Goal: Task Accomplishment & Management: Complete application form

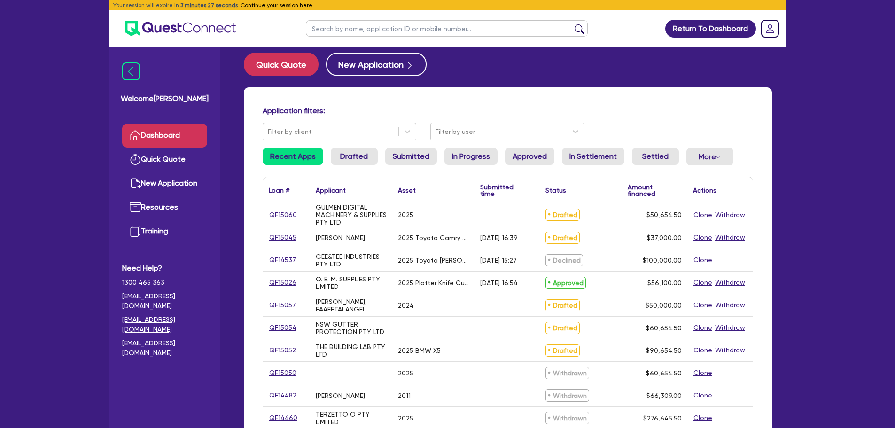
click at [163, 125] on link "Dashboard" at bounding box center [164, 136] width 85 height 24
click at [374, 55] on button "New Application" at bounding box center [376, 64] width 101 height 23
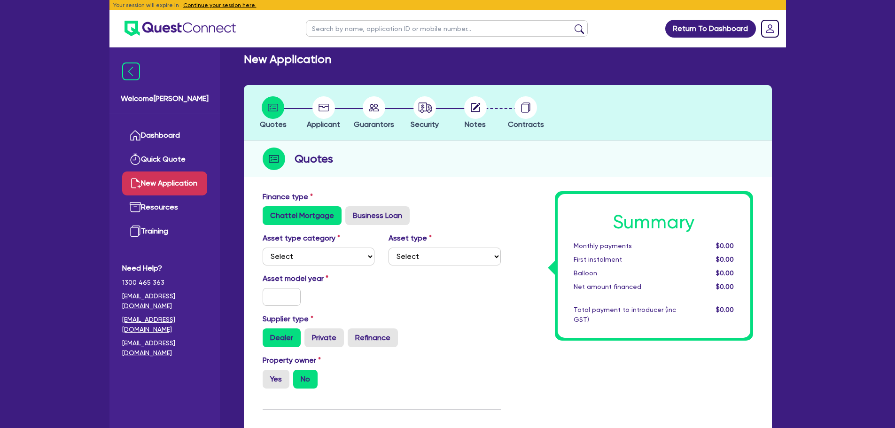
scroll to position [141, 0]
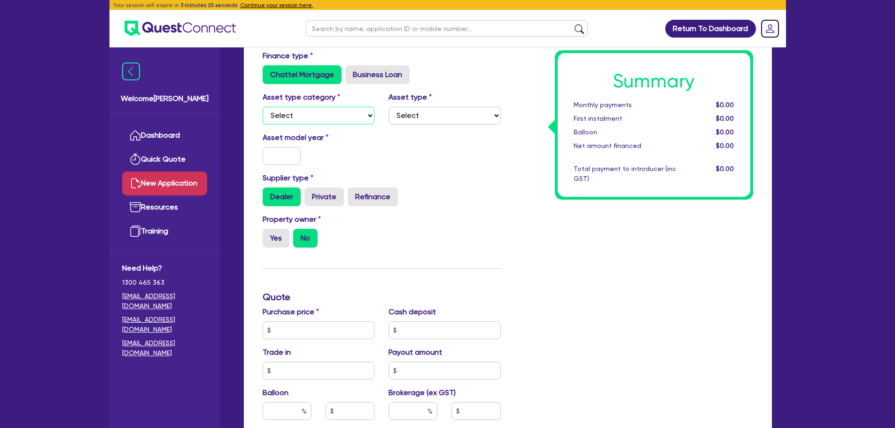
drag, startPoint x: 323, startPoint y: 109, endPoint x: 323, endPoint y: 123, distance: 13.2
click at [323, 109] on select "Select Cars and light trucks Primary assets Secondary assets Tertiary assets" at bounding box center [319, 116] width 112 height 18
select select "PRIMARY_ASSETS"
click at [263, 107] on select "Select Cars and light trucks Primary assets Secondary assets Tertiary assets" at bounding box center [319, 116] width 112 height 18
drag, startPoint x: 448, startPoint y: 116, endPoint x: 448, endPoint y: 121, distance: 5.6
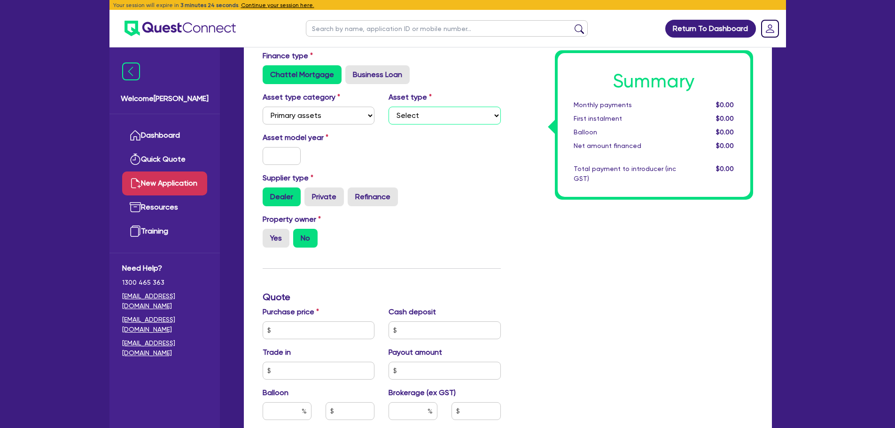
click at [448, 116] on select "Select Heavy trucks over 4.5 tonne Trailers Bus and coaches Yellow goods and ex…" at bounding box center [444, 116] width 112 height 18
select select "TRAILERS"
click at [388, 107] on select "Select Heavy trucks over 4.5 tonne Trailers Bus and coaches Yellow goods and ex…" at bounding box center [444, 116] width 112 height 18
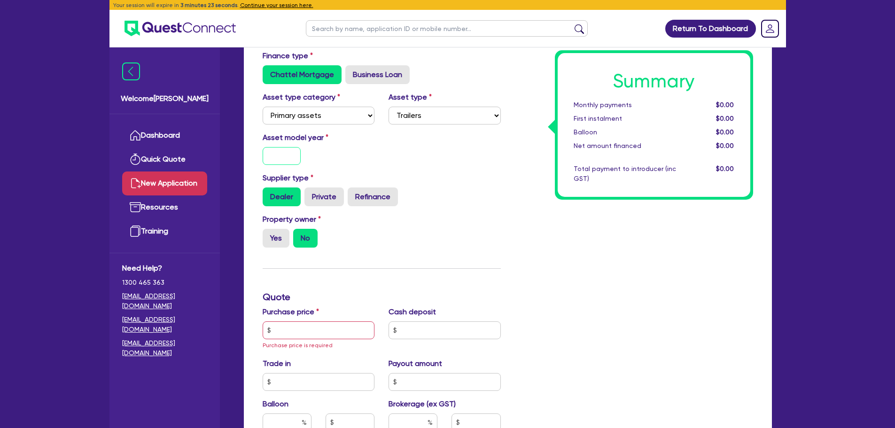
click at [280, 161] on input "text" at bounding box center [282, 156] width 39 height 18
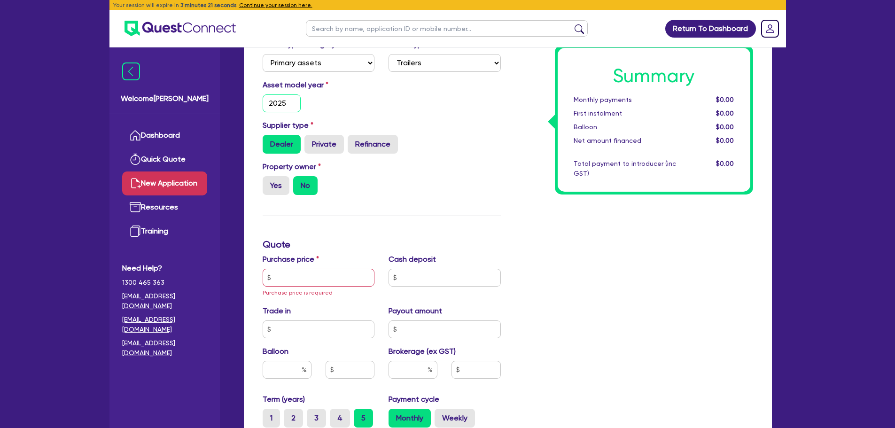
scroll to position [235, 0]
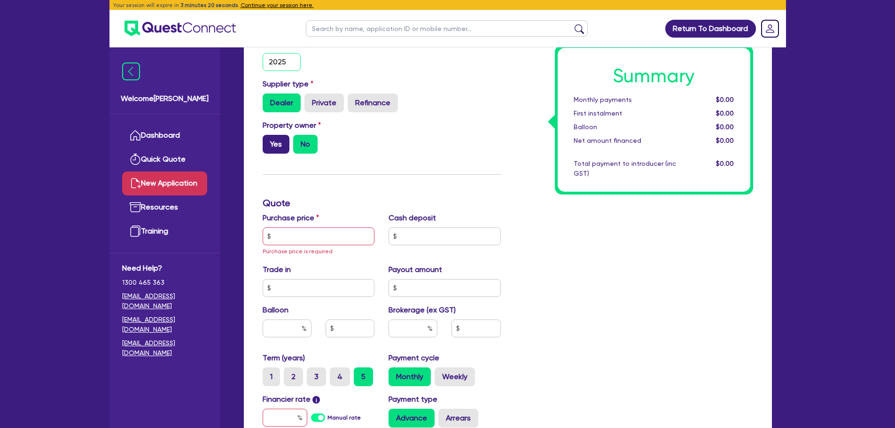
type input "2025"
click at [274, 145] on label "Yes" at bounding box center [276, 144] width 27 height 19
click at [269, 141] on input "Yes" at bounding box center [266, 138] width 6 height 6
radio input "true"
click at [289, 238] on input "text" at bounding box center [319, 236] width 112 height 18
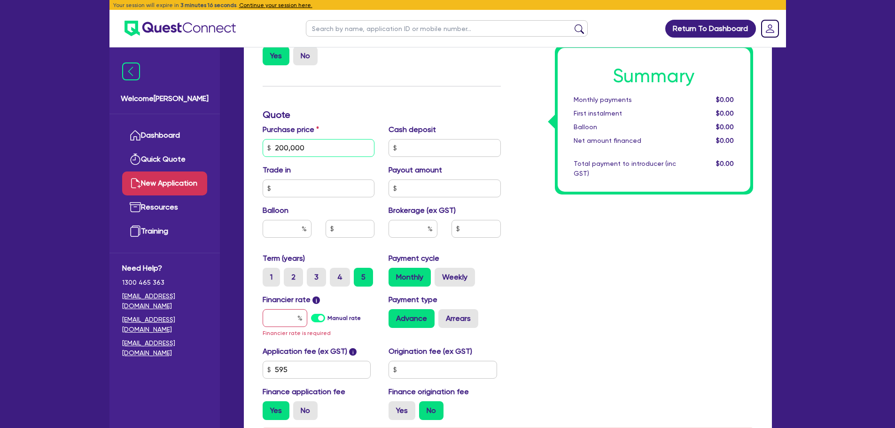
scroll to position [423, 0]
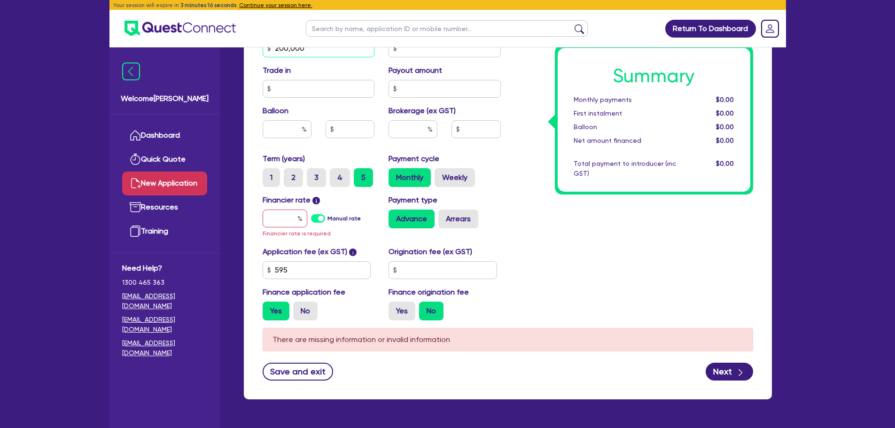
type input "200,000"
click at [277, 218] on input "text" at bounding box center [285, 218] width 45 height 18
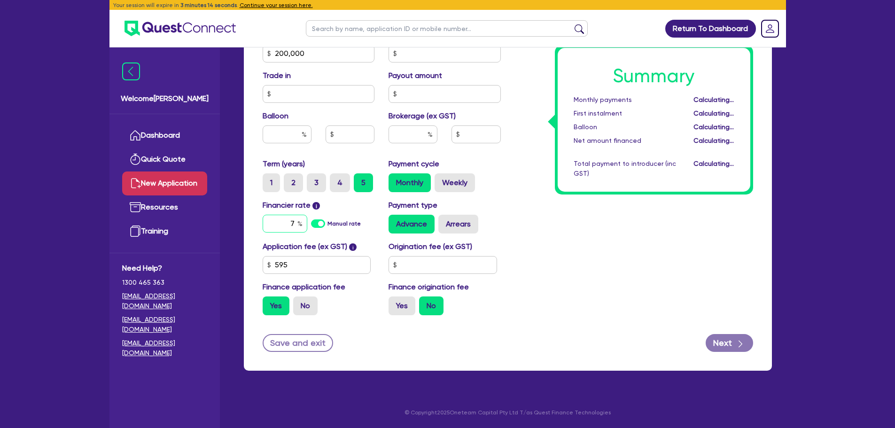
scroll to position [418, 0]
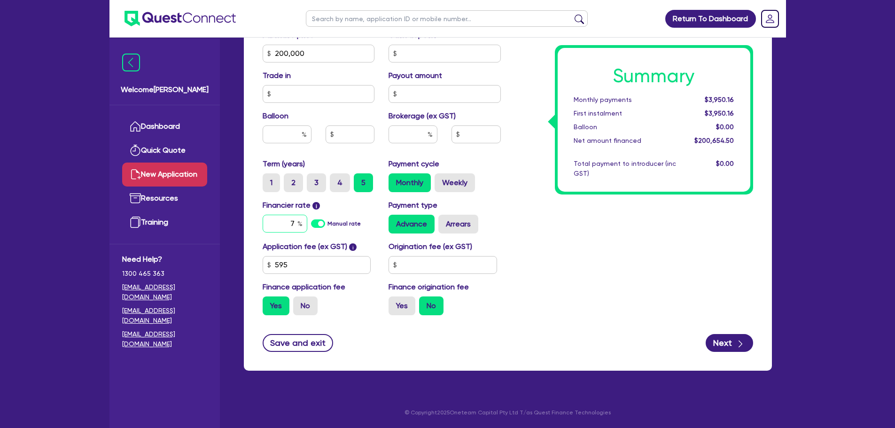
type input "7"
click at [535, 177] on div "Summary Monthly payments $3,950.16 First instalment $3,950.16 Balloon $0.00 Net…" at bounding box center [634, 48] width 252 height 549
drag, startPoint x: 405, startPoint y: 129, endPoint x: 414, endPoint y: 126, distance: 9.4
click at [408, 129] on input "text" at bounding box center [412, 134] width 49 height 18
type input "2"
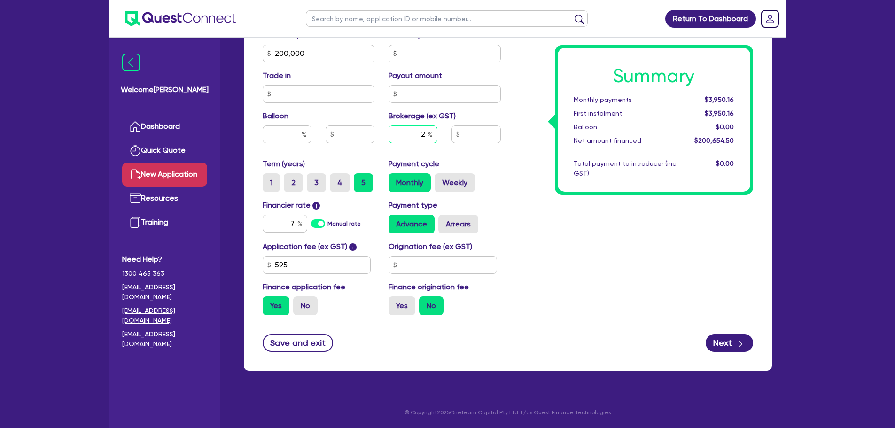
type input "4,013.09"
type input "2"
click at [520, 151] on div "Summary Monthly payments $4,037.07 First instalment $4,037.07 Balloon $0.00 Net…" at bounding box center [634, 48] width 252 height 549
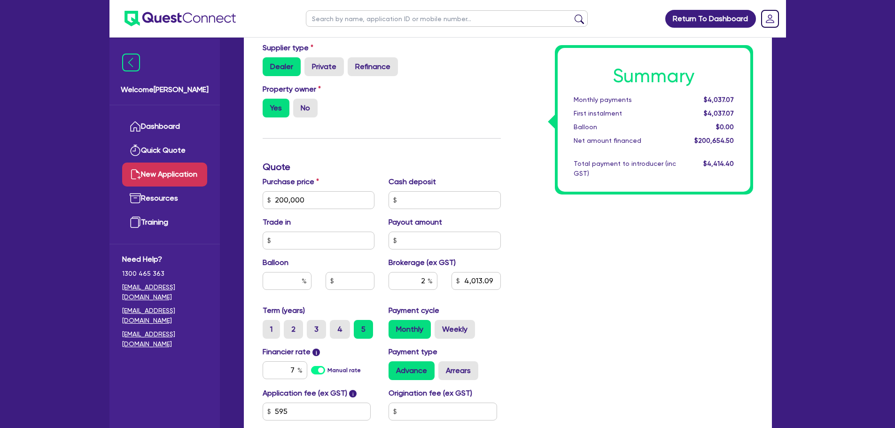
scroll to position [371, 0]
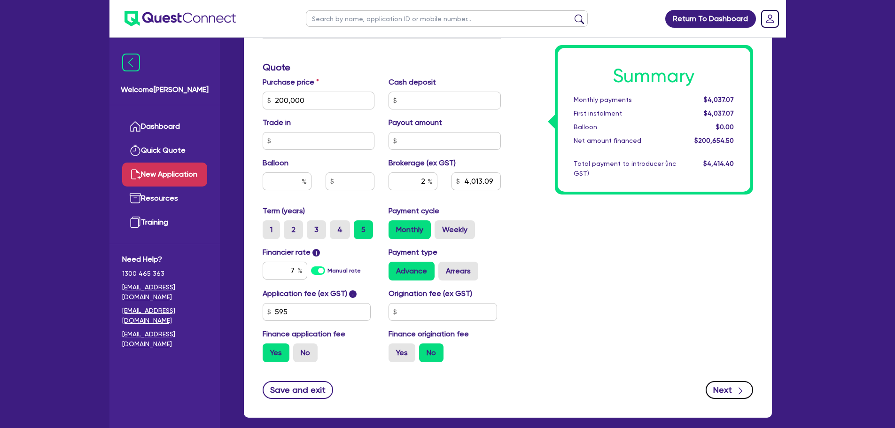
click at [726, 393] on button "Next" at bounding box center [729, 390] width 47 height 18
type input "4,013.09"
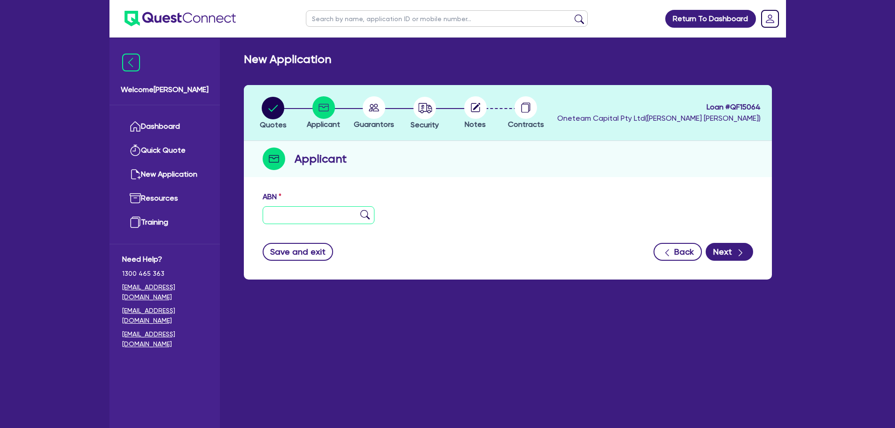
click at [302, 209] on input "text" at bounding box center [319, 215] width 112 height 18
paste input "62 649 991 953"
type input "62 649 991 953"
click at [365, 216] on img at bounding box center [364, 214] width 9 height 9
type input "BR TRANSPORT PTY LTD"
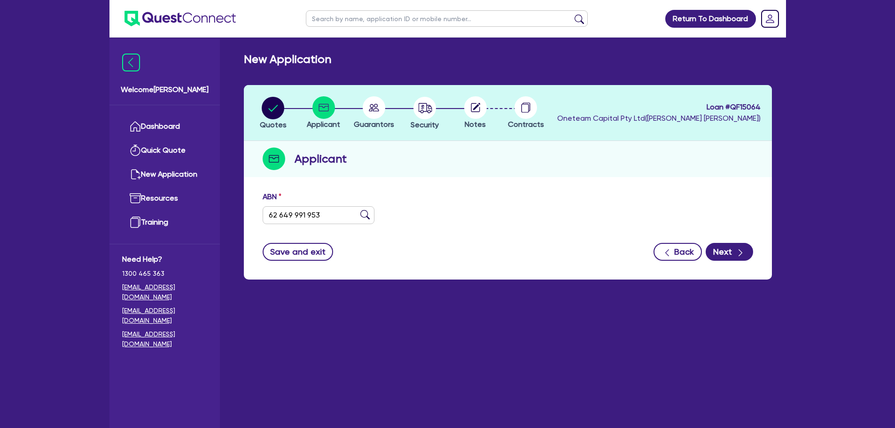
select select "COMPANY"
type input "06/05/2021"
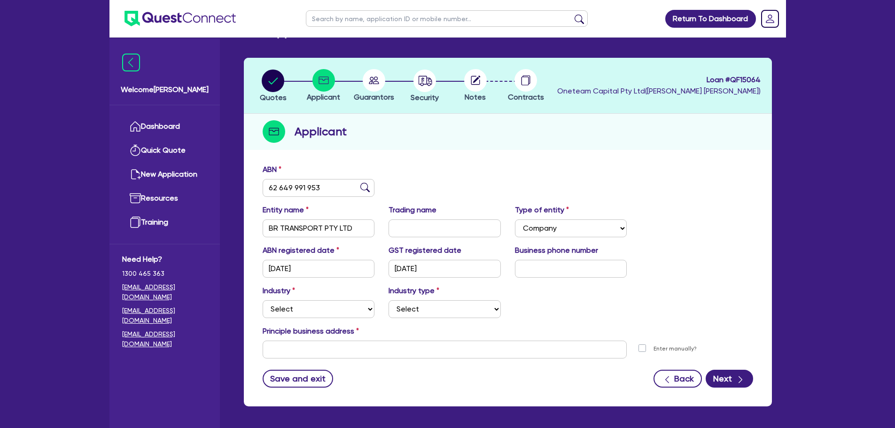
scroll to position [63, 0]
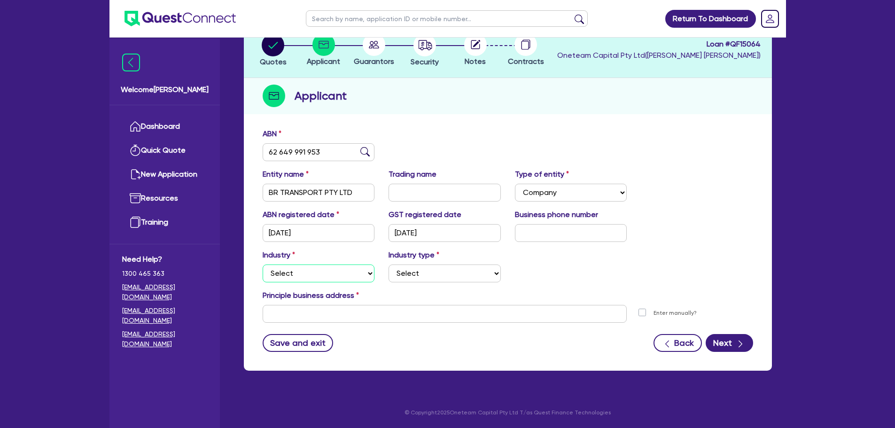
drag, startPoint x: 316, startPoint y: 268, endPoint x: 315, endPoint y: 281, distance: 13.2
click at [316, 268] on select "Select Accomodation & Food Services Administrative & Support Services Agricultu…" at bounding box center [319, 273] width 112 height 18
click at [263, 264] on select "Select Accomodation & Food Services Administrative & Support Services Agricultu…" at bounding box center [319, 273] width 112 height 18
click at [321, 278] on select "Select Accomodation & Food Services Administrative & Support Services Agricultu…" at bounding box center [319, 273] width 112 height 18
select select "TRANSPORT_WAREHOUSING"
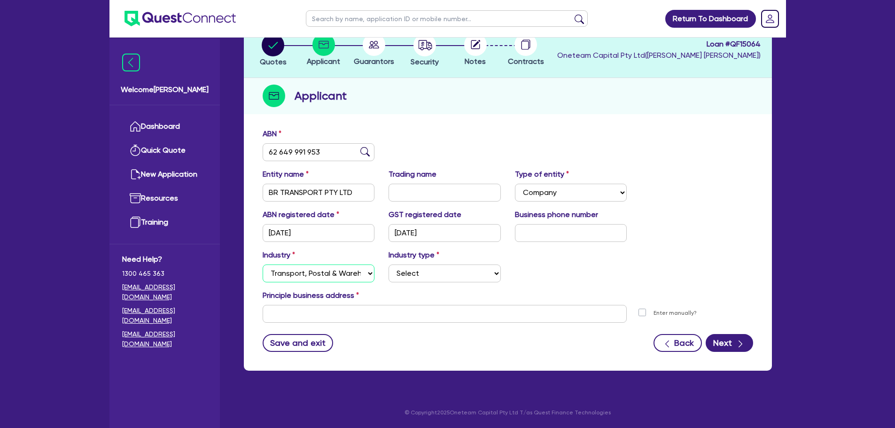
click at [263, 264] on select "Select Accomodation & Food Services Administrative & Support Services Agricultu…" at bounding box center [319, 273] width 112 height 18
click at [424, 279] on select "Select Taxi & Luxury Car Services Passengers & Freight Transport Services Posta…" at bounding box center [444, 273] width 112 height 18
select select "PASSENGERS_FREIGHT_TRANSPORT"
click at [388, 264] on select "Select Taxi & Luxury Car Services Passengers & Freight Transport Services Posta…" at bounding box center [444, 273] width 112 height 18
click at [377, 316] on input "text" at bounding box center [445, 314] width 364 height 18
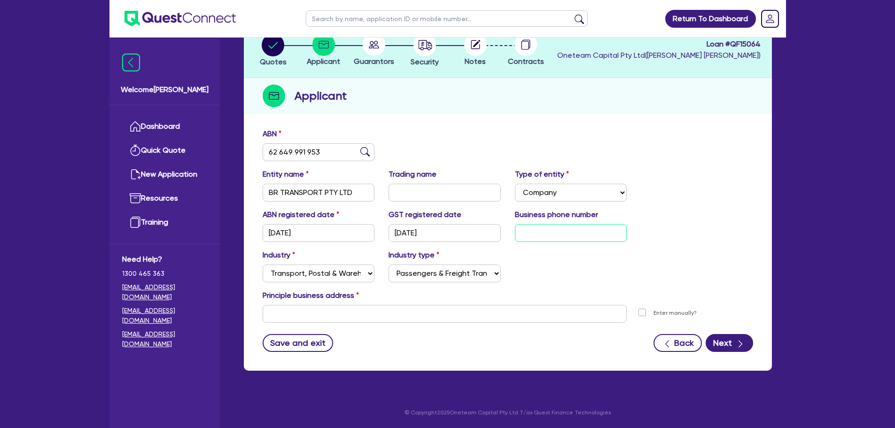
click at [580, 236] on input "text" at bounding box center [571, 233] width 112 height 18
type input "04 8331 8736"
drag, startPoint x: 510, startPoint y: 289, endPoint x: 507, endPoint y: 302, distance: 13.5
click at [508, 291] on div "Principle business address" at bounding box center [508, 297] width 504 height 15
click at [506, 313] on input "text" at bounding box center [445, 314] width 364 height 18
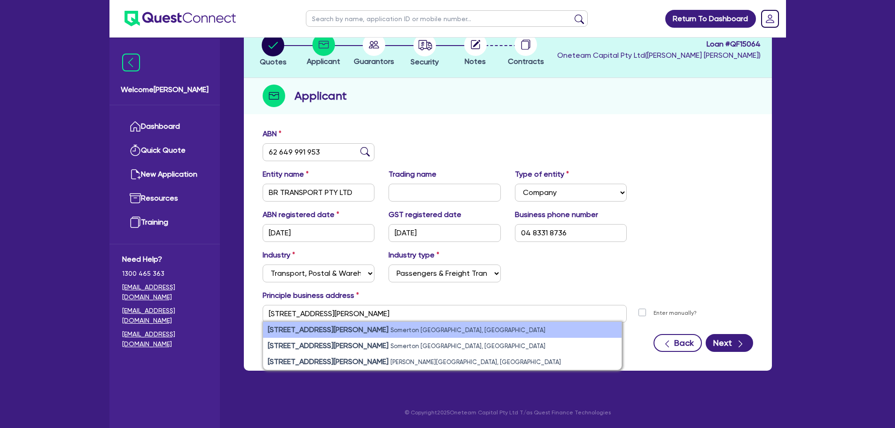
click at [408, 330] on li "105 Hume Highway Somerton VIC, Australia" at bounding box center [442, 330] width 358 height 16
type input "105 Hume Hwy Somerton VIC 3062"
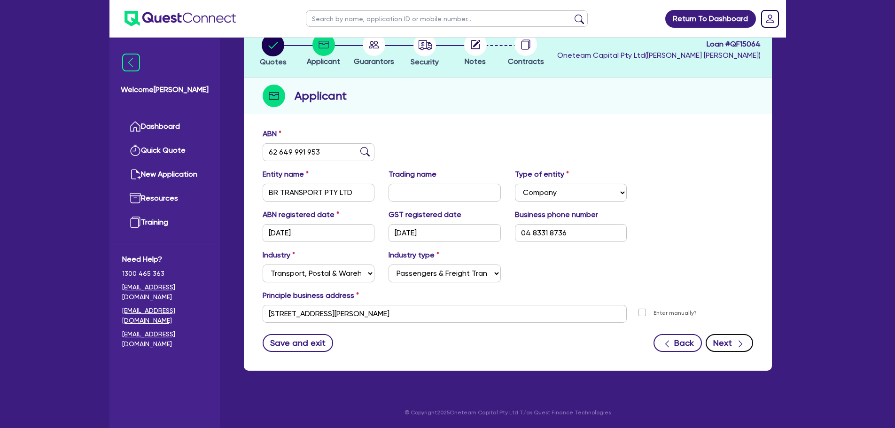
click at [726, 346] on button "Next" at bounding box center [729, 343] width 47 height 18
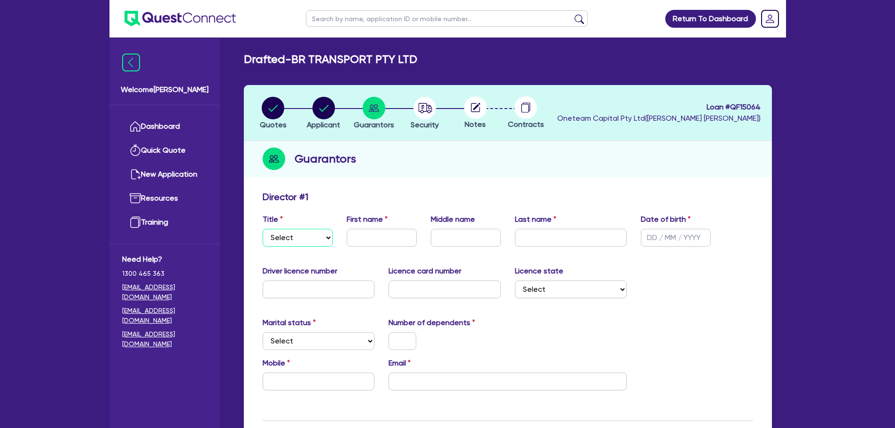
click at [298, 234] on select "Select Mr Mrs Ms Miss Dr" at bounding box center [298, 238] width 70 height 18
select select "MR"
click at [263, 229] on select "Select Mr Mrs Ms Miss Dr" at bounding box center [298, 238] width 70 height 18
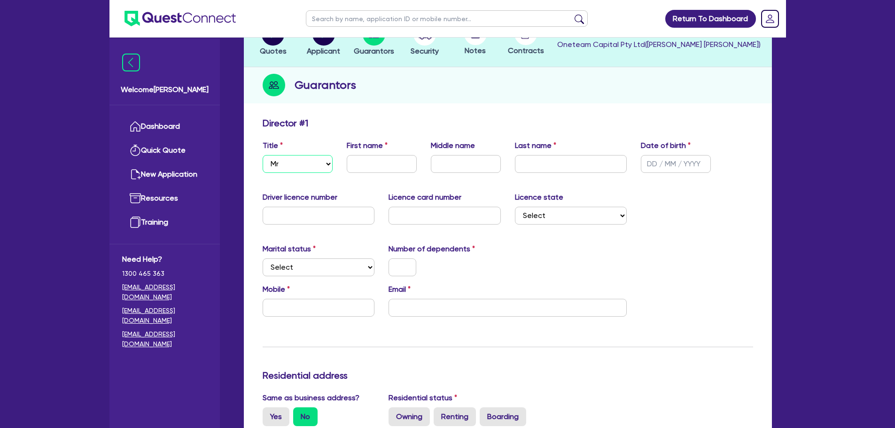
scroll to position [94, 0]
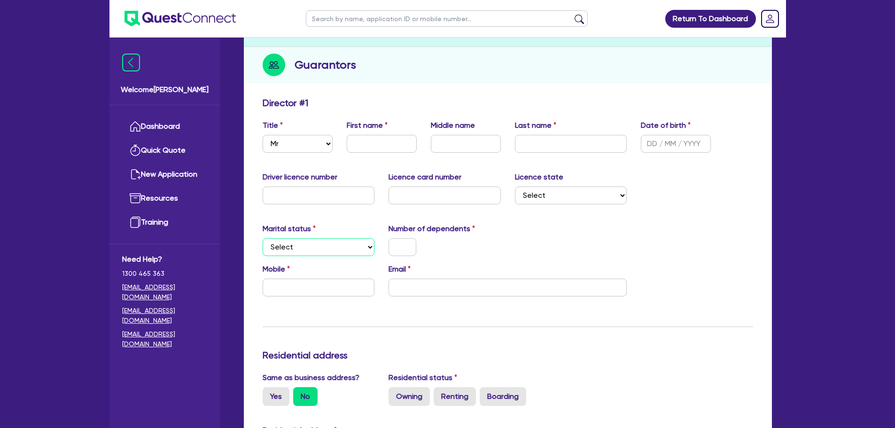
click at [344, 247] on select "Select Single Married De Facto / Partner" at bounding box center [319, 247] width 112 height 18
select select "SINGLE"
click at [263, 238] on select "Select Single Married De Facto / Partner" at bounding box center [319, 247] width 112 height 18
click at [403, 248] on input "text" at bounding box center [402, 247] width 28 height 18
type input "2"
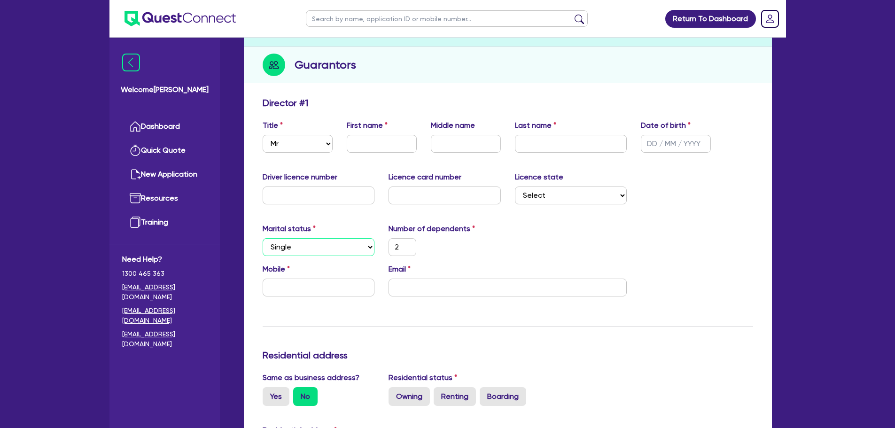
click at [350, 243] on select "Select Single Married De Facto / Partner" at bounding box center [319, 247] width 112 height 18
select select "MARRIED"
click at [263, 238] on select "Select Single Married De Facto / Partner" at bounding box center [319, 247] width 112 height 18
click at [427, 287] on input "email" at bounding box center [507, 288] width 238 height 18
click at [351, 287] on input "text" at bounding box center [319, 288] width 112 height 18
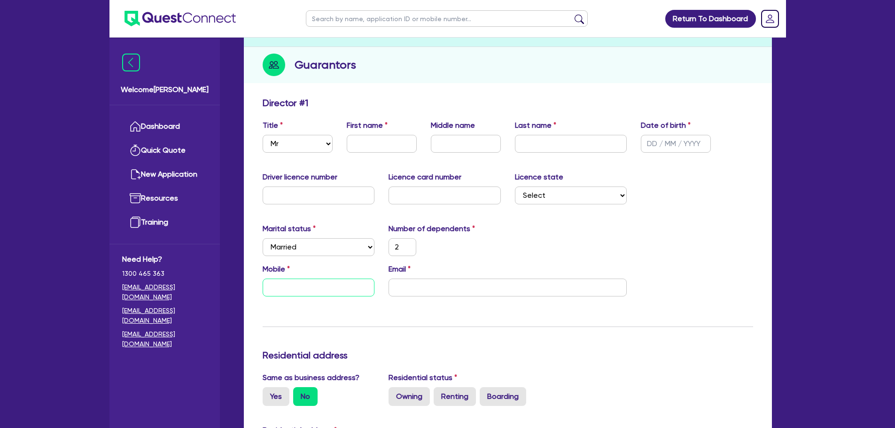
type input "2"
type input "0"
type input "2"
type input "04"
type input "2"
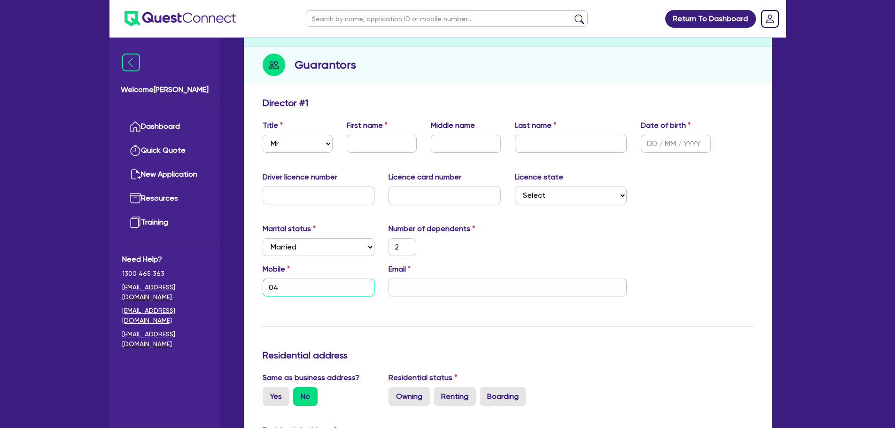
type input "048"
type input "2"
type input "0483 32"
type input "2"
type input "0483 321"
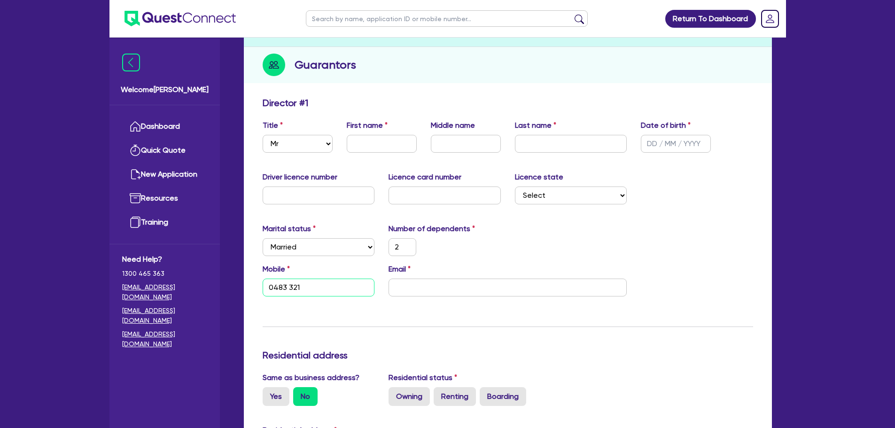
type input "2"
type input "0483 321 8"
type input "2"
type input "0483 321"
type input "2"
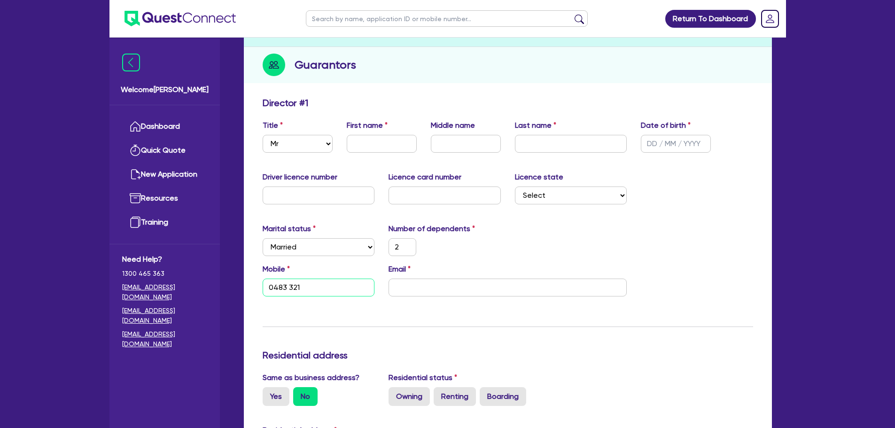
type input "0483 32"
type input "2"
type input "0483 3"
type input "2"
type input "0483 31"
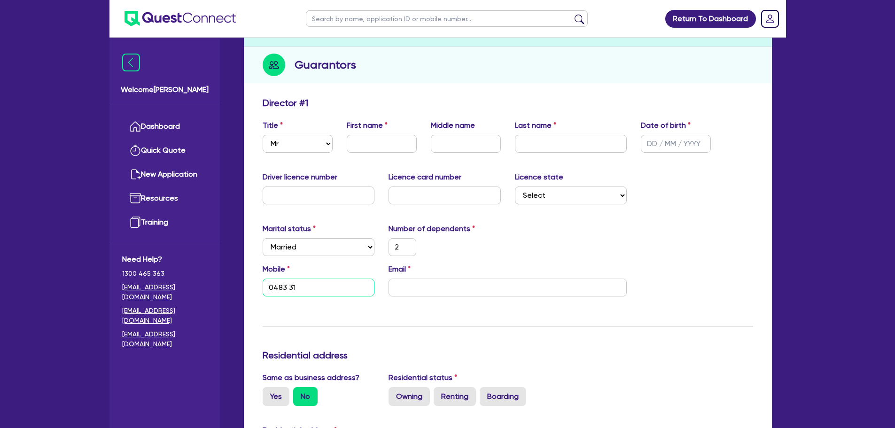
type input "2"
type input "0483 318"
type input "2"
type input "0483 318 7"
type input "2"
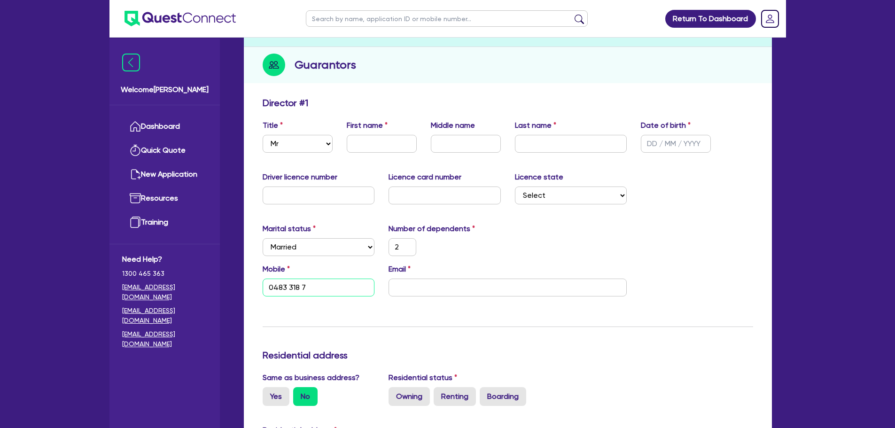
type input "0483 318 73"
type input "2"
type input "0483 318 736"
click at [412, 292] on input "email" at bounding box center [507, 288] width 238 height 18
type input "2"
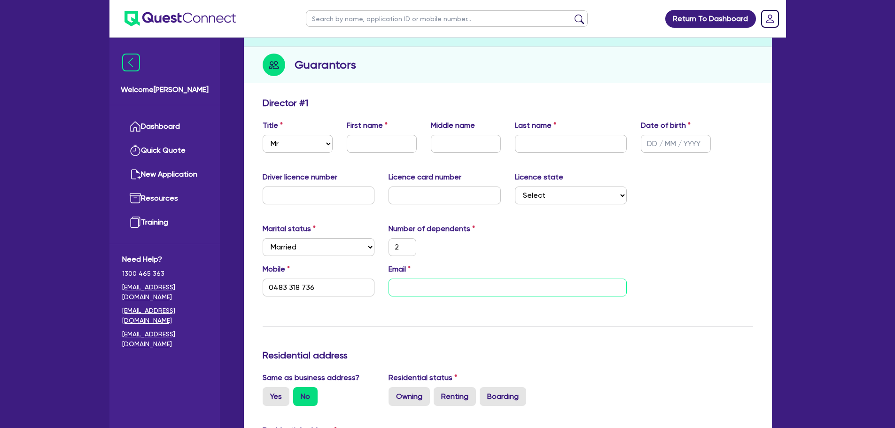
type input "0483 318 736"
type input "b"
type input "2"
type input "0483 318 736"
type input "b."
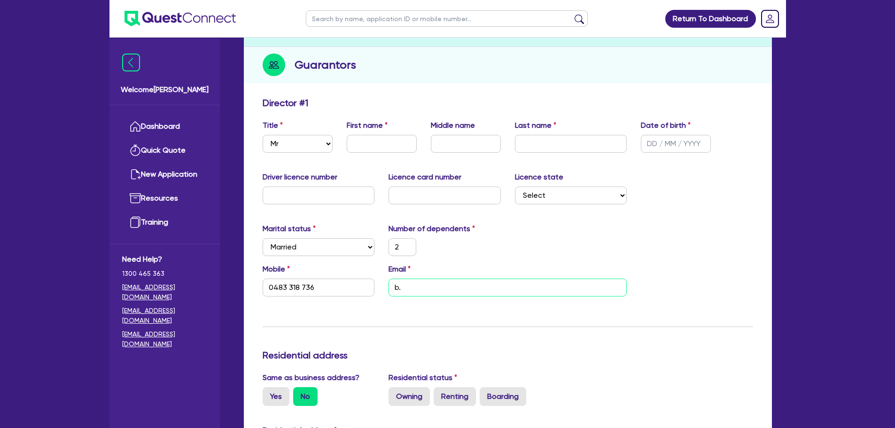
type input "2"
type input "0483 318 736"
type input "b.r"
type input "2"
type input "0483 318 736"
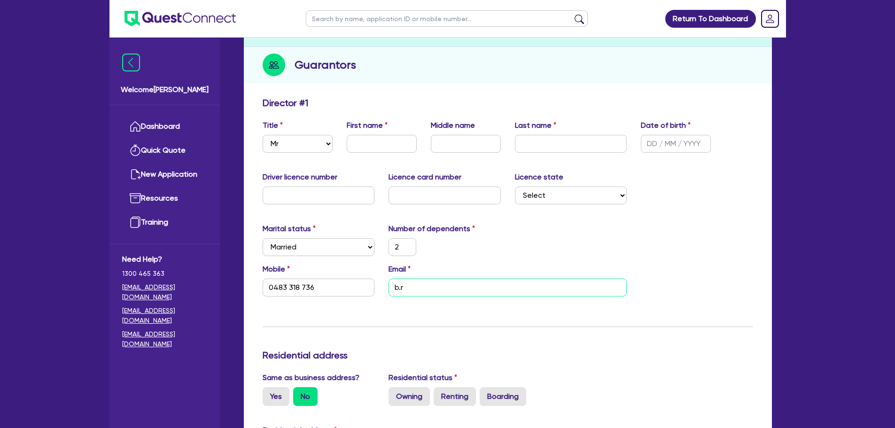
type input "b.rt"
type input "2"
type input "0483 318 736"
type input "b.rtr"
type input "2"
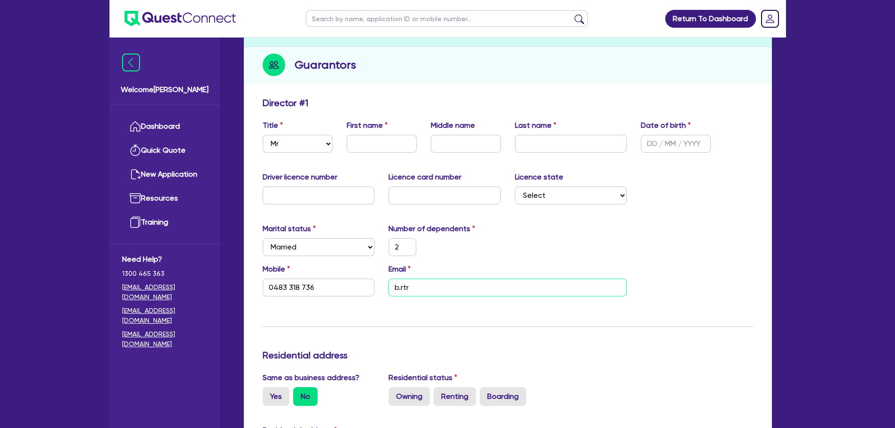
type input "0483 318 736"
type input "b.rtra"
type input "2"
type input "0483 318 736"
type input "b.rtran"
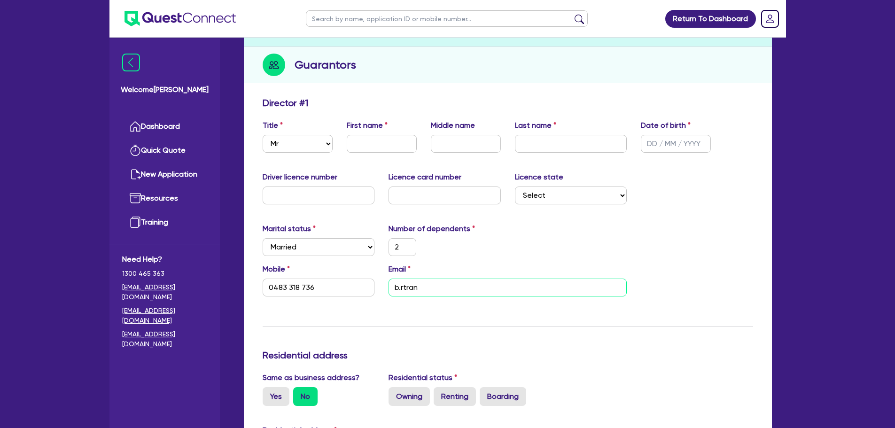
type input "2"
type input "0483 318 736"
type input "b.rtrans"
type input "2"
type input "0483 318 736"
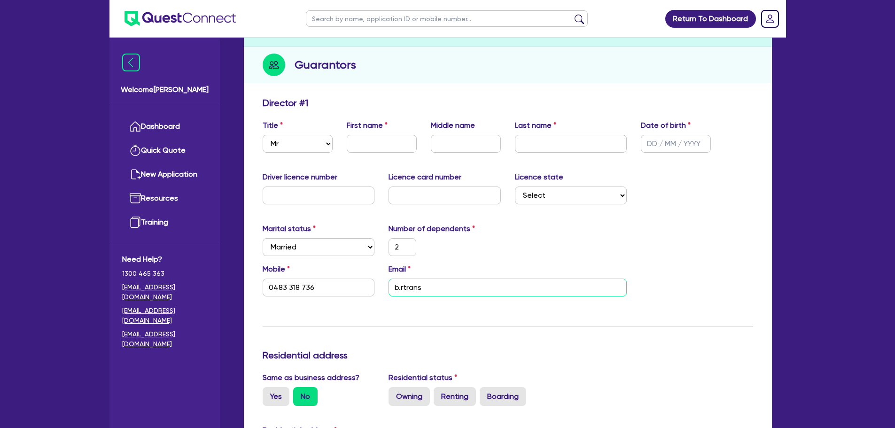
type input "b.rtransp"
type input "2"
type input "0483 318 736"
type input "b.rtranspo"
type input "2"
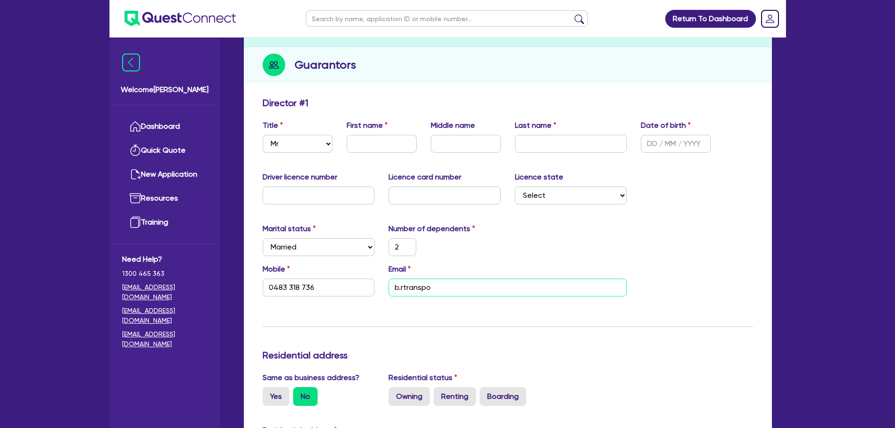
type input "0483 318 736"
type input "b.rtranspor"
type input "2"
type input "0483 318 736"
type input "b.rtransport"
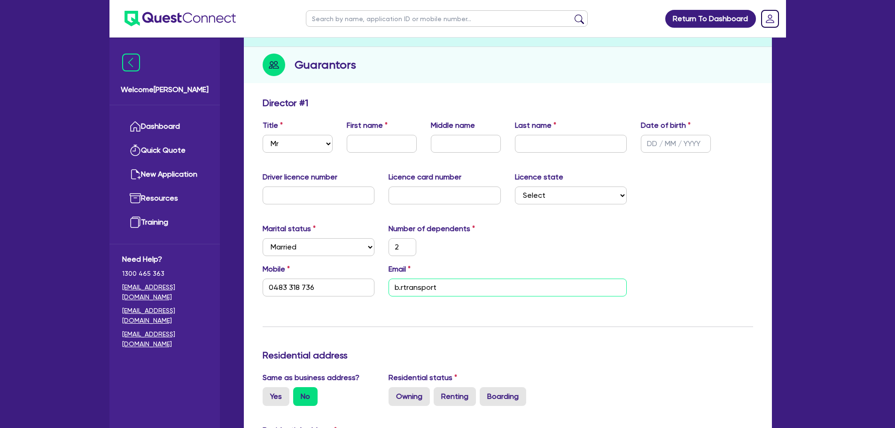
type input "2"
type input "0483 318 736"
type input "b.rtransport@"
type input "2"
type input "0483 318 736"
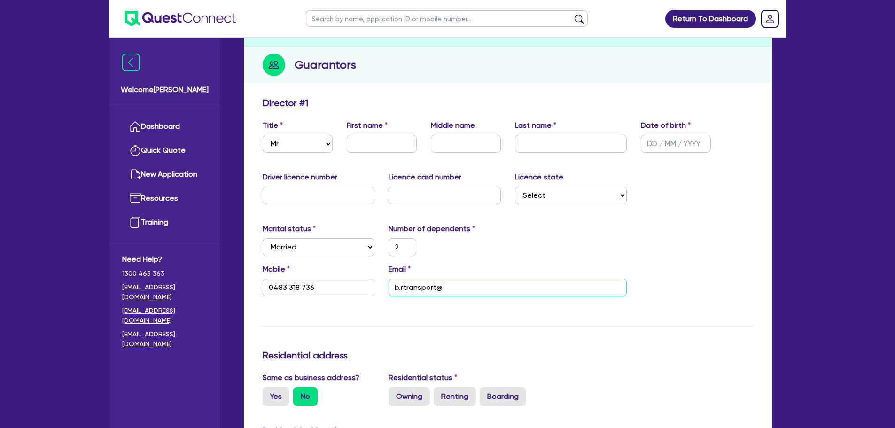
type input "b.rtransport@y"
type input "2"
type input "0483 318 736"
type input "b.rtransport@ya"
type input "2"
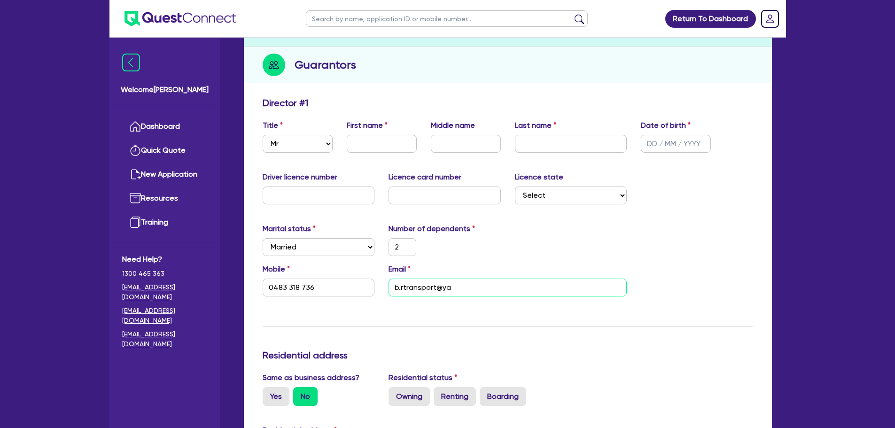
type input "0483 318 736"
type input "b.rtransport@yah"
type input "2"
type input "0483 318 736"
type input "b.rtransport@yaho"
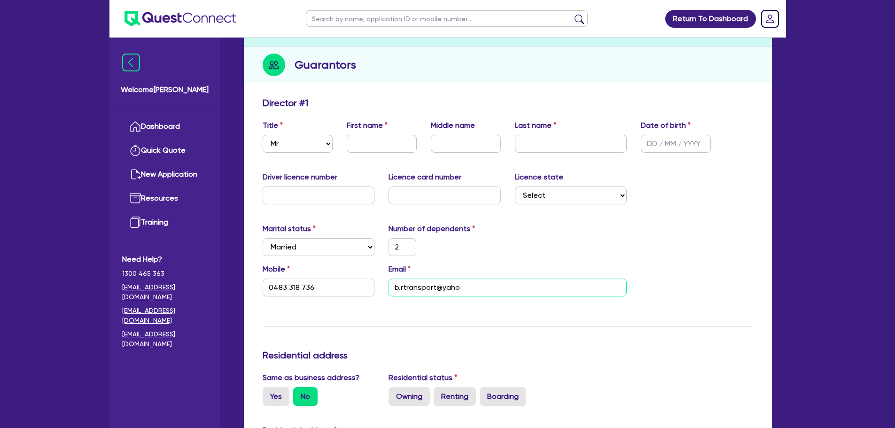
type input "2"
type input "0483 318 736"
type input "b.rtransport@yahoo"
type input "2"
type input "0483 318 736"
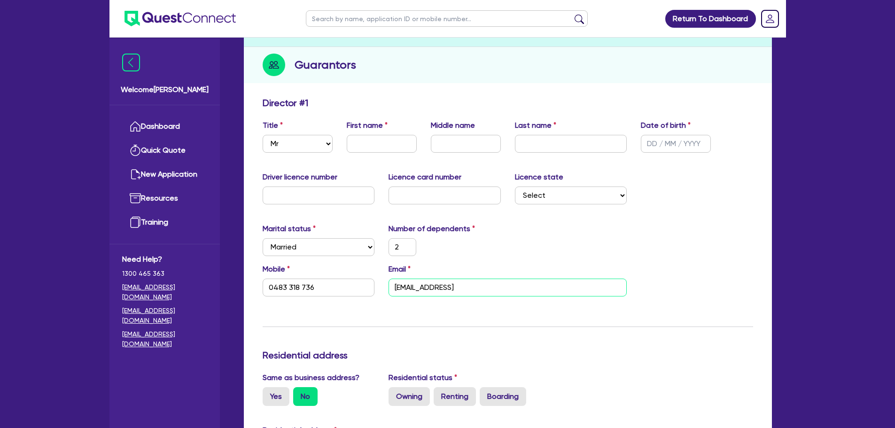
type input "b.rtransport@yahoo."
type input "2"
type input "0483 318 736"
type input "b.rtransport@yahoo.c"
type input "2"
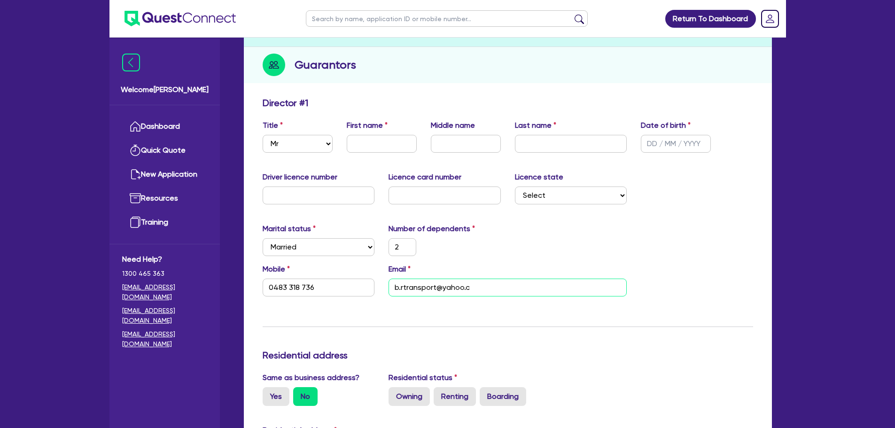
type input "0483 318 736"
type input "b.rtransport@yahoo.co"
type input "2"
type input "0483 318 736"
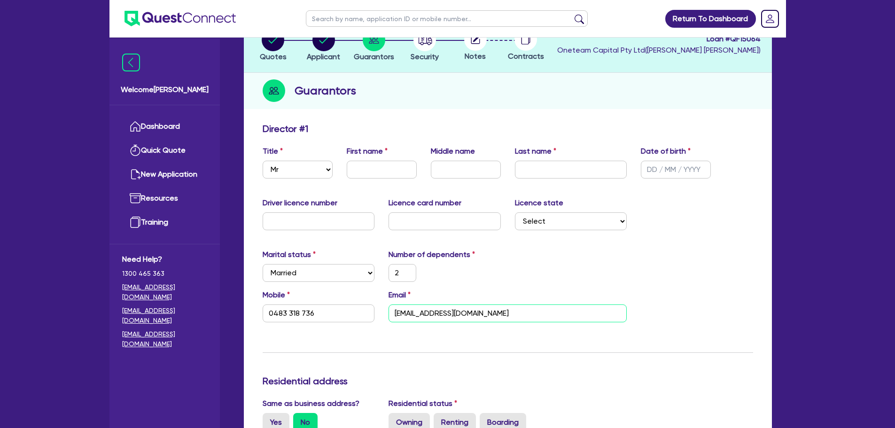
scroll to position [0, 0]
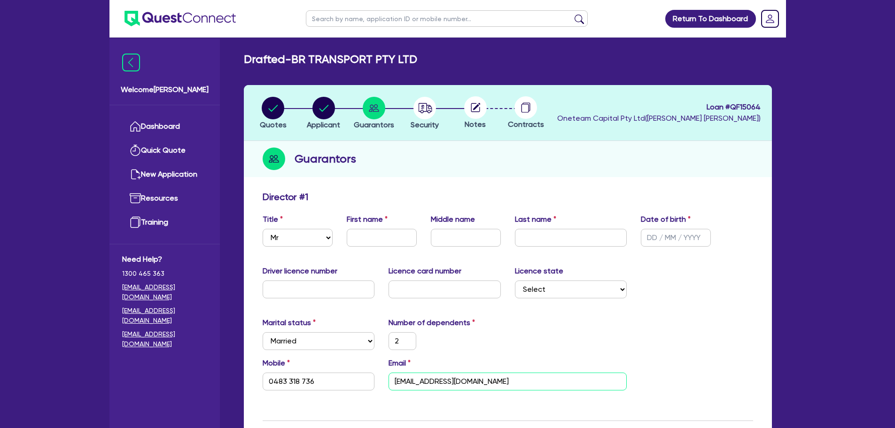
type input "b.rtransport@yahoo.com"
click at [380, 241] on input "text" at bounding box center [382, 238] width 70 height 18
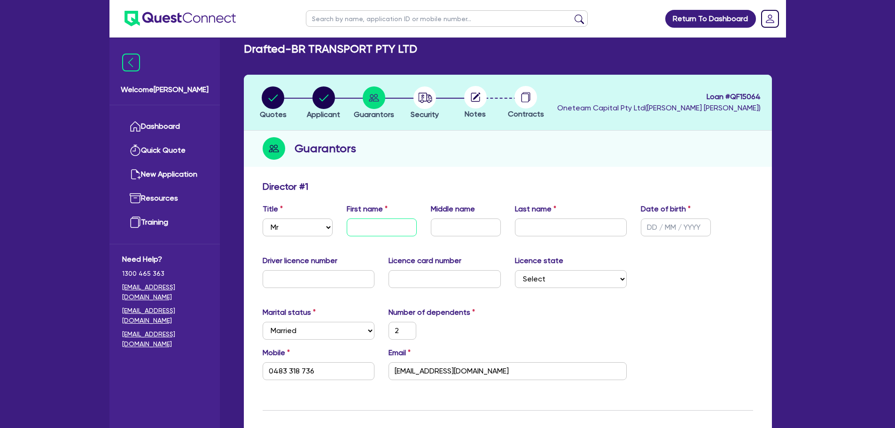
scroll to position [188, 0]
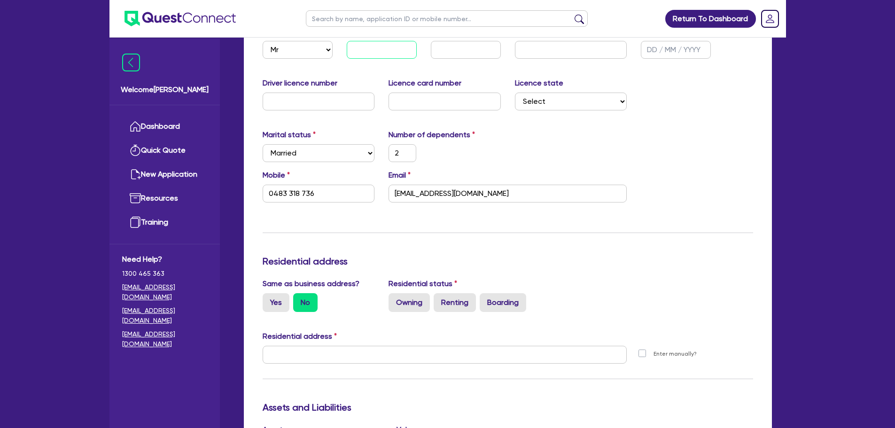
type input "A"
type input "2"
type input "0483 318 736"
type input "AM"
type input "2"
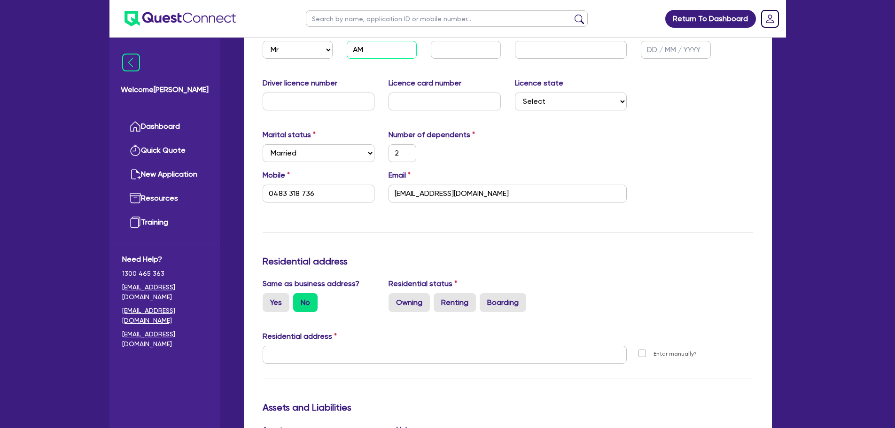
type input "0483 318 736"
type input "AM"
click at [529, 54] on input "text" at bounding box center [571, 50] width 112 height 18
type input "B"
type input "2"
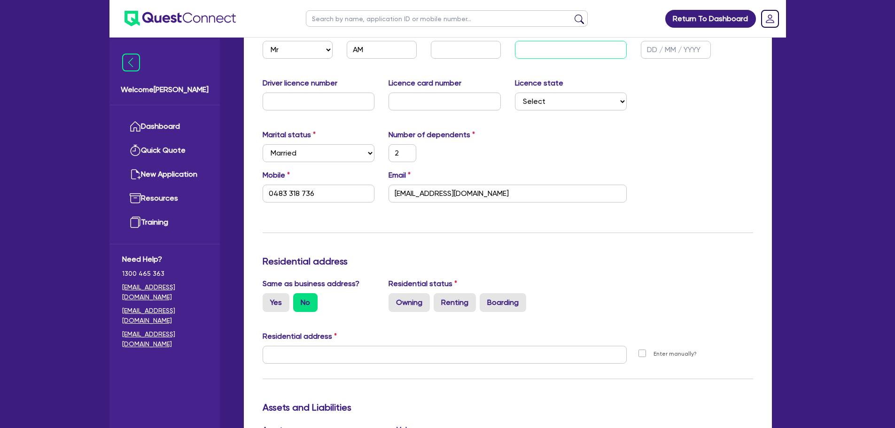
type input "0483 318 736"
type input "Ba"
type input "2"
type input "0483 318 736"
type input "Bar"
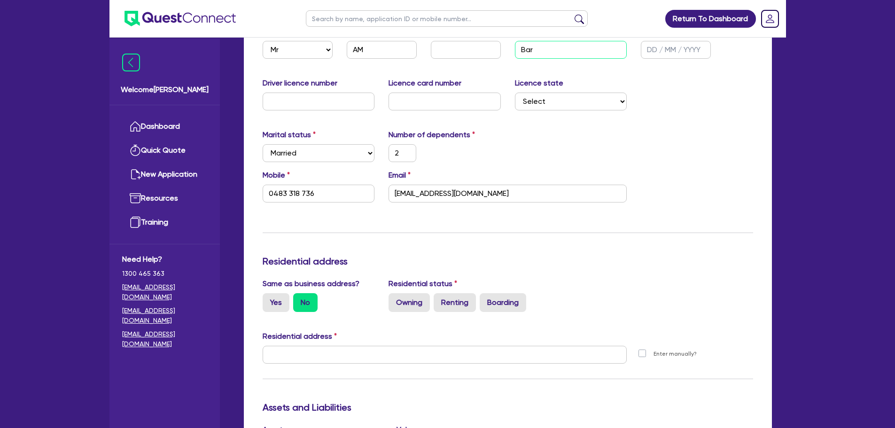
type input "2"
type input "0483 318 736"
type input "Bari"
type input "2"
type input "0483 318 736"
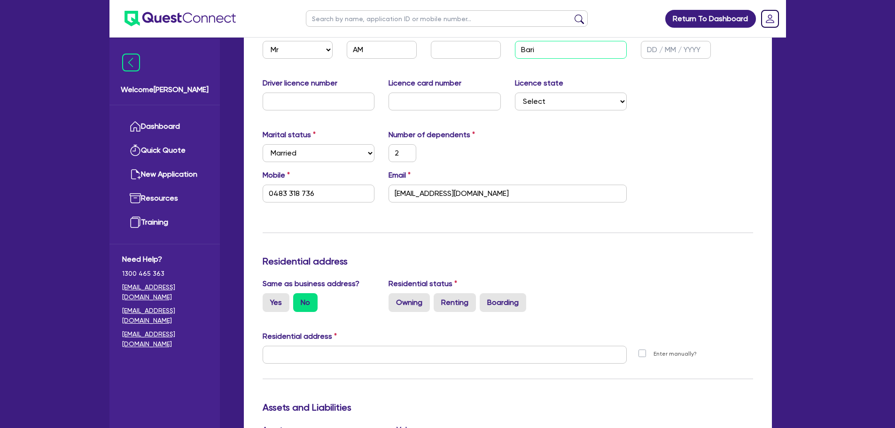
type input "Barin"
type input "2"
type input "0483 318 736"
type input "Barind"
type input "2"
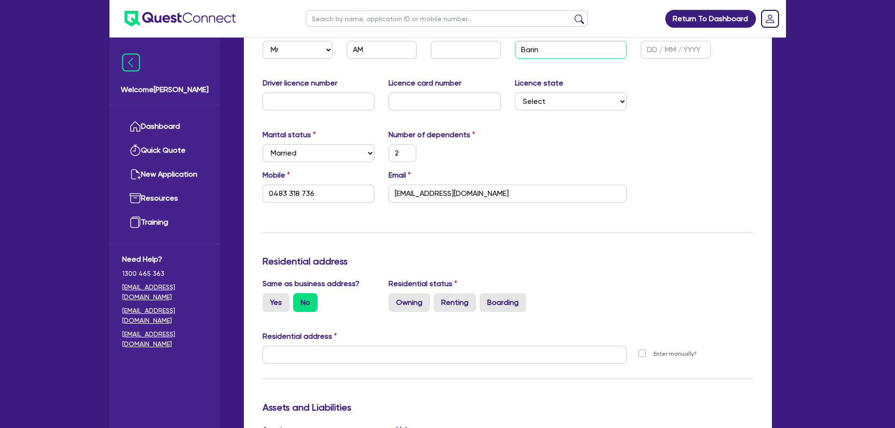
type input "0483 318 736"
type input "Barinde"
type input "2"
type input "0483 318 736"
type input "Barinder"
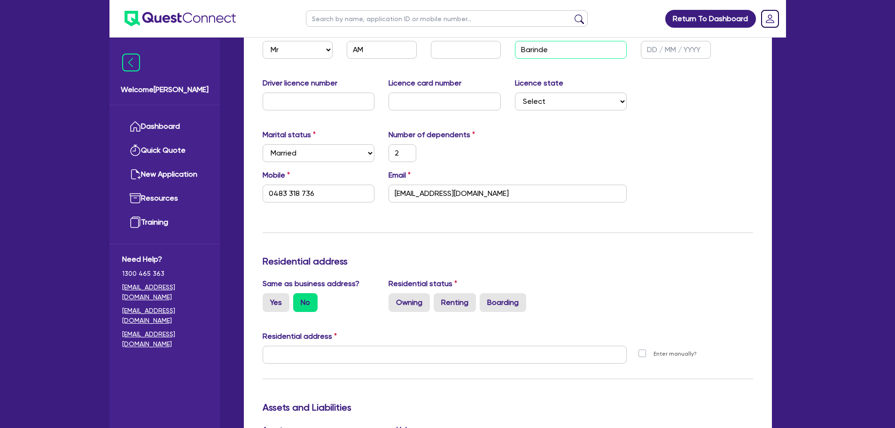
type input "2"
type input "0483 318 736"
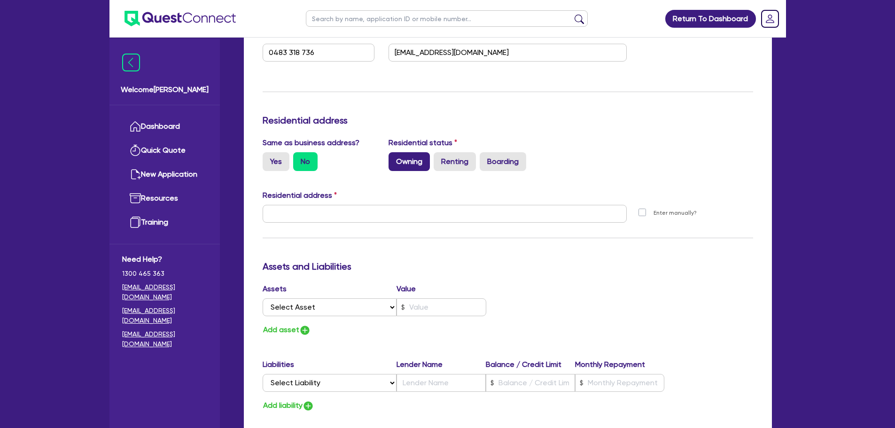
type input "Barinder"
click at [411, 159] on label "Owning" at bounding box center [408, 161] width 41 height 19
click at [395, 158] on input "Owning" at bounding box center [391, 155] width 6 height 6
radio input "true"
type input "2"
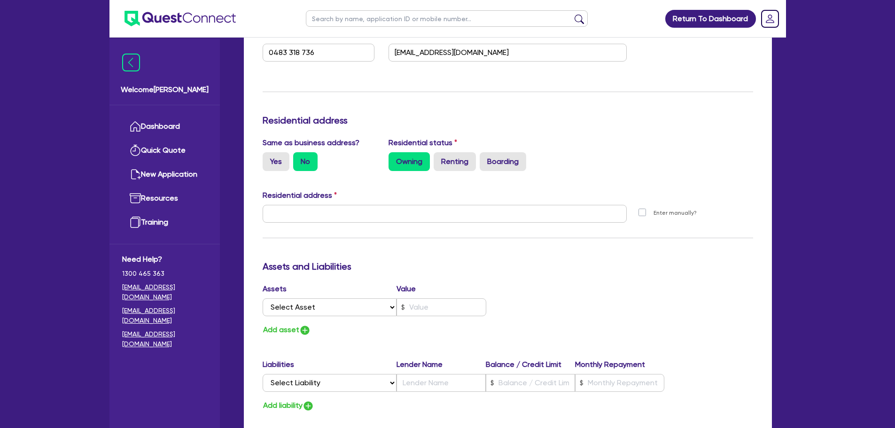
type input "0483 318 736"
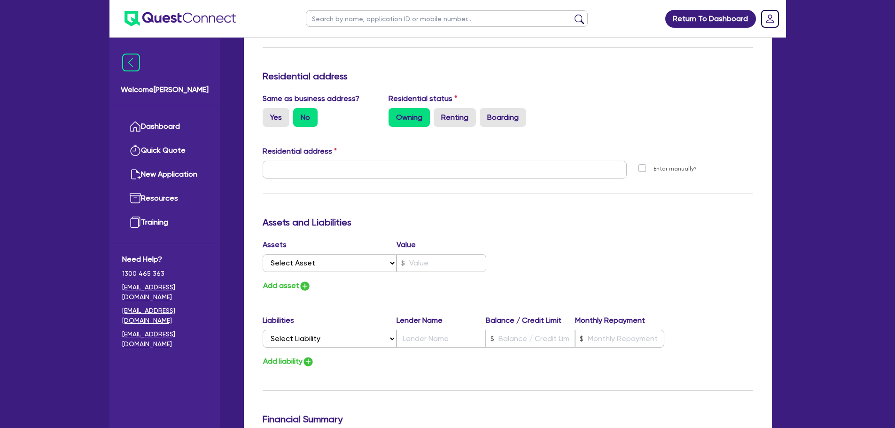
scroll to position [423, 0]
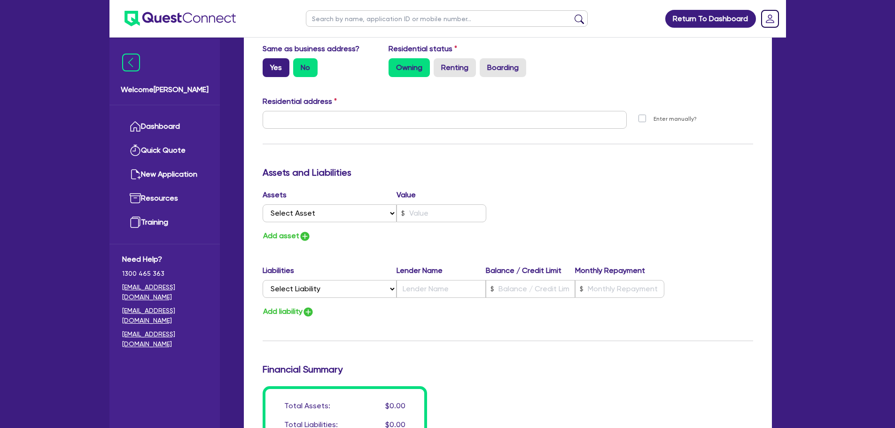
click at [278, 70] on label "Yes" at bounding box center [276, 67] width 27 height 19
click at [269, 64] on input "Yes" at bounding box center [266, 61] width 6 height 6
radio input "true"
type input "2"
type input "0483 318 736"
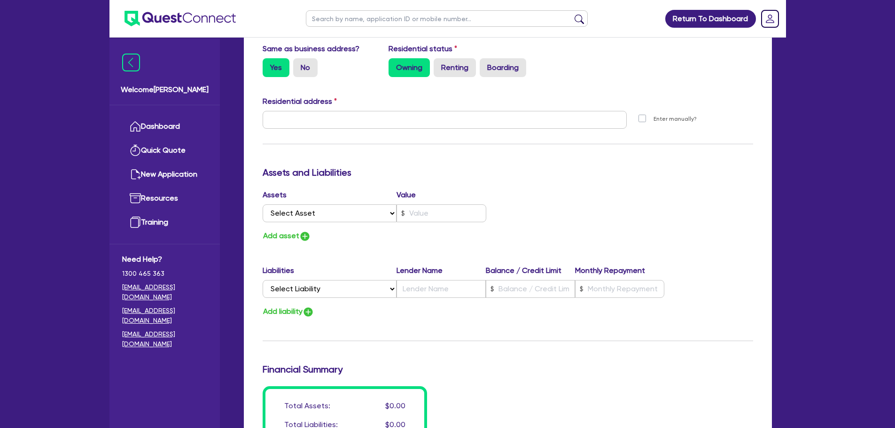
type input "105 Hume Hwy Somerton VIC 3062"
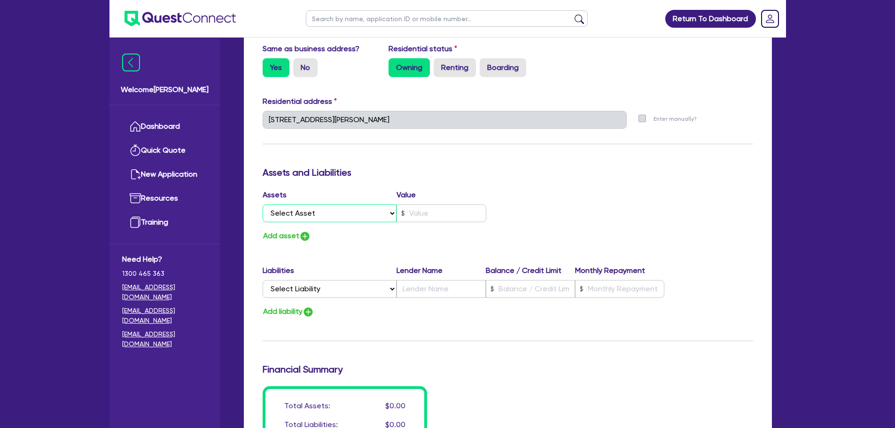
drag, startPoint x: 349, startPoint y: 218, endPoint x: 343, endPoint y: 220, distance: 5.5
click at [349, 218] on select "Select Asset Cash Property Investment property Vehicle Truck Trailer Equipment …" at bounding box center [330, 213] width 134 height 18
select select "PROPERTY"
click at [263, 204] on select "Select Asset Cash Property Investment property Vehicle Truck Trailer Equipment …" at bounding box center [330, 213] width 134 height 18
type input "2"
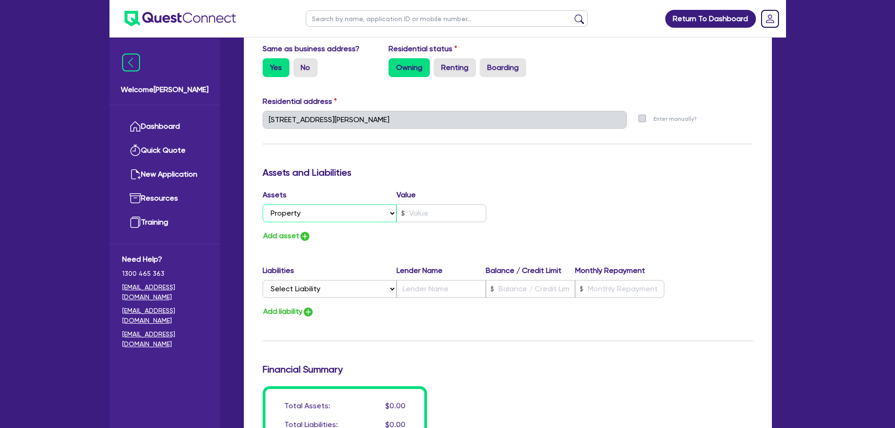
type input "0483 318 736"
click at [434, 217] on input "text" at bounding box center [441, 213] width 90 height 18
type input "2"
type input "0483 318 736"
type input "13"
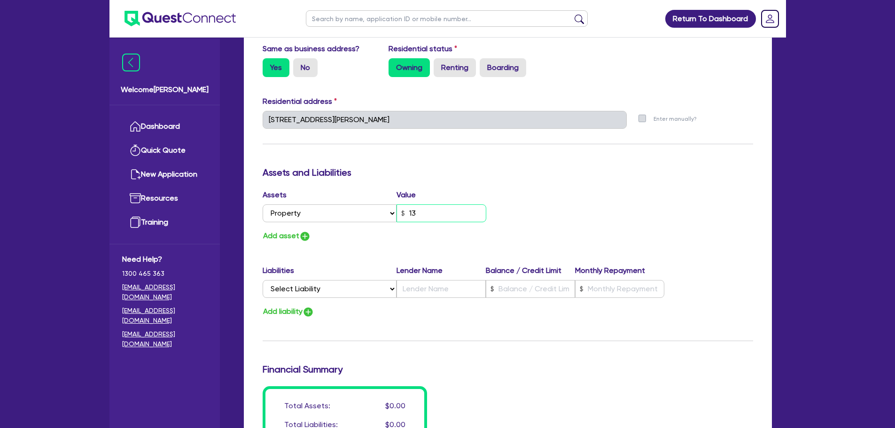
type input "2"
type input "0483 318 736"
type input "2"
type input "0483 318 736"
type input "130"
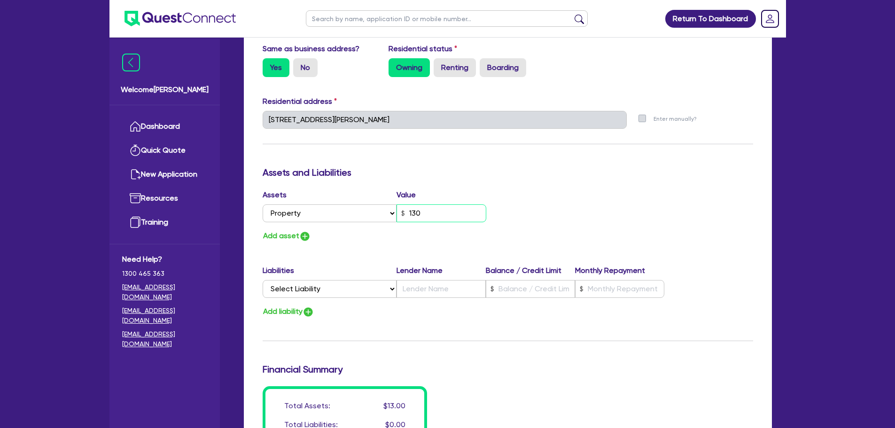
type input "2"
type input "0483 318 736"
type input "1,300"
type input "2"
type input "0483 318 736"
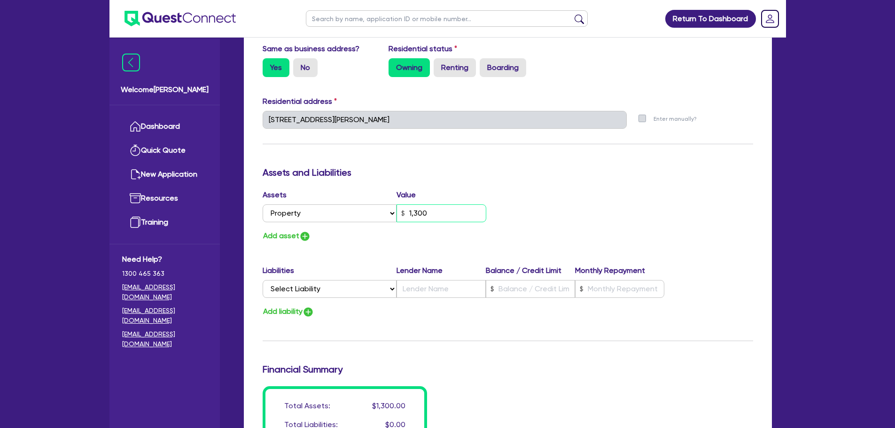
type input "13,000"
type input "2"
type input "0483 318 736"
type input "130,000"
type input "2"
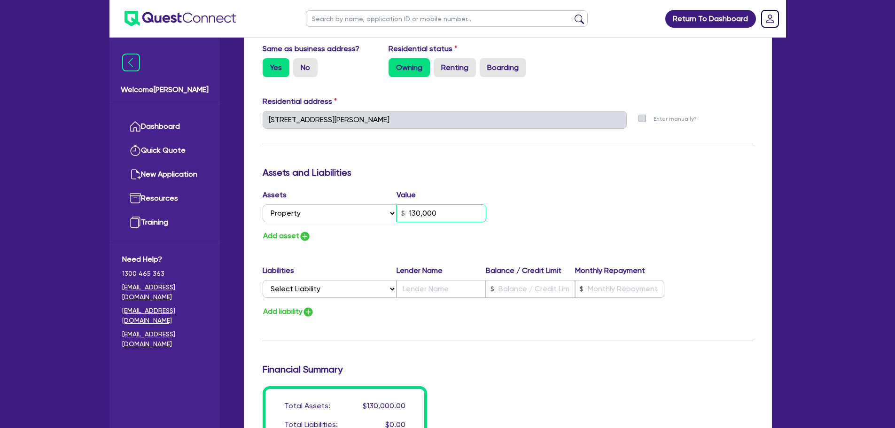
type input "0483 318 736"
type input "1,300,000"
click at [360, 290] on select "Select Liability Credit card Mortgage Investment property loan Vehicle loan Tru…" at bounding box center [330, 289] width 134 height 18
select select "MORTGAGE"
click at [263, 280] on select "Select Liability Credit card Mortgage Investment property loan Vehicle loan Tru…" at bounding box center [330, 289] width 134 height 18
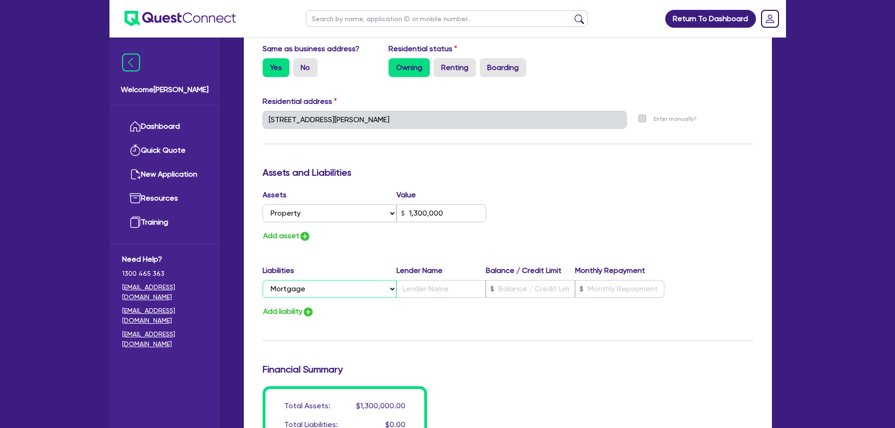
type input "2"
type input "0483 318 736"
type input "1,300,000"
click at [446, 285] on input "text" at bounding box center [440, 289] width 89 height 18
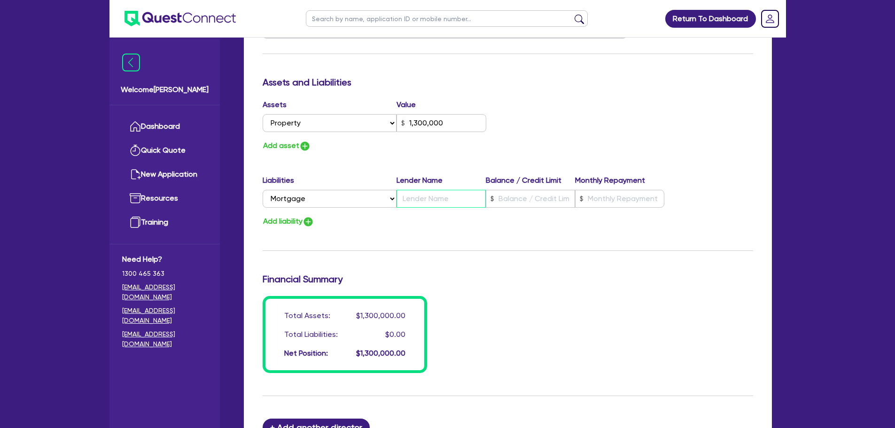
scroll to position [517, 0]
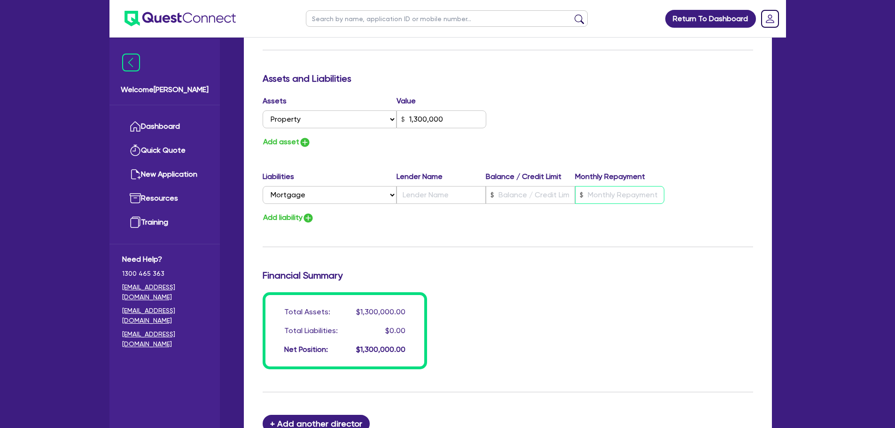
click at [601, 192] on input "text" at bounding box center [619, 195] width 89 height 18
click at [515, 196] on input "text" at bounding box center [530, 195] width 89 height 18
type input "2"
type input "0483 318 736"
type input "1,300,000"
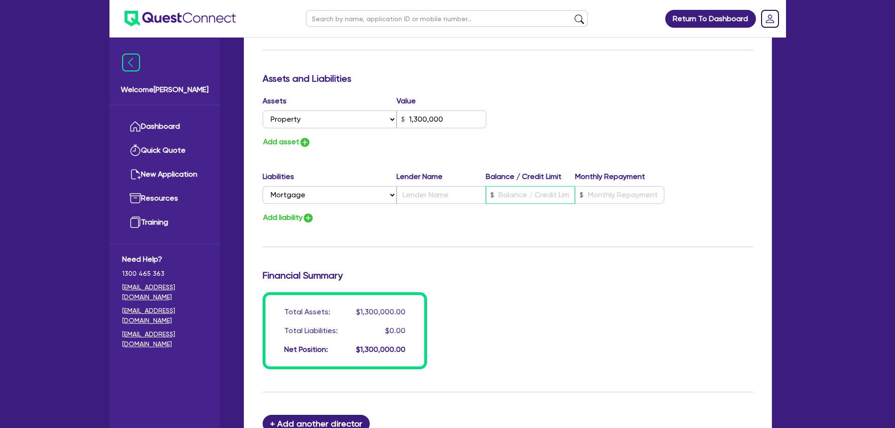
type input "9"
type input "2"
type input "0483 318 736"
type input "1,300,000"
type input "90"
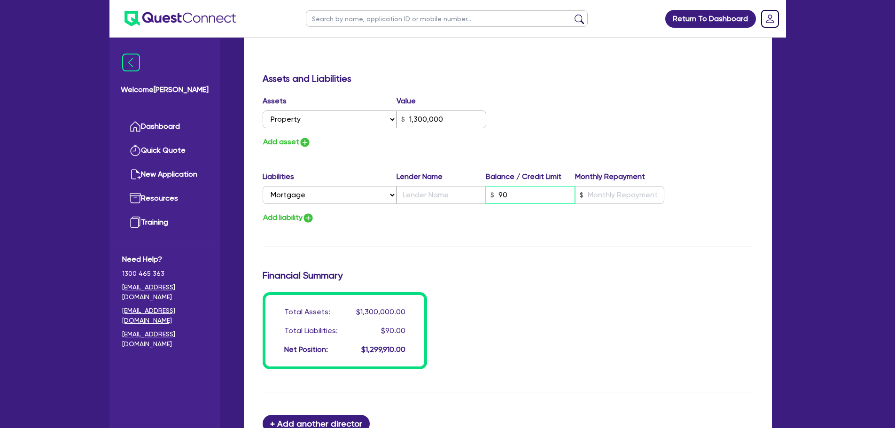
type input "2"
type input "0483 318 736"
type input "1,300,000"
type input "900"
type input "2"
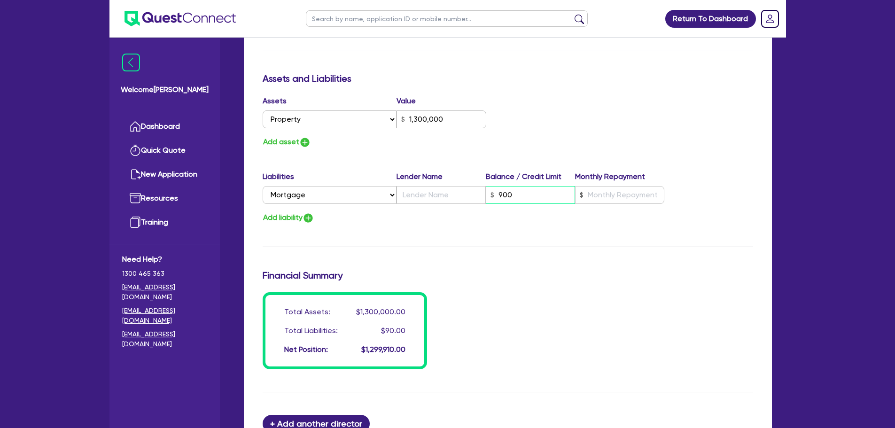
type input "0483 318 736"
type input "1,300,000"
type input "9,000"
type input "2"
click at [619, 194] on input "text" at bounding box center [619, 195] width 89 height 18
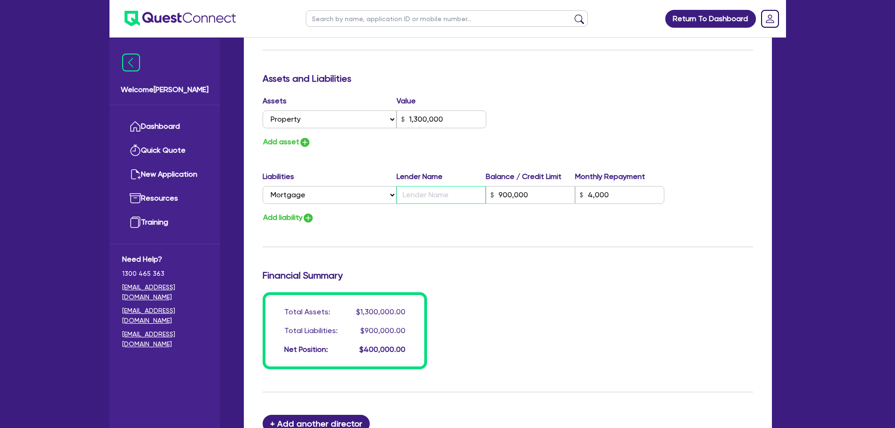
click at [448, 189] on input "text" at bounding box center [440, 195] width 89 height 18
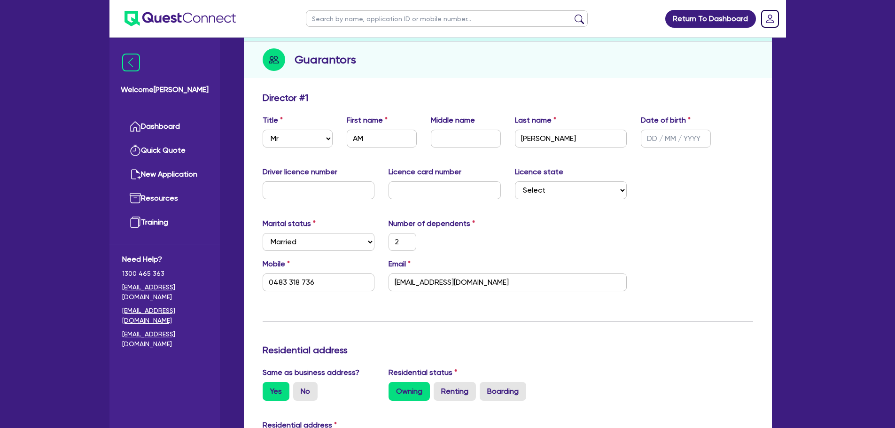
scroll to position [0, 0]
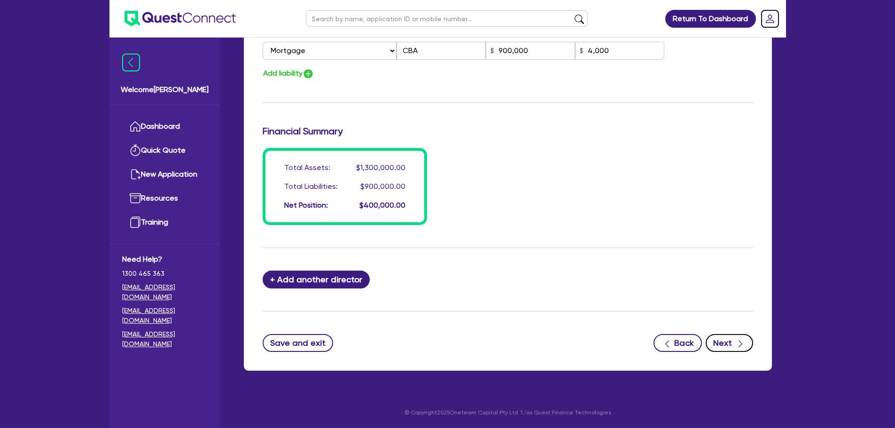
click at [740, 350] on button "Next" at bounding box center [729, 343] width 47 height 18
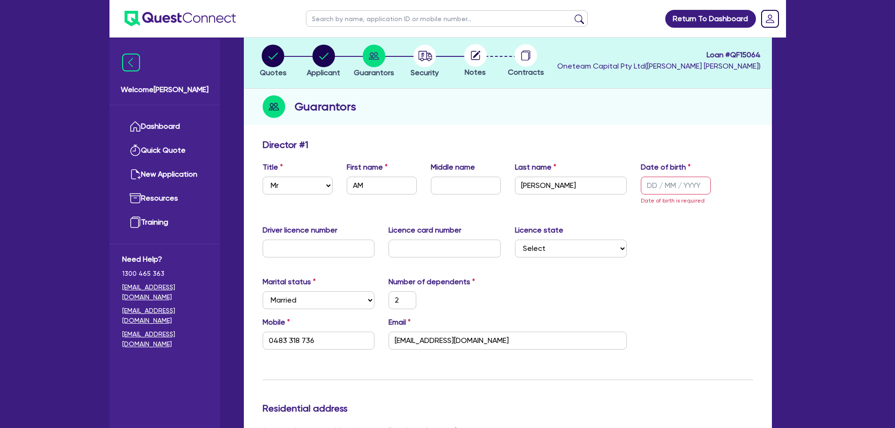
scroll to position [15, 0]
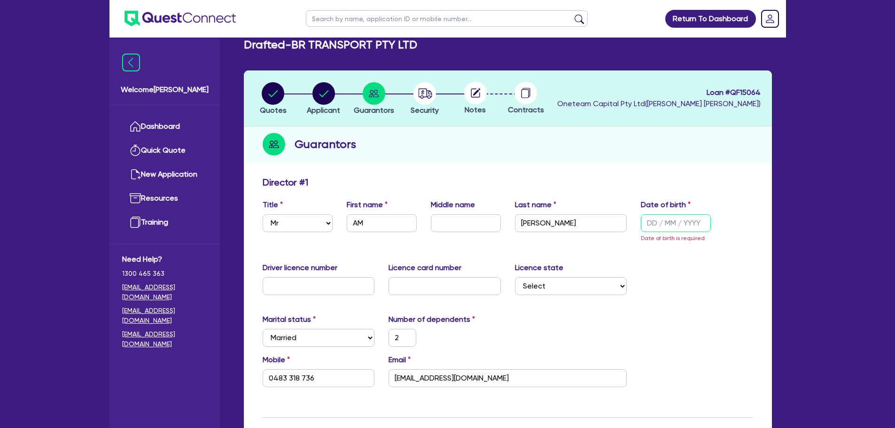
click at [687, 219] on input "text" at bounding box center [676, 223] width 70 height 18
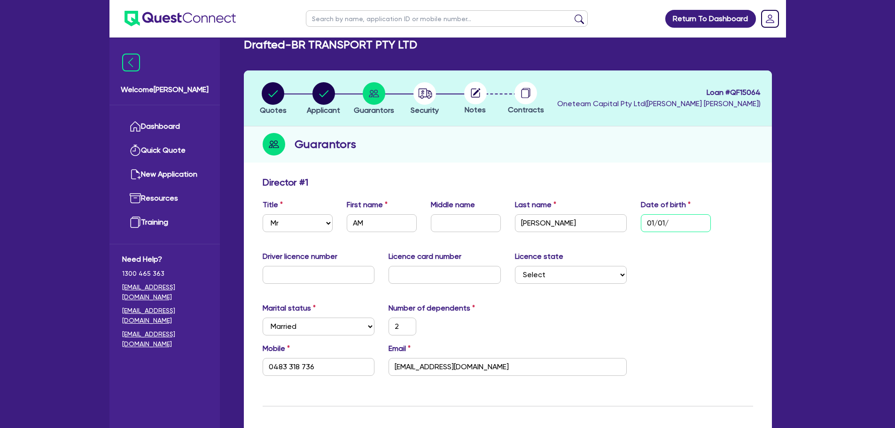
drag, startPoint x: 683, startPoint y: 223, endPoint x: 636, endPoint y: 223, distance: 47.4
click at [636, 223] on div "Date of birth 01/01/" at bounding box center [676, 215] width 84 height 33
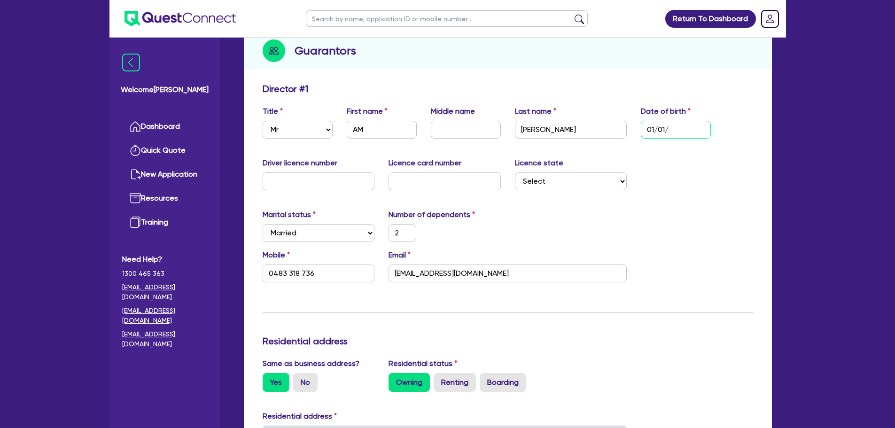
scroll to position [109, 0]
click at [659, 126] on input "3 / /" at bounding box center [676, 129] width 70 height 18
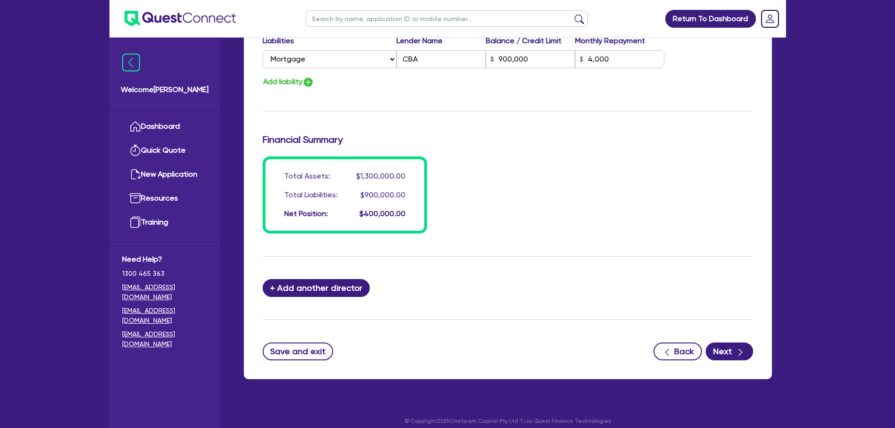
scroll to position [661, 0]
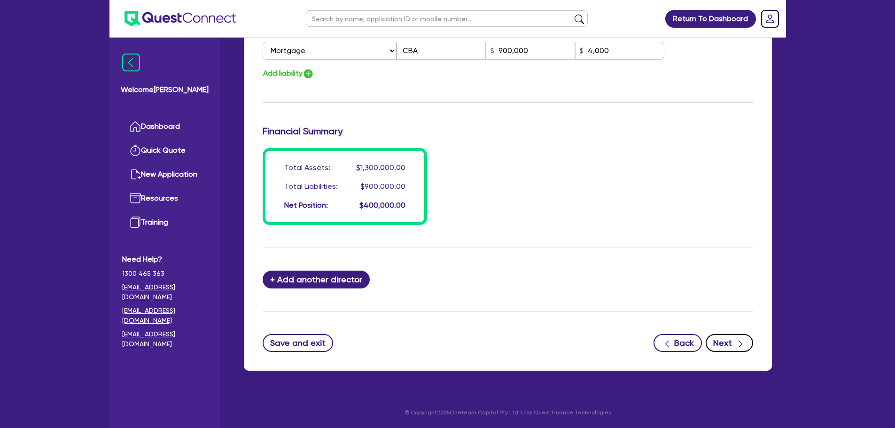
click at [721, 337] on button "Next" at bounding box center [729, 343] width 47 height 18
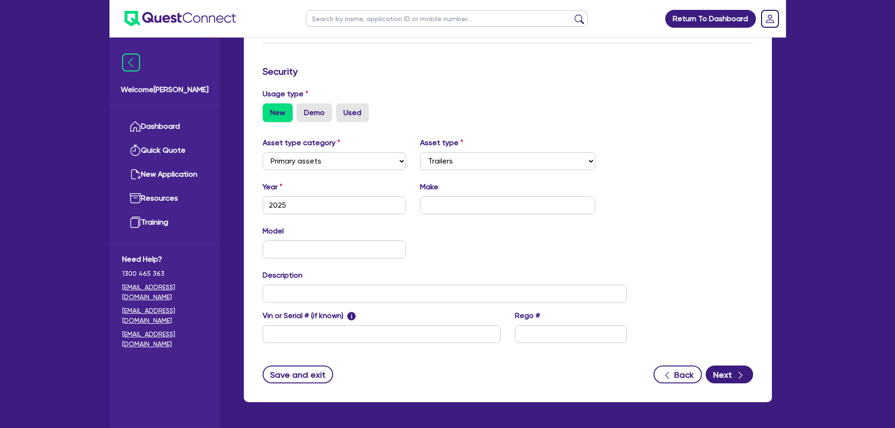
scroll to position [235, 0]
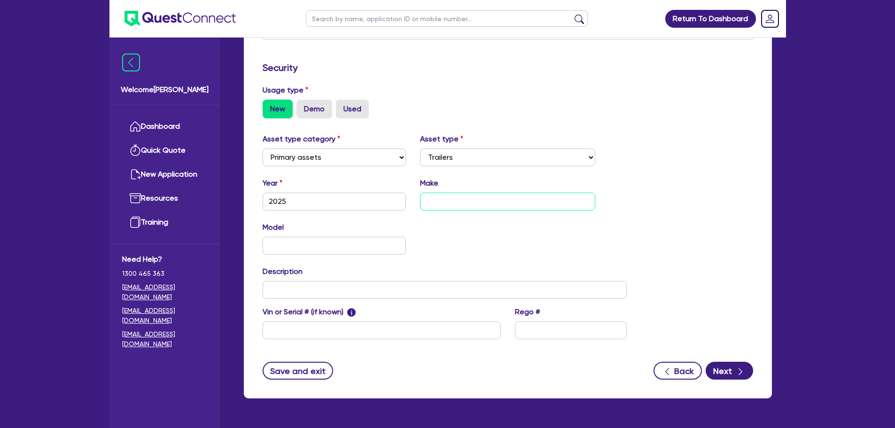
click at [480, 205] on input "text" at bounding box center [507, 202] width 175 height 18
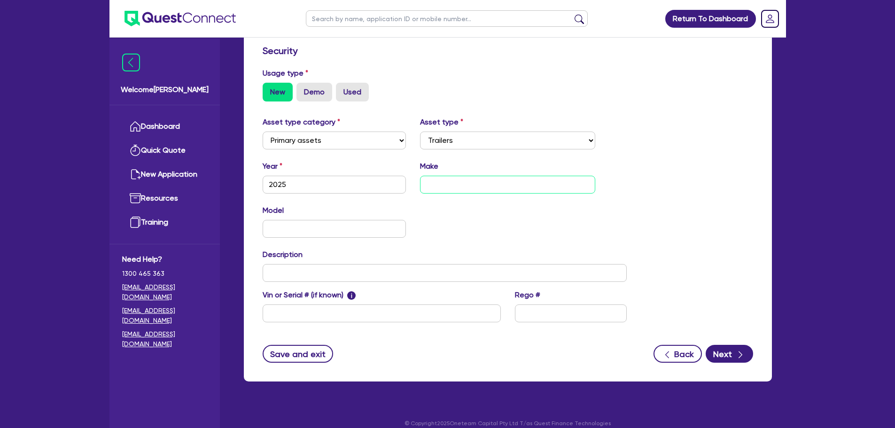
scroll to position [263, 0]
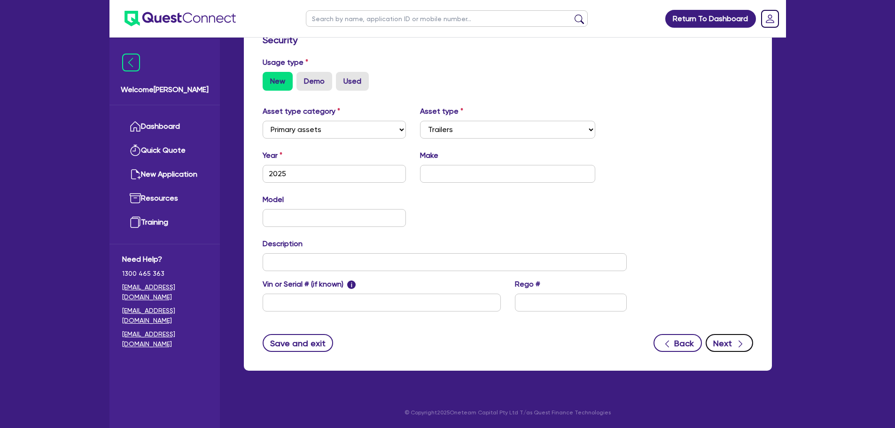
click at [729, 342] on button "Next" at bounding box center [729, 343] width 47 height 18
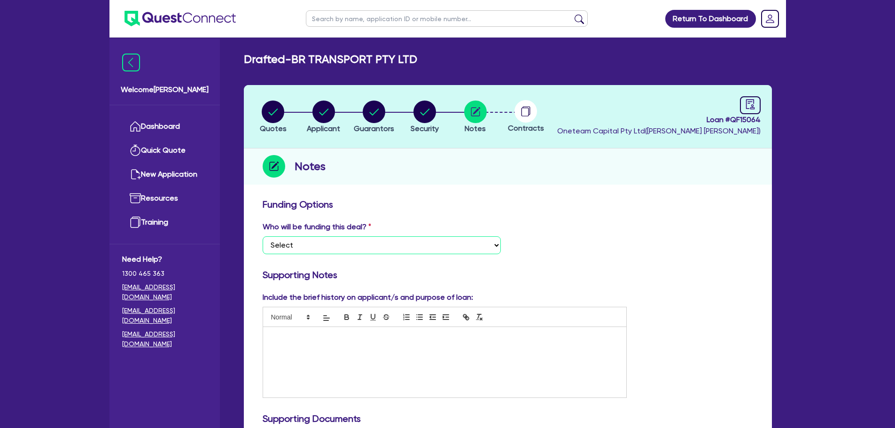
click at [427, 247] on select "Select I want Quest to fund 100% I will fund 100% I will co-fund with Quest Oth…" at bounding box center [382, 245] width 238 height 18
click at [263, 236] on select "Select I want Quest to fund 100% I will fund 100% I will co-fund with Quest Oth…" at bounding box center [382, 245] width 238 height 18
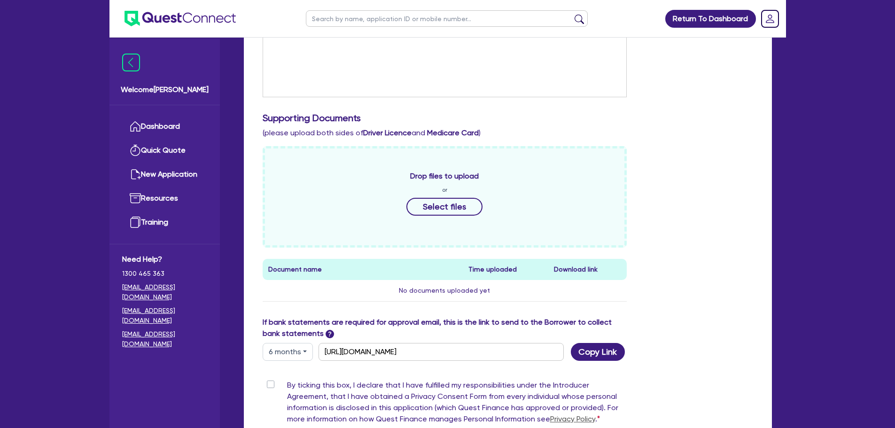
scroll to position [418, 0]
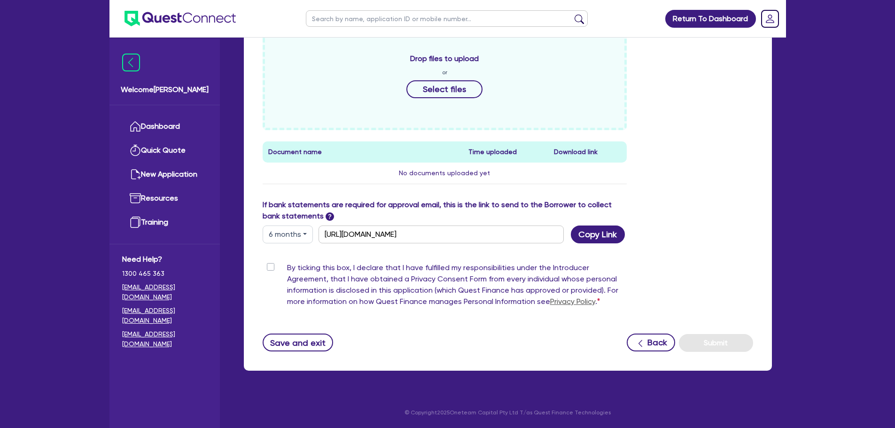
click at [287, 265] on label "By ticking this box, I declare that I have fulfilled my responsibilities under …" at bounding box center [457, 286] width 340 height 49
click at [269, 265] on input "By ticking this box, I declare that I have fulfilled my responsibilities under …" at bounding box center [267, 266] width 8 height 9
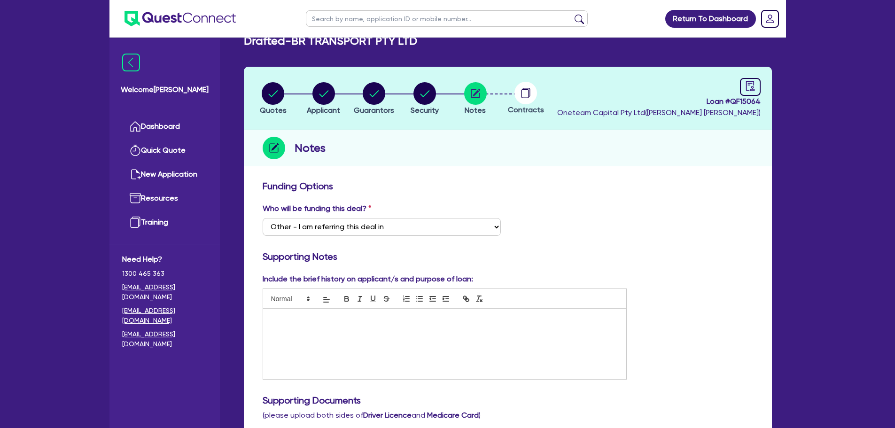
scroll to position [0, 0]
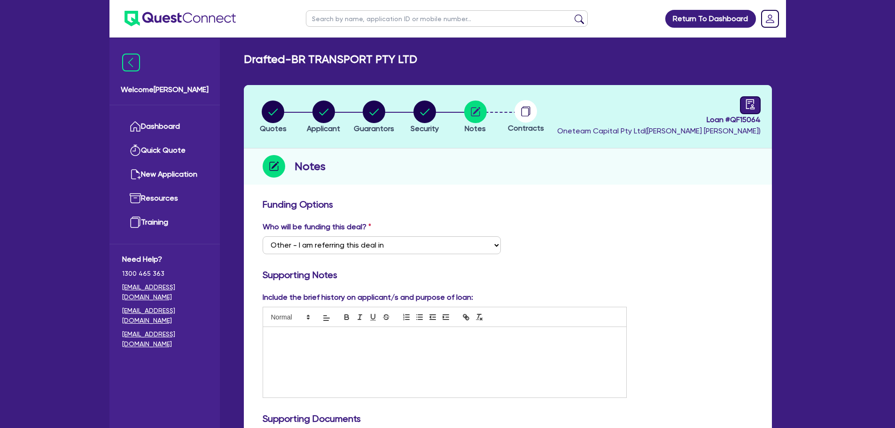
click at [751, 100] on icon "audit" at bounding box center [749, 104] width 8 height 10
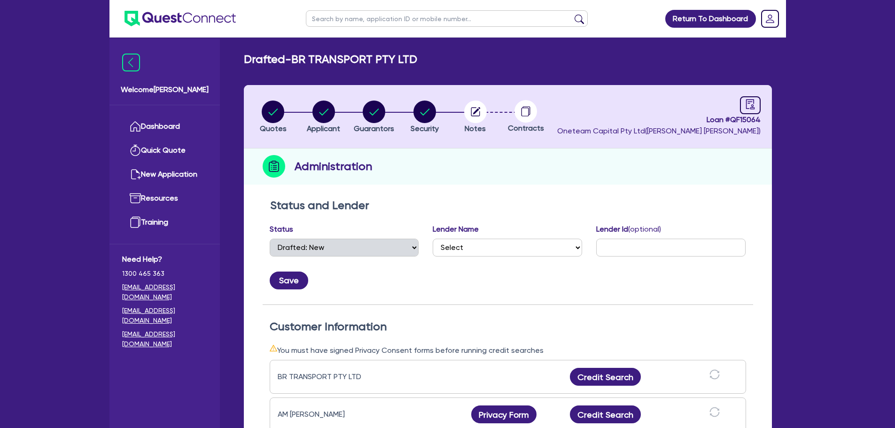
click at [335, 98] on header "Quotes Applicant Guarantors Security Notes Contracts Loan # QF15064 Oneteam Cap…" at bounding box center [508, 116] width 528 height 63
click at [319, 108] on circle "button" at bounding box center [323, 112] width 23 height 23
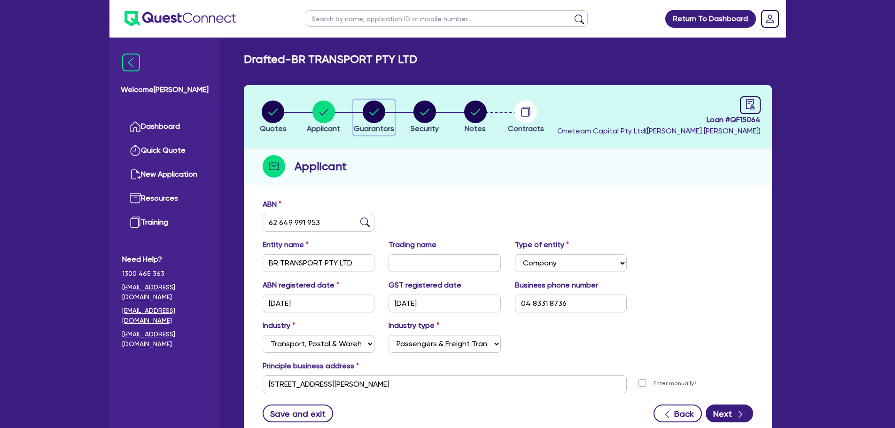
click at [378, 129] on span "Guarantors" at bounding box center [374, 128] width 40 height 9
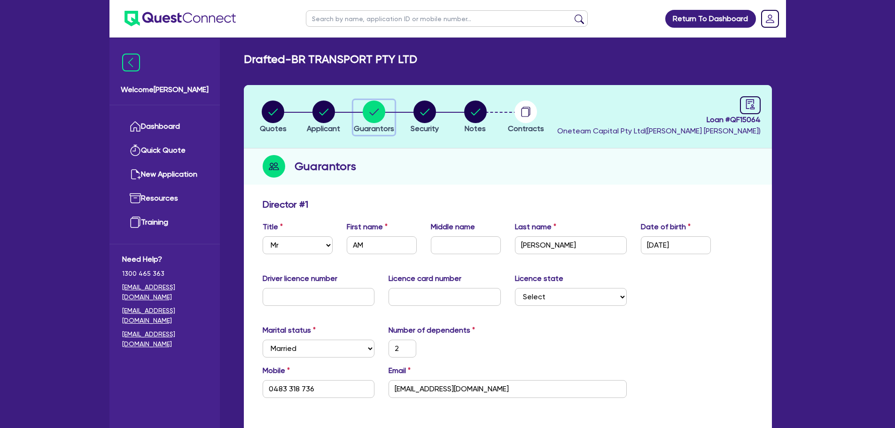
scroll to position [235, 0]
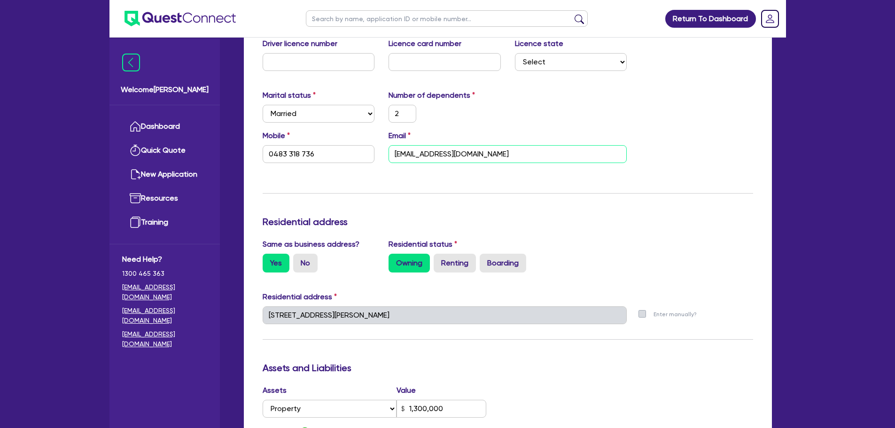
drag, startPoint x: 493, startPoint y: 155, endPoint x: 390, endPoint y: 164, distance: 103.7
click at [373, 155] on div "Mobile 0483 318 736 Email b.rtransport@yahoo.com" at bounding box center [508, 150] width 504 height 40
click at [654, 133] on div "Mobile 0483 318 736 Email b.rtransport@yahoo.com" at bounding box center [508, 150] width 504 height 40
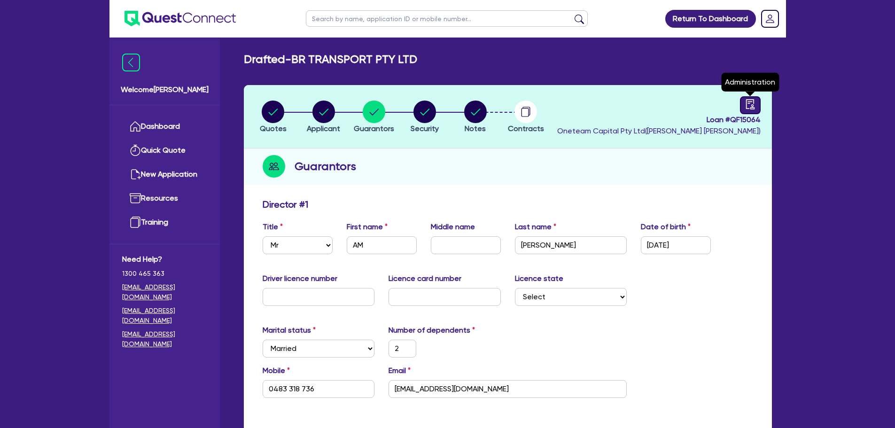
click at [759, 110] on link at bounding box center [750, 105] width 21 height 18
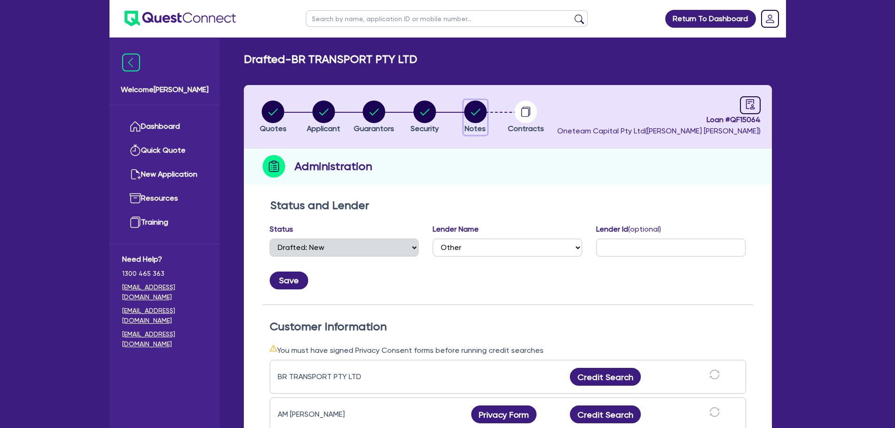
click at [476, 118] on circle "button" at bounding box center [475, 112] width 23 height 23
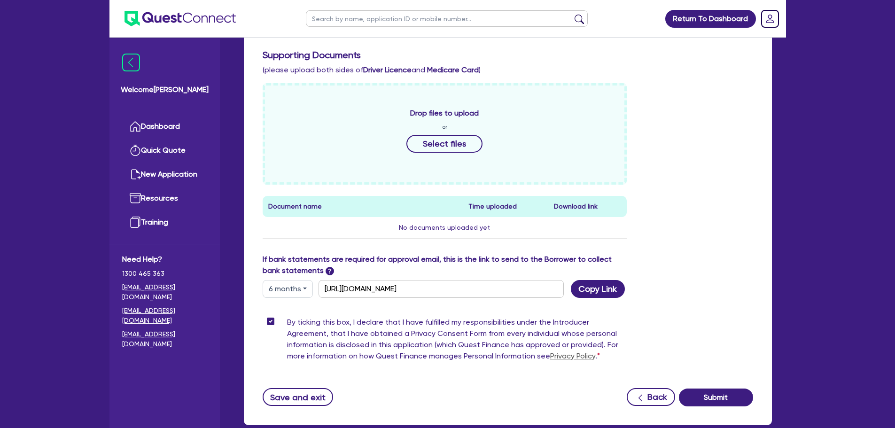
scroll to position [418, 0]
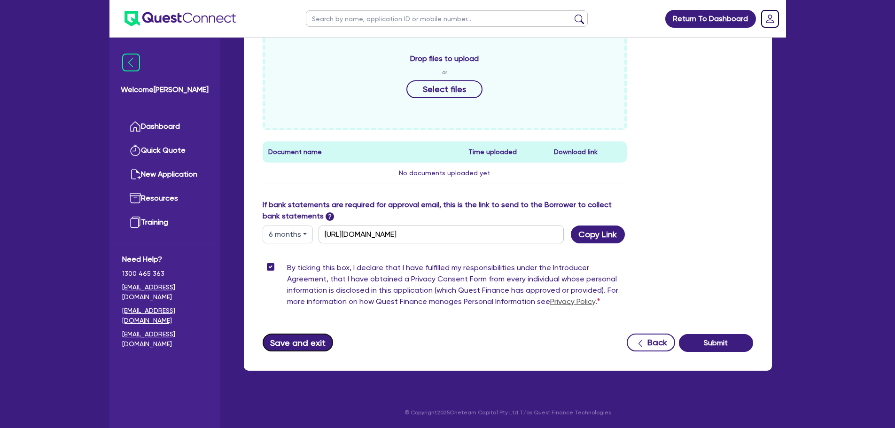
click at [306, 341] on button "Save and exit" at bounding box center [298, 342] width 71 height 18
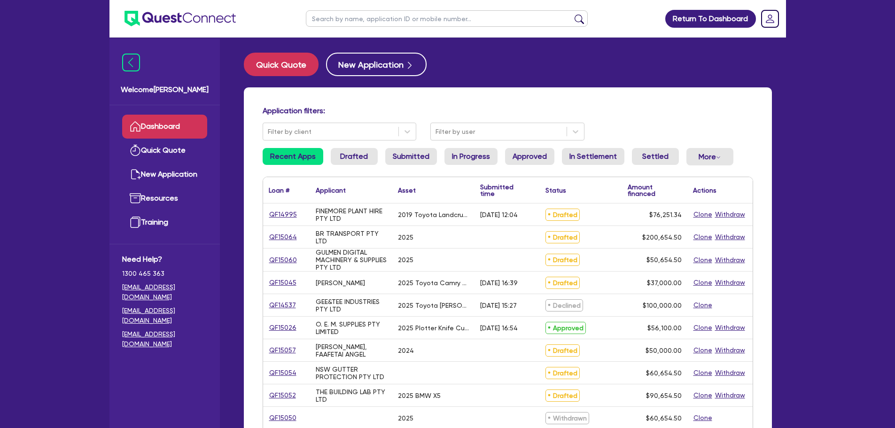
drag, startPoint x: 357, startPoint y: 13, endPoint x: 364, endPoint y: 14, distance: 6.6
click at [357, 13] on input "text" at bounding box center [447, 18] width 282 height 16
click at [572, 14] on button "submit" at bounding box center [579, 20] width 15 height 13
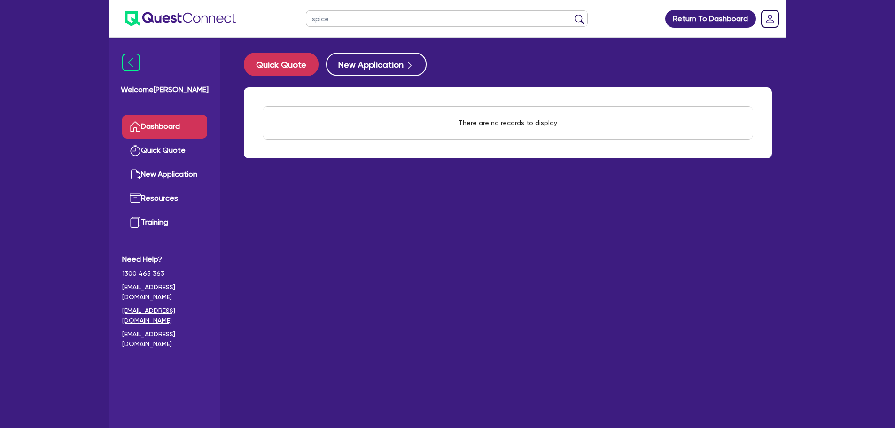
drag, startPoint x: 364, startPoint y: 14, endPoint x: 266, endPoint y: 8, distance: 97.9
click at [258, 8] on header "spice Return To Dashboard Edit Profile Logout" at bounding box center [447, 19] width 676 height 38
click at [572, 14] on button "submit" at bounding box center [579, 20] width 15 height 13
drag, startPoint x: 343, startPoint y: 16, endPoint x: 238, endPoint y: 19, distance: 105.3
click at [238, 19] on header "vibe Return To Dashboard Edit Profile Logout" at bounding box center [447, 19] width 676 height 38
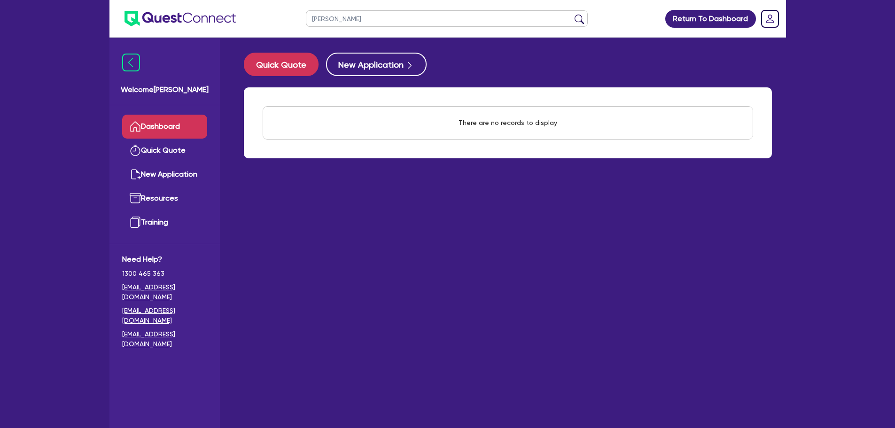
click at [572, 14] on button "submit" at bounding box center [579, 20] width 15 height 13
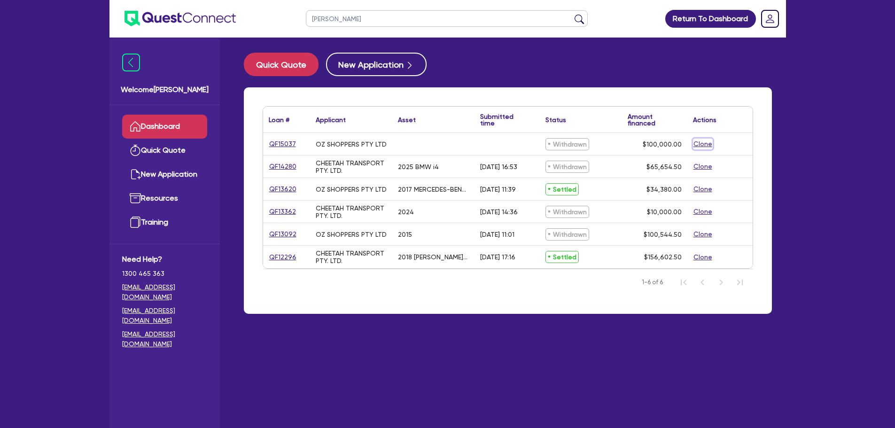
click at [702, 144] on button "Clone" at bounding box center [703, 144] width 20 height 11
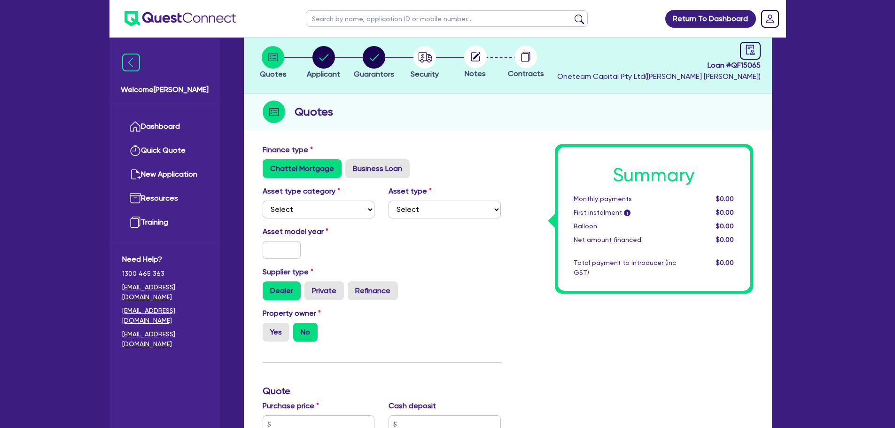
scroll to position [141, 0]
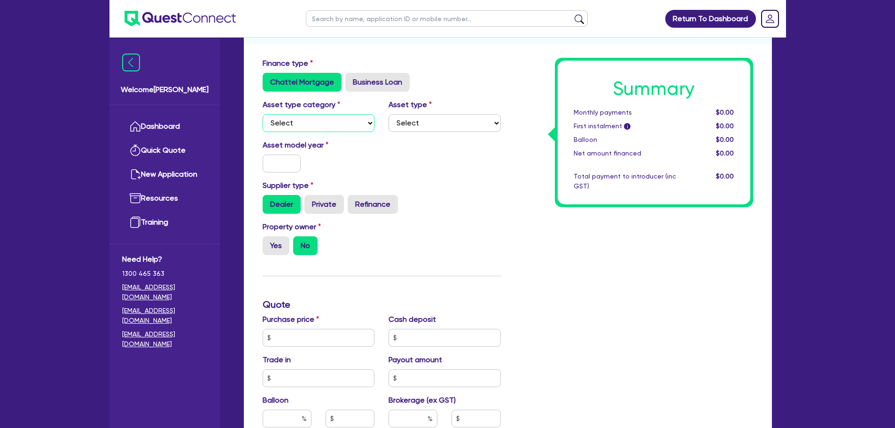
click at [330, 125] on select "Select Cars and light trucks Primary assets Secondary assets Tertiary assets" at bounding box center [319, 123] width 112 height 18
click at [263, 114] on select "Select Cars and light trucks Primary assets Secondary assets Tertiary assets" at bounding box center [319, 123] width 112 height 18
click at [456, 129] on select "Select Passenger vehicles Vans and utes Light trucks up to 4.5 tonne" at bounding box center [444, 123] width 112 height 18
click at [388, 114] on select "Select Passenger vehicles Vans and utes Light trucks up to 4.5 tonne" at bounding box center [444, 123] width 112 height 18
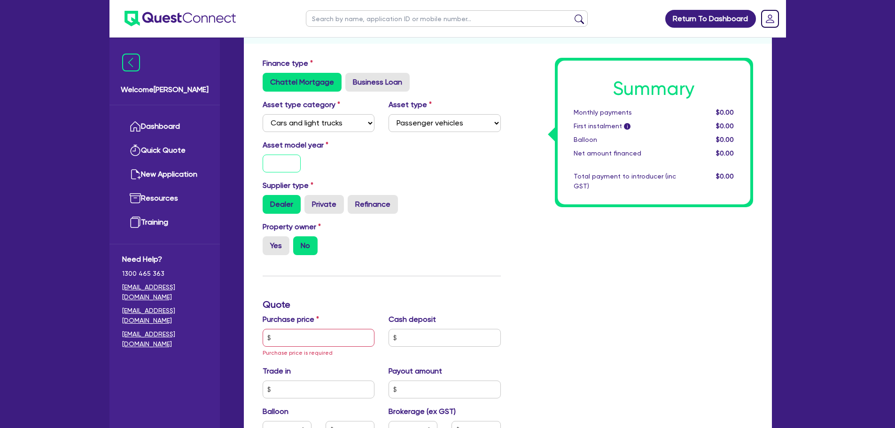
click at [268, 165] on input "text" at bounding box center [282, 164] width 39 height 18
click at [284, 245] on label "Yes" at bounding box center [276, 245] width 27 height 19
click at [269, 242] on input "Yes" at bounding box center [266, 239] width 6 height 6
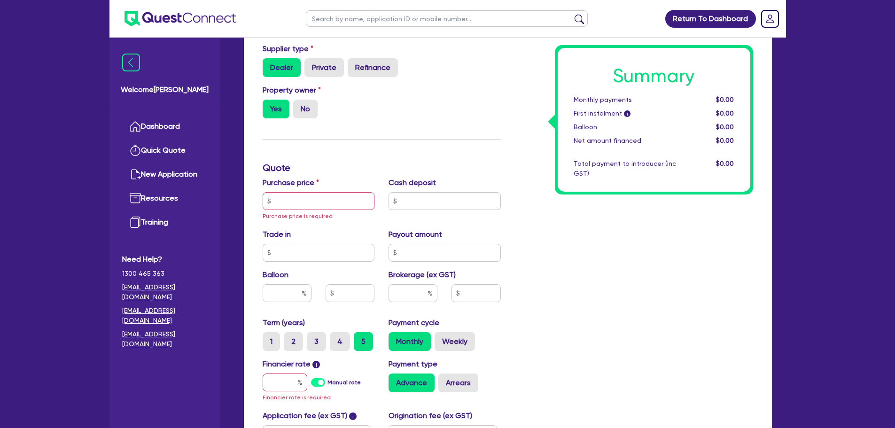
scroll to position [282, 0]
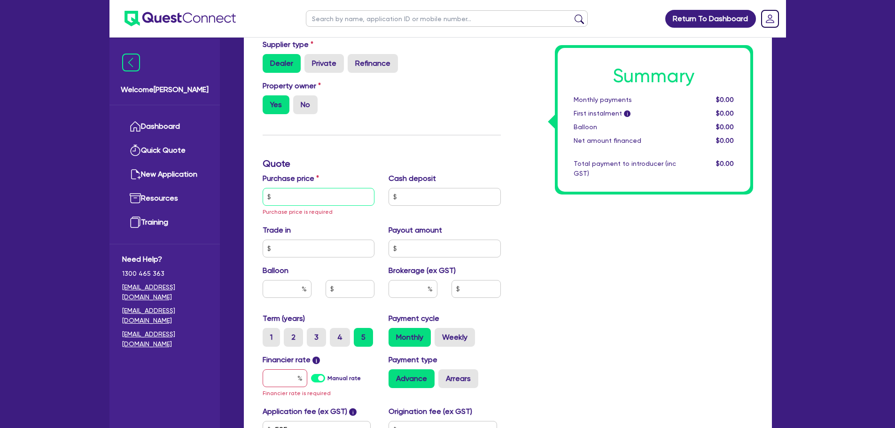
click at [297, 194] on input "text" at bounding box center [319, 197] width 112 height 18
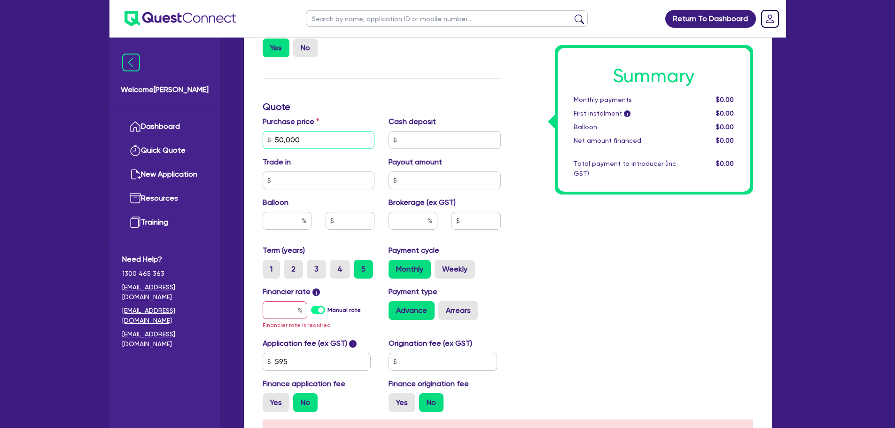
scroll to position [423, 0]
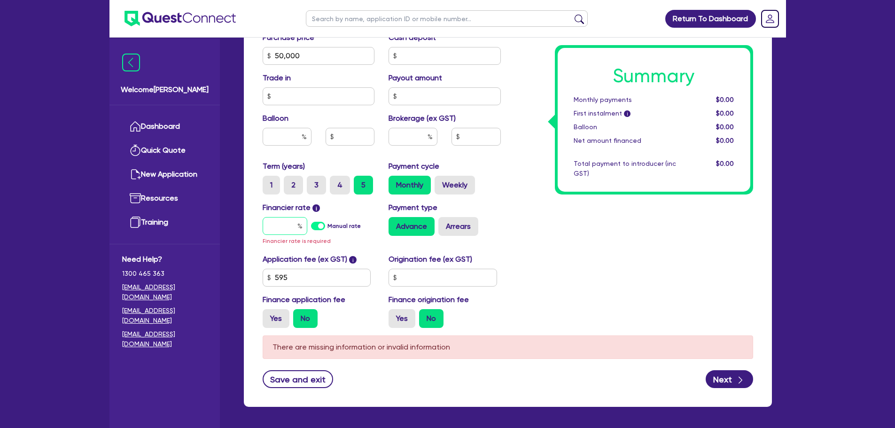
click at [287, 224] on input "text" at bounding box center [285, 226] width 45 height 18
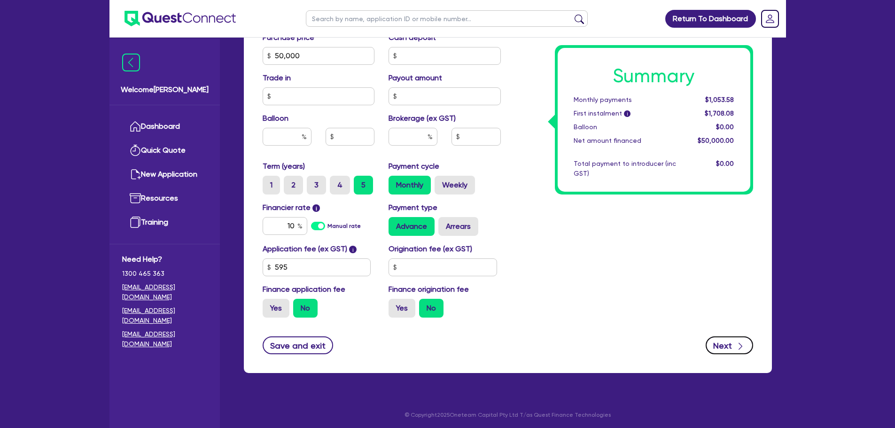
click at [713, 349] on button "Next" at bounding box center [729, 345] width 47 height 18
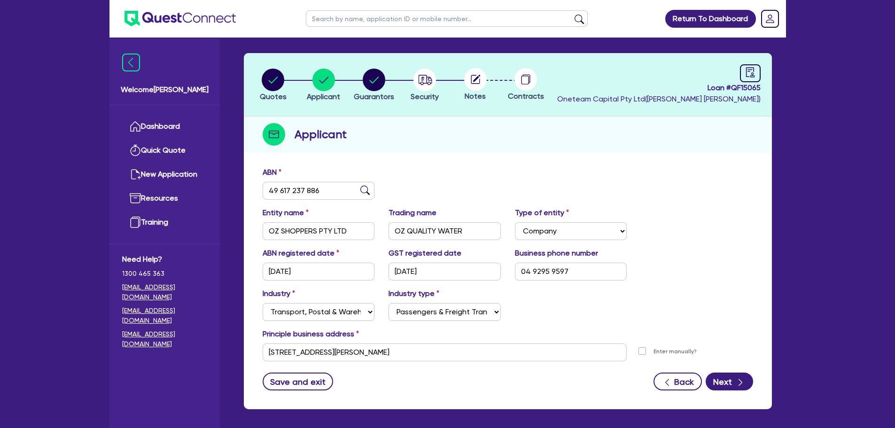
scroll to position [70, 0]
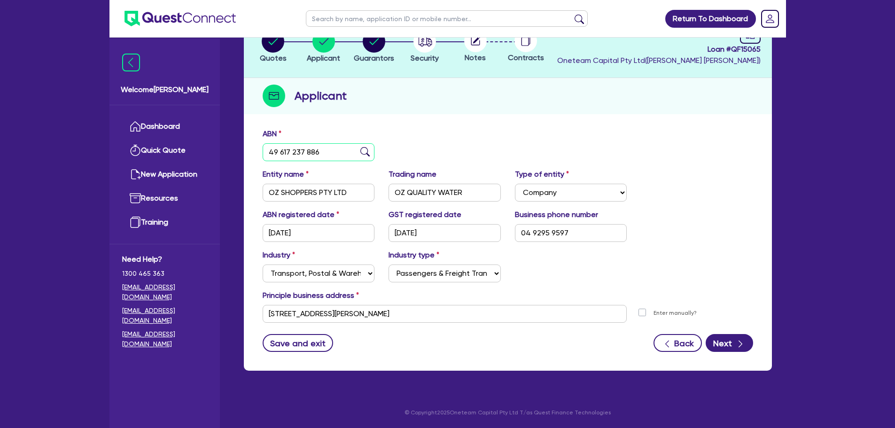
drag, startPoint x: 326, startPoint y: 151, endPoint x: 235, endPoint y: 157, distance: 91.8
click at [235, 157] on div "Quoted - OZ SHOPPERS PTY LTD Quotes Applicant Guarantors Security Notes Contrac…" at bounding box center [508, 182] width 556 height 400
paste input "90 663 356 161"
click at [360, 151] on input "90 663 356 161" at bounding box center [319, 152] width 112 height 18
click at [362, 150] on img at bounding box center [364, 151] width 9 height 9
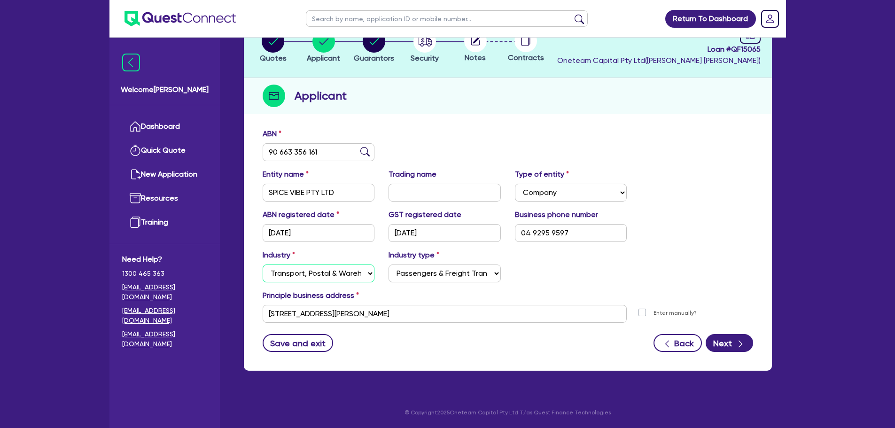
click at [330, 266] on select "Select Accomodation & Food Services Administrative & Support Services Agricultu…" at bounding box center [319, 273] width 112 height 18
click at [263, 264] on select "Select Accomodation & Food Services Administrative & Support Services Agricultu…" at bounding box center [319, 273] width 112 height 18
click at [427, 277] on select "Select Hotels Motels Serviced Apartments Other Short-term Accomodation Cafes Re…" at bounding box center [444, 273] width 112 height 18
click at [388, 264] on select "Select Hotels Motels Serviced Apartments Other Short-term Accomodation Cafes Re…" at bounding box center [444, 273] width 112 height 18
click at [719, 338] on button "Next" at bounding box center [729, 343] width 47 height 18
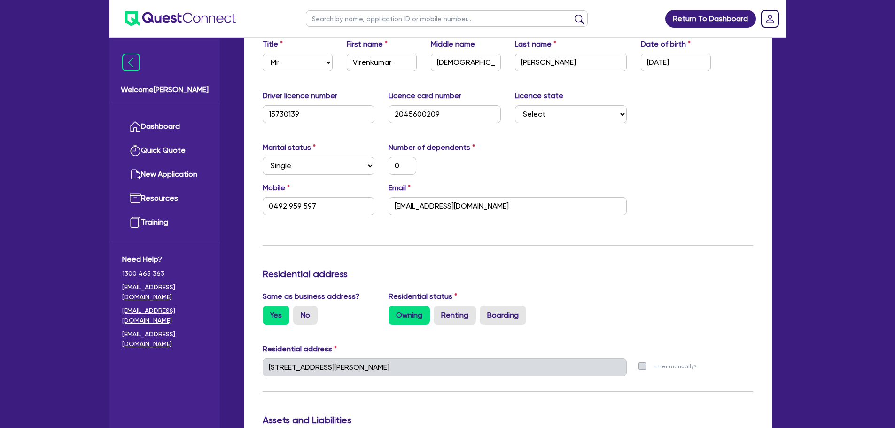
scroll to position [321, 0]
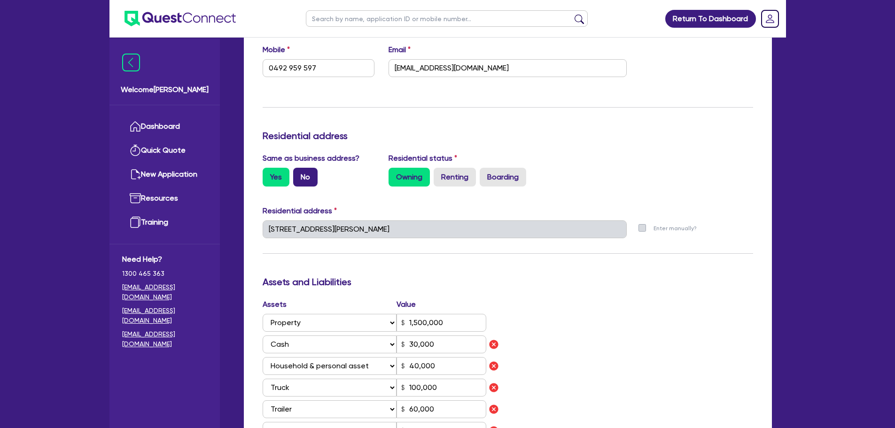
click at [302, 173] on label "No" at bounding box center [305, 177] width 24 height 19
click at [299, 173] on input "No" at bounding box center [296, 171] width 6 height 6
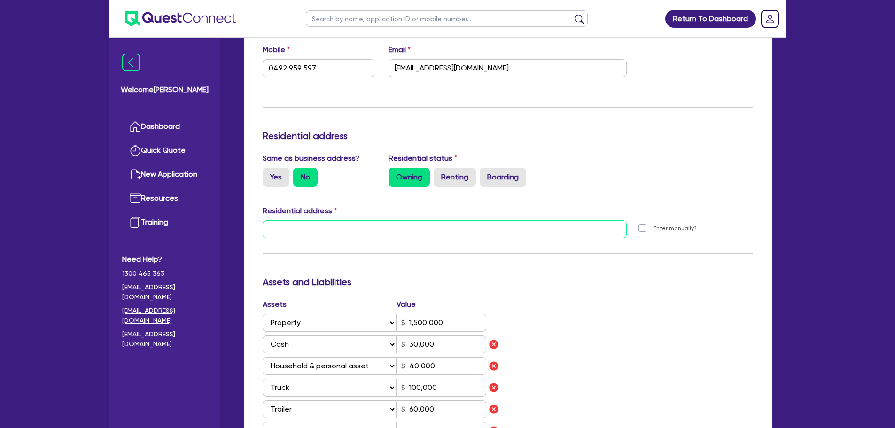
click at [308, 226] on input "text" at bounding box center [445, 229] width 364 height 18
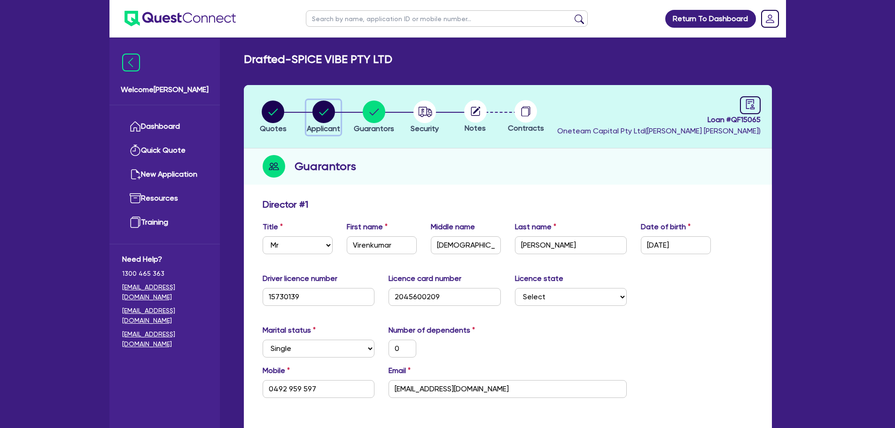
click at [323, 114] on icon "button" at bounding box center [323, 112] width 23 height 23
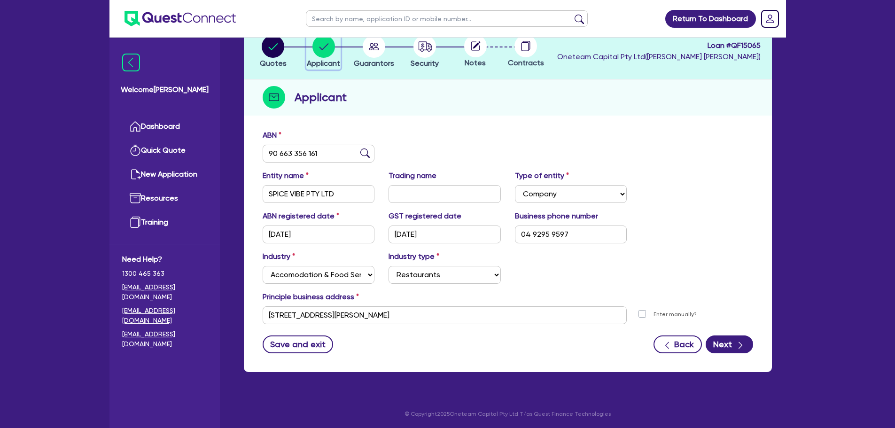
scroll to position [63, 0]
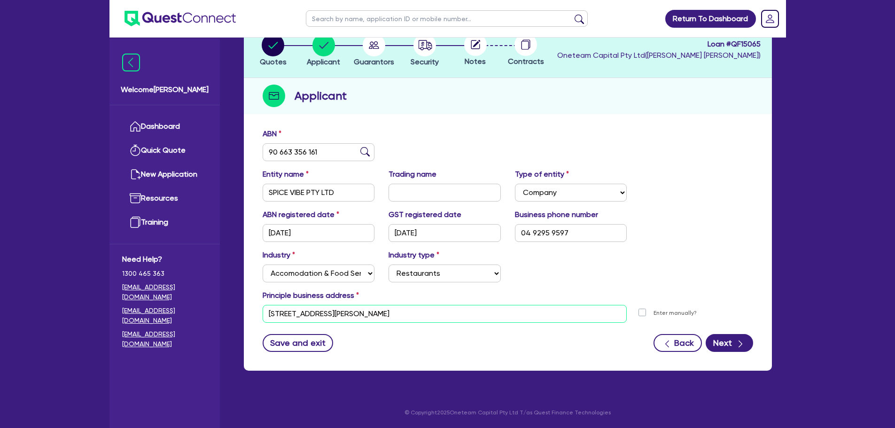
drag, startPoint x: 414, startPoint y: 314, endPoint x: 238, endPoint y: 316, distance: 176.6
click at [238, 316] on div "Quotes Applicant Guarantors Security Notes Contracts Loan # QF15065 Oneteam Cap…" at bounding box center [508, 202] width 542 height 360
click at [376, 50] on circle "button" at bounding box center [374, 45] width 23 height 23
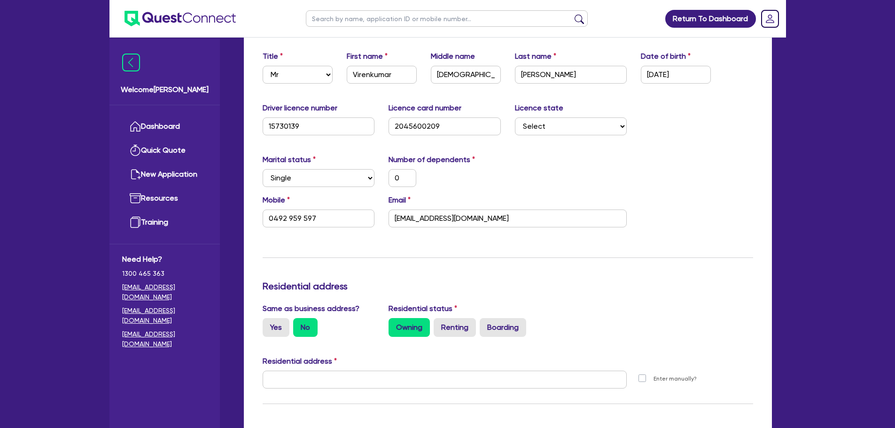
scroll to position [188, 0]
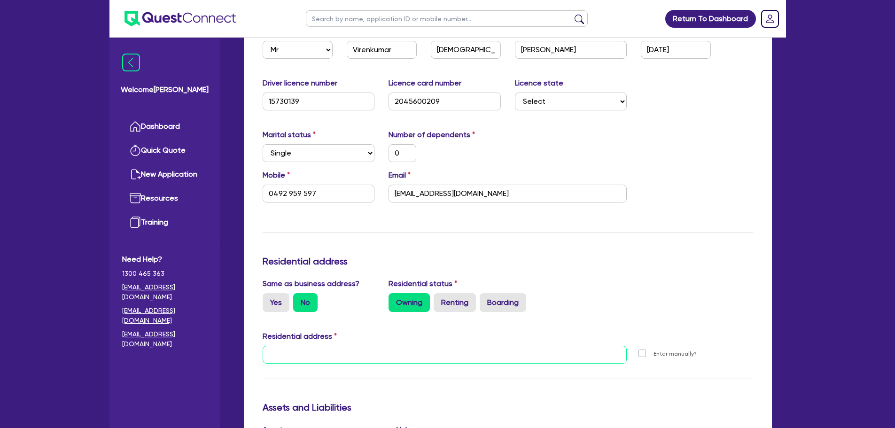
click at [365, 353] on input "text" at bounding box center [445, 355] width 364 height 18
paste input "36 Bradley St Ropes Crossing NSW 2760"
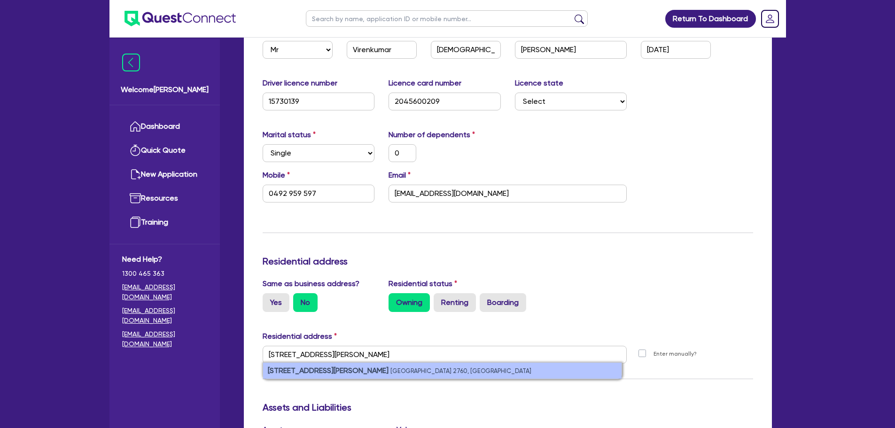
click at [390, 371] on small "Ropes Crossing NSW 2760, Australia" at bounding box center [460, 370] width 141 height 7
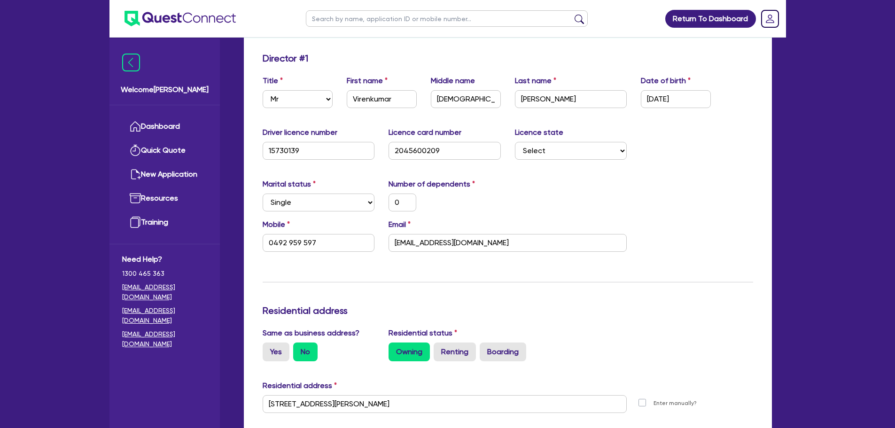
scroll to position [0, 0]
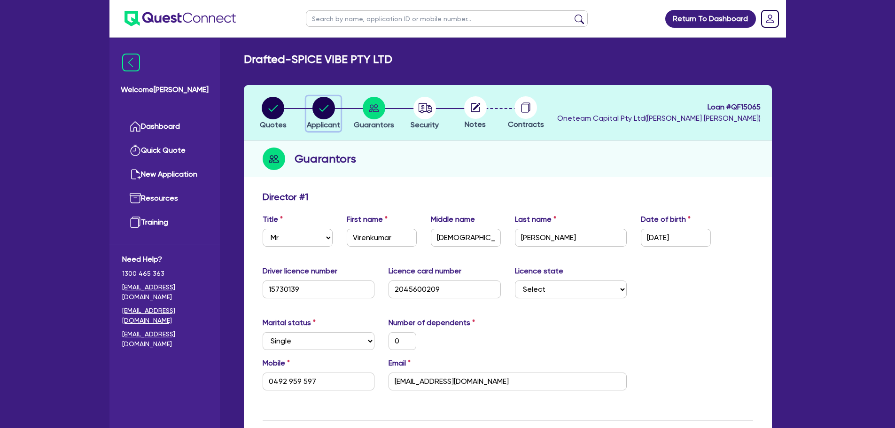
click at [330, 109] on circle "button" at bounding box center [323, 108] width 23 height 23
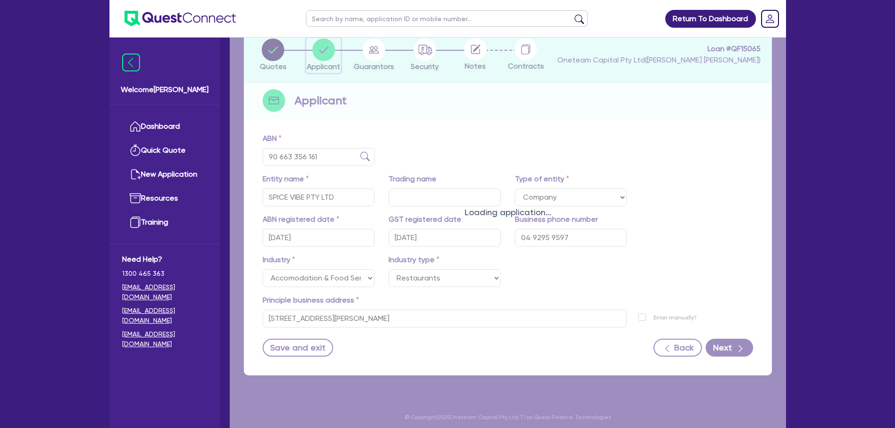
scroll to position [70, 0]
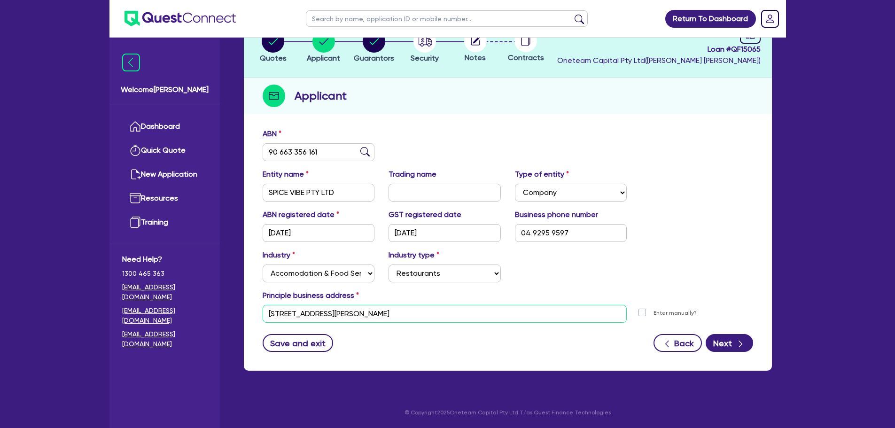
click at [424, 309] on input "36 Bradley St Ropes Crossing NSW 2760" at bounding box center [445, 314] width 364 height 18
drag, startPoint x: 427, startPoint y: 314, endPoint x: 237, endPoint y: 319, distance: 190.3
click at [237, 319] on div "Quotes Applicant Guarantors Security Notes Contracts Loan # QF15065 Oneteam Cap…" at bounding box center [508, 198] width 542 height 367
drag, startPoint x: 307, startPoint y: 314, endPoint x: 218, endPoint y: 321, distance: 89.1
click at [219, 321] on div "Welcome Rob Dashboard Quick Quote New Application Ref Company Ref Salesperson R…" at bounding box center [447, 179] width 676 height 498
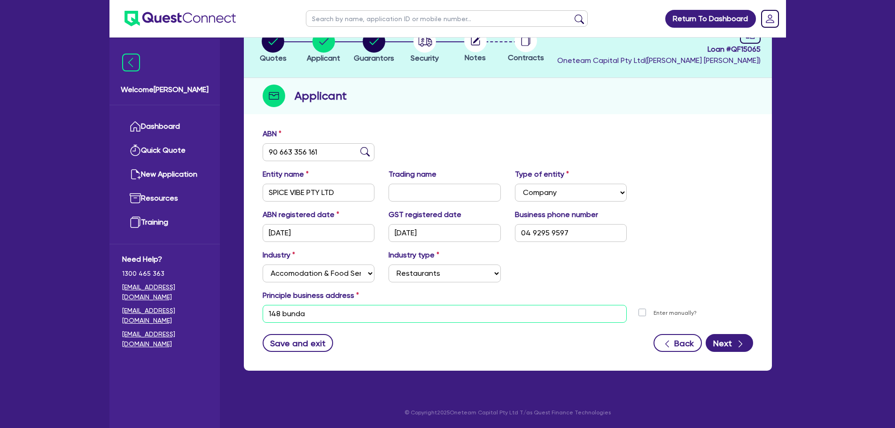
click at [323, 311] on input "148 bunda" at bounding box center [445, 314] width 364 height 18
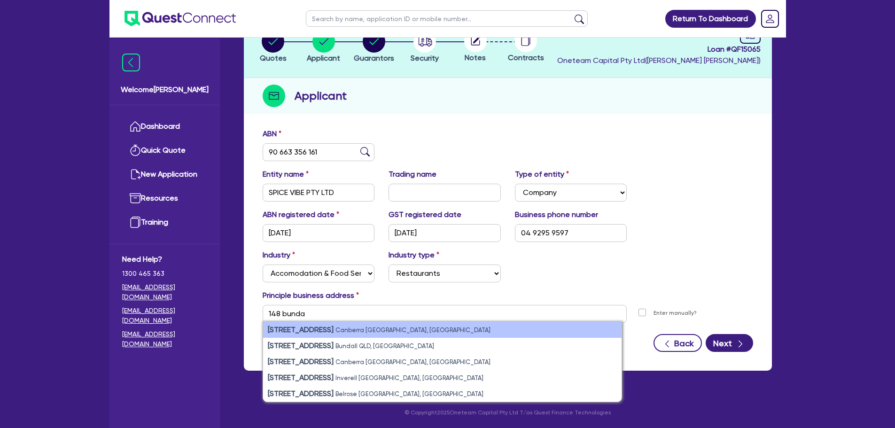
click at [316, 331] on strong "148 Bunda Street" at bounding box center [301, 329] width 66 height 9
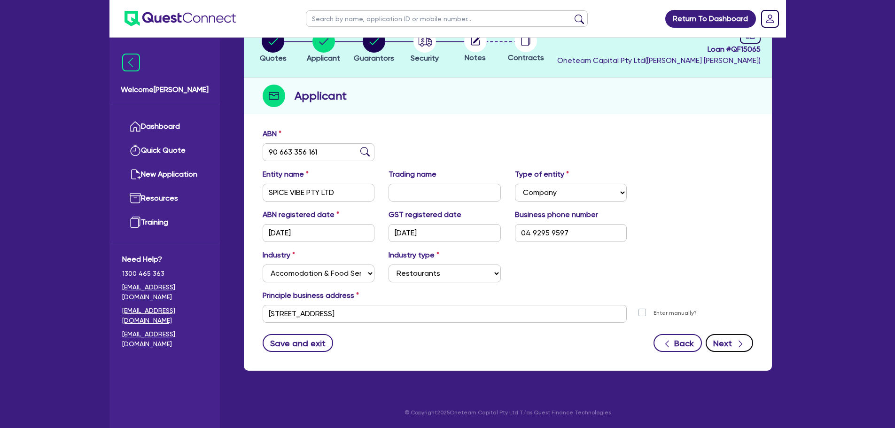
click at [741, 337] on div "button" at bounding box center [740, 343] width 9 height 12
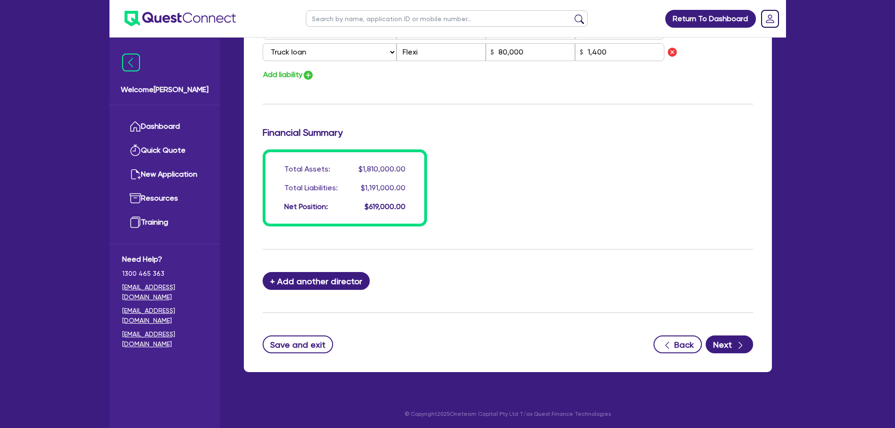
scroll to position [884, 0]
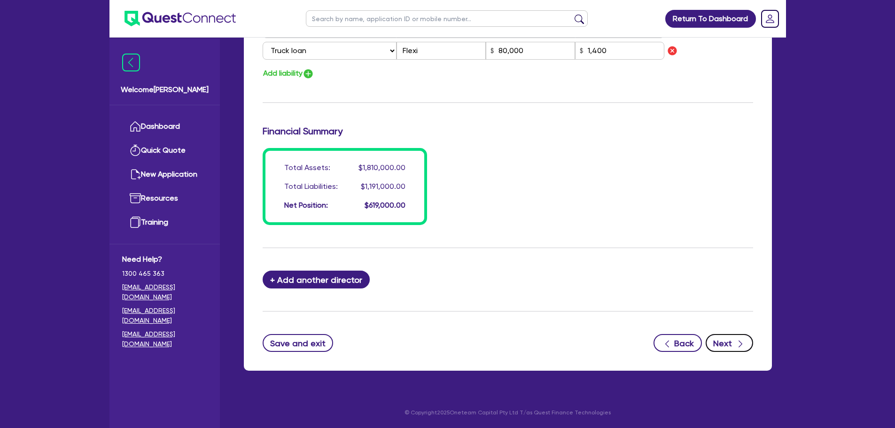
click at [717, 341] on button "Next" at bounding box center [729, 343] width 47 height 18
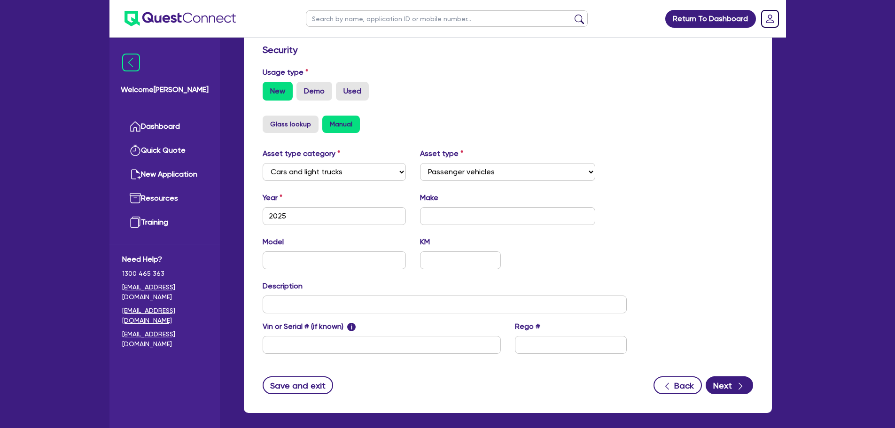
scroll to position [282, 0]
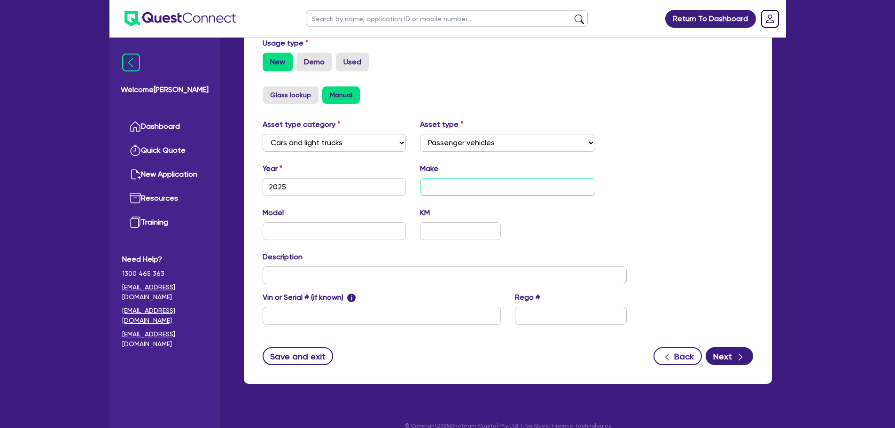
click at [444, 181] on input "text" at bounding box center [507, 187] width 175 height 18
click at [323, 235] on input "text" at bounding box center [335, 231] width 144 height 18
click at [727, 361] on button "Next" at bounding box center [729, 356] width 47 height 18
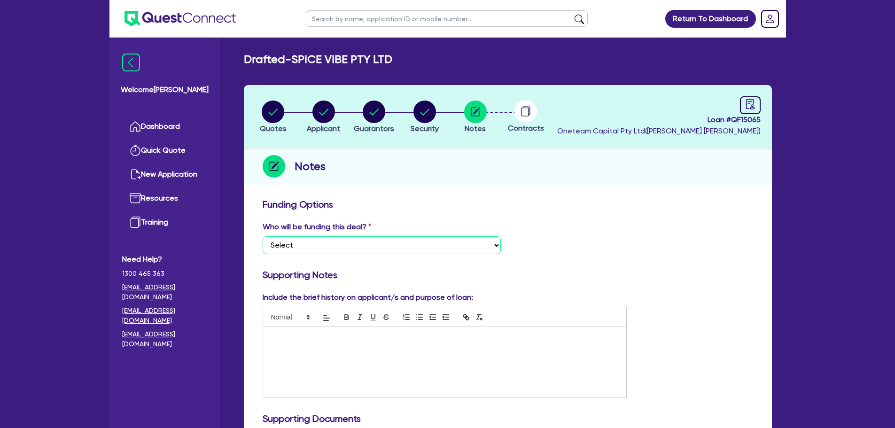
drag, startPoint x: 359, startPoint y: 244, endPoint x: 360, endPoint y: 253, distance: 9.0
click at [359, 244] on select "Select I want Quest to fund 100% I will fund 100% I will co-fund with Quest Oth…" at bounding box center [382, 245] width 238 height 18
click at [263, 236] on select "Select I want Quest to fund 100% I will fund 100% I will co-fund with Quest Oth…" at bounding box center [382, 245] width 238 height 18
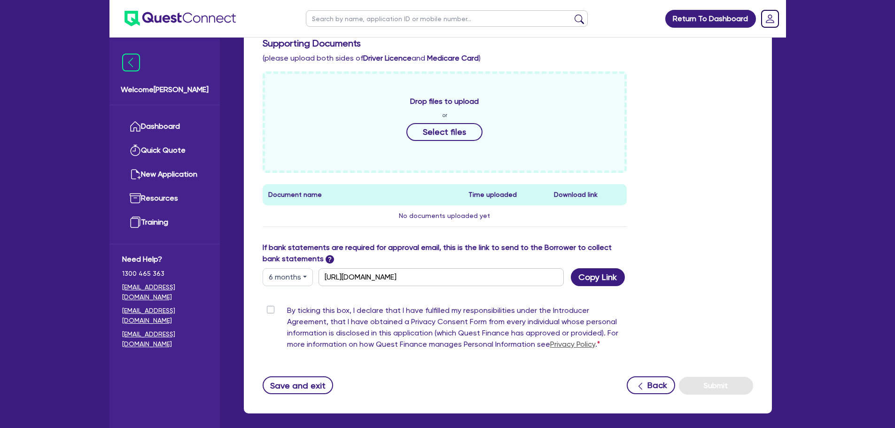
scroll to position [376, 0]
click at [287, 308] on label "By ticking this box, I declare that I have fulfilled my responsibilities under …" at bounding box center [457, 328] width 340 height 49
click at [270, 308] on input "By ticking this box, I declare that I have fulfilled my responsibilities under …" at bounding box center [267, 308] width 8 height 9
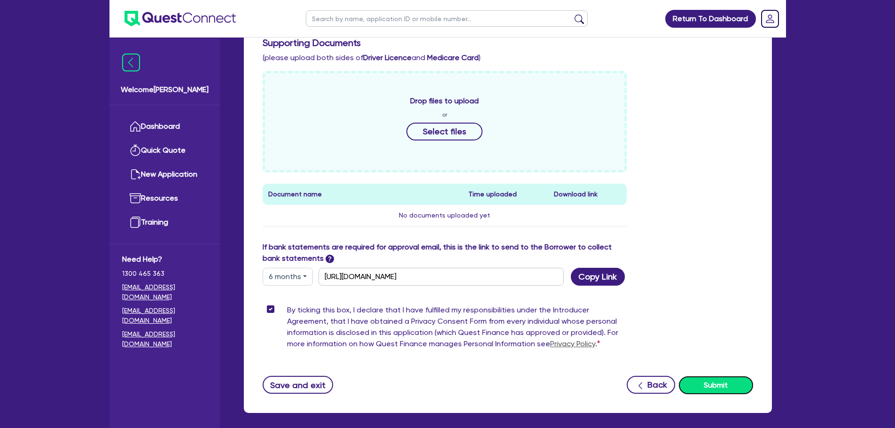
click at [717, 391] on button "Submit" at bounding box center [716, 385] width 74 height 18
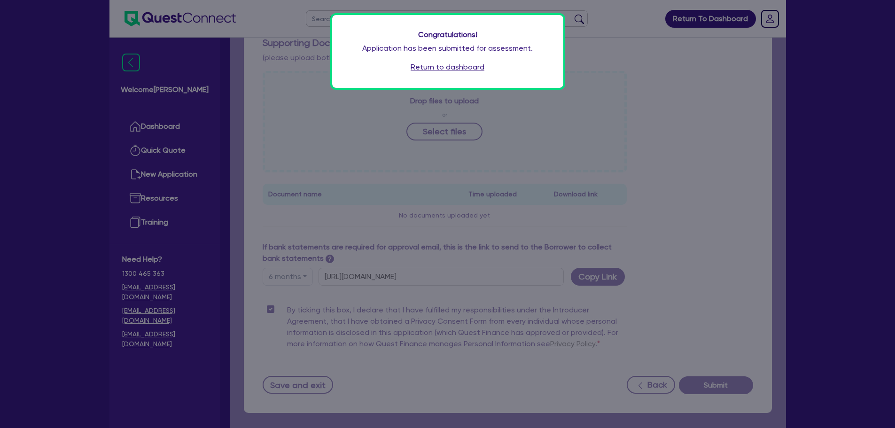
click at [470, 65] on link "Return to dashboard" at bounding box center [448, 67] width 74 height 11
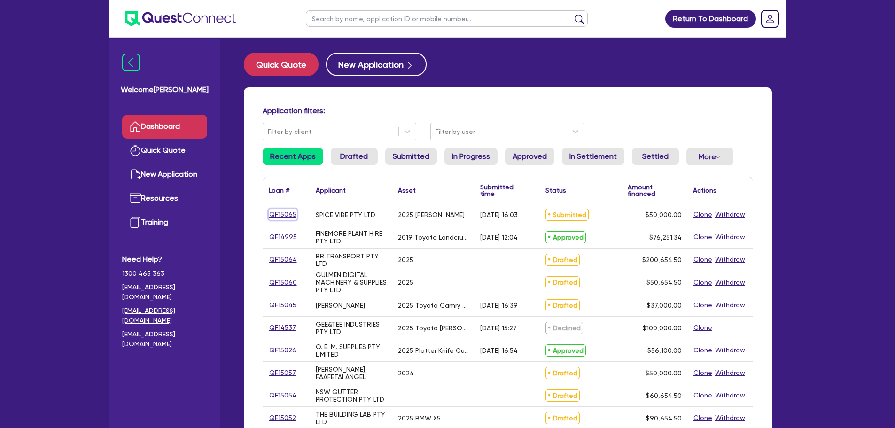
click at [288, 217] on link "QF15065" at bounding box center [283, 214] width 28 height 11
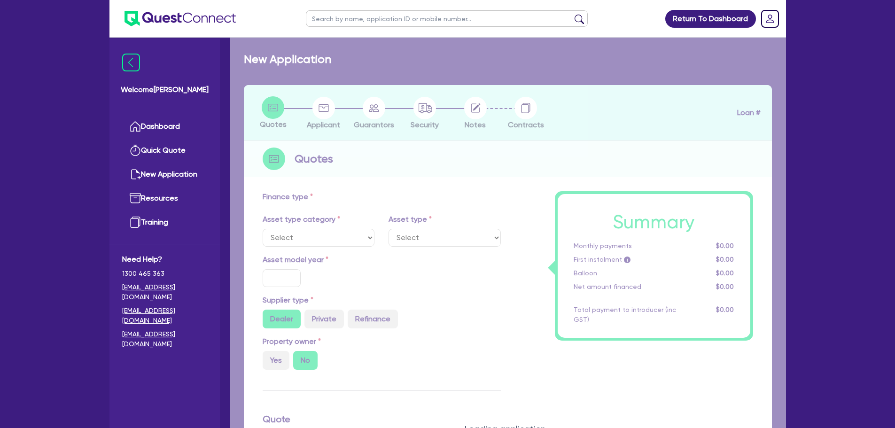
select select "CARS_AND_LIGHT_TRUCKS"
type input "2025"
radio input "true"
type input "50,000"
type input "10"
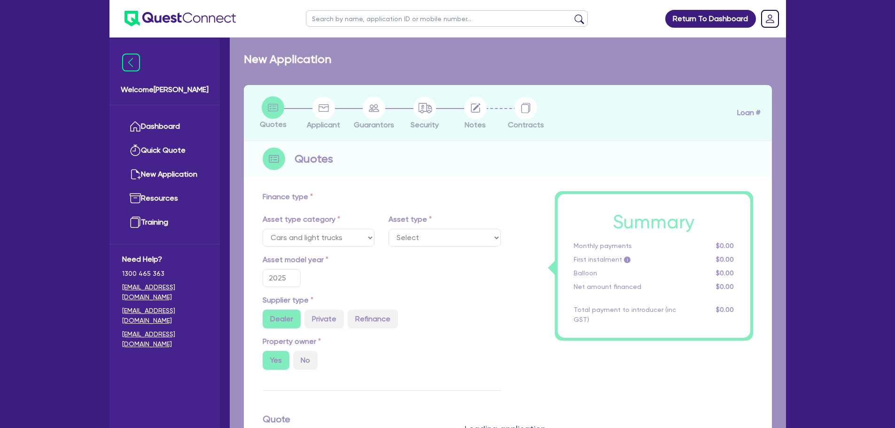
select select "PASSENGER_VEHICLES"
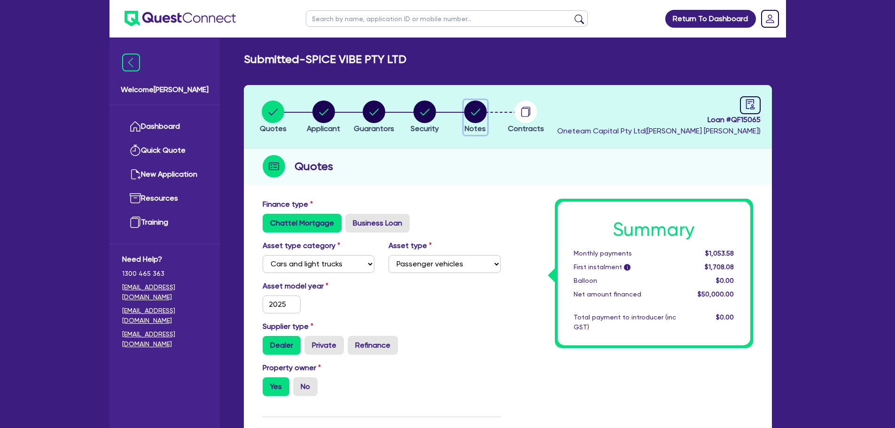
click at [470, 106] on circle "button" at bounding box center [475, 112] width 23 height 23
select select "Other"
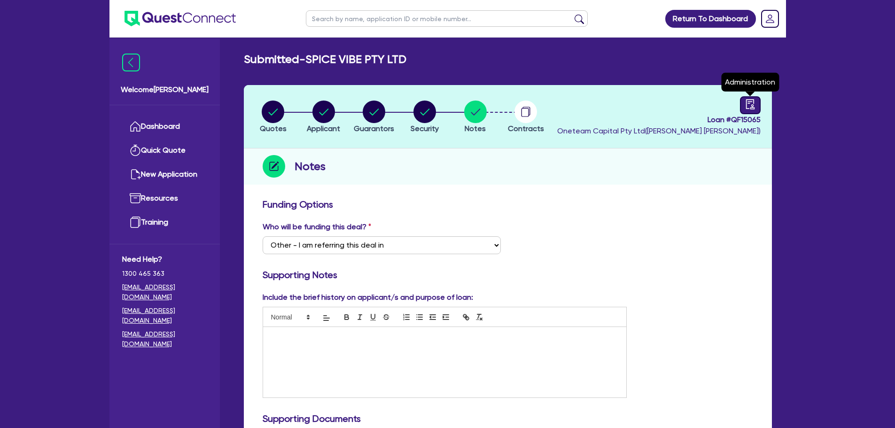
click at [751, 99] on icon "audit" at bounding box center [750, 104] width 10 height 10
select select "SUBMITTED_NEW"
select select "Other"
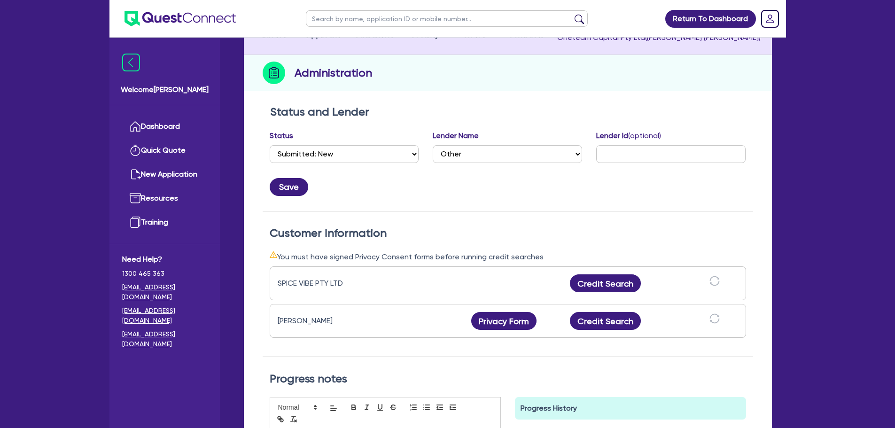
scroll to position [94, 0]
click at [514, 319] on button "Privacy Form" at bounding box center [504, 320] width 66 height 18
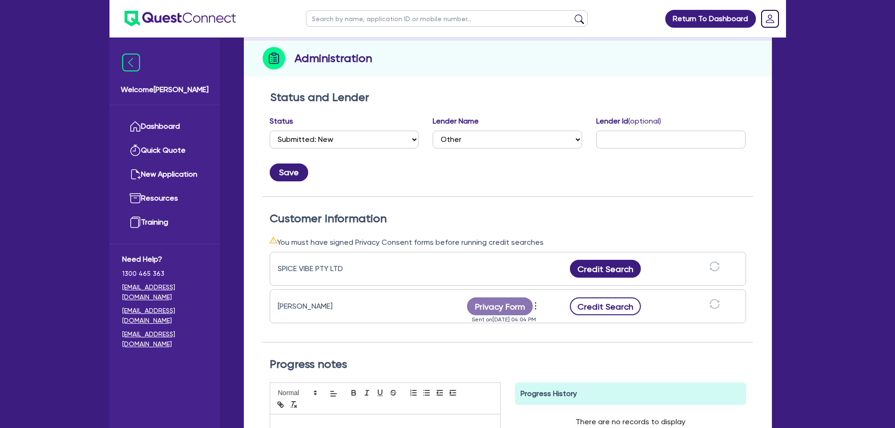
scroll to position [188, 0]
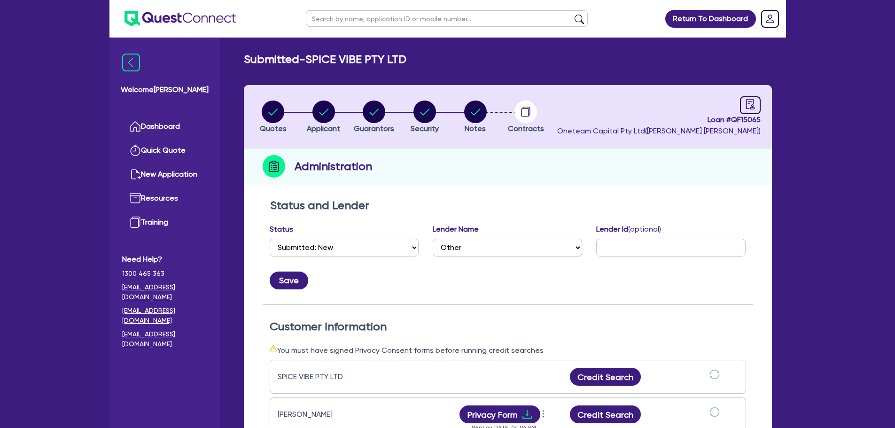
select select "SUBMITTED_NEW"
select select "Other"
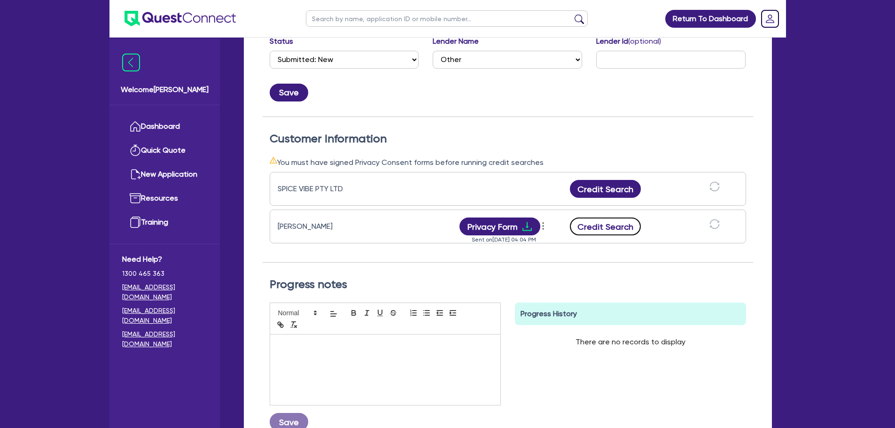
click at [614, 231] on button "Credit Search" at bounding box center [605, 226] width 71 height 18
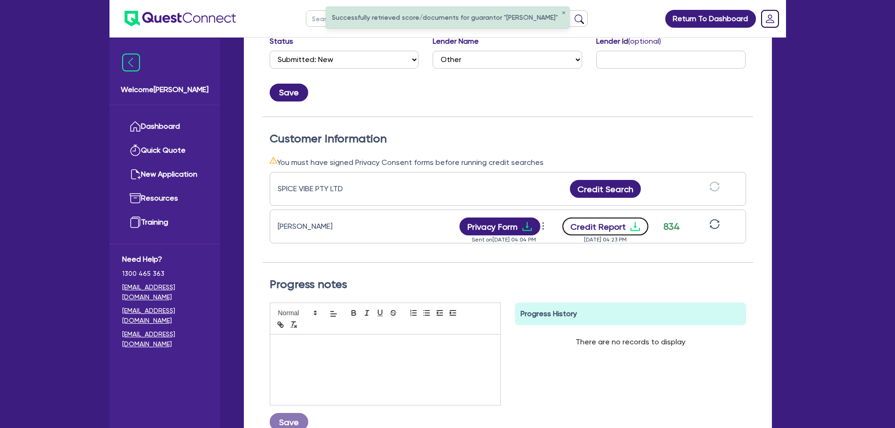
click at [608, 226] on button "Credit Report" at bounding box center [605, 226] width 86 height 18
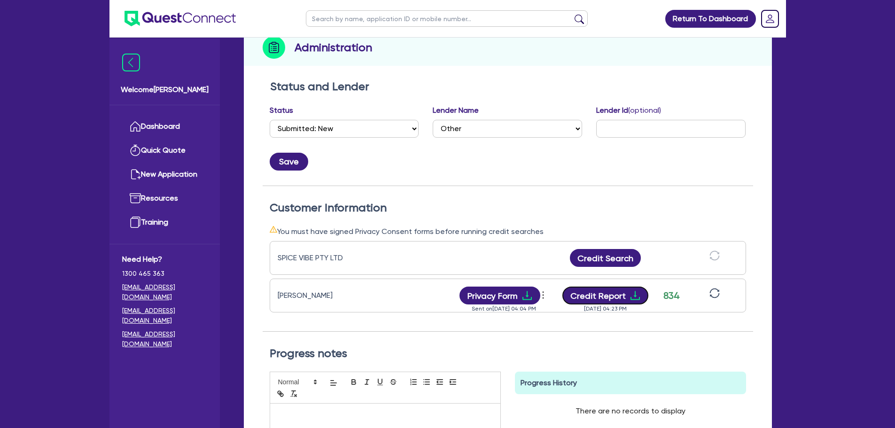
scroll to position [0, 0]
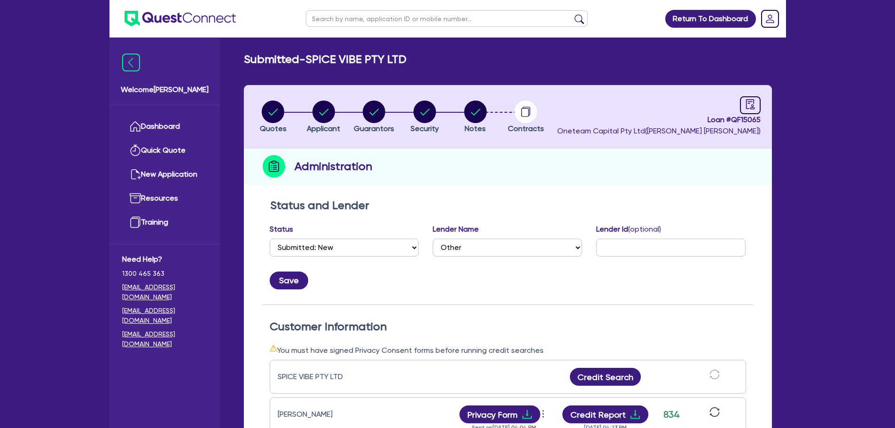
click at [559, 160] on div "Administration" at bounding box center [508, 166] width 528 height 36
drag, startPoint x: 611, startPoint y: 131, endPoint x: 770, endPoint y: 131, distance: 159.2
click at [770, 131] on header "Quotes Applicant Guarantors Security Notes Contracts Loan # QF15065 Oneteam Cap…" at bounding box center [508, 116] width 528 height 63
click at [754, 170] on div "Administration" at bounding box center [508, 166] width 528 height 36
drag, startPoint x: 766, startPoint y: 130, endPoint x: 607, endPoint y: 103, distance: 160.5
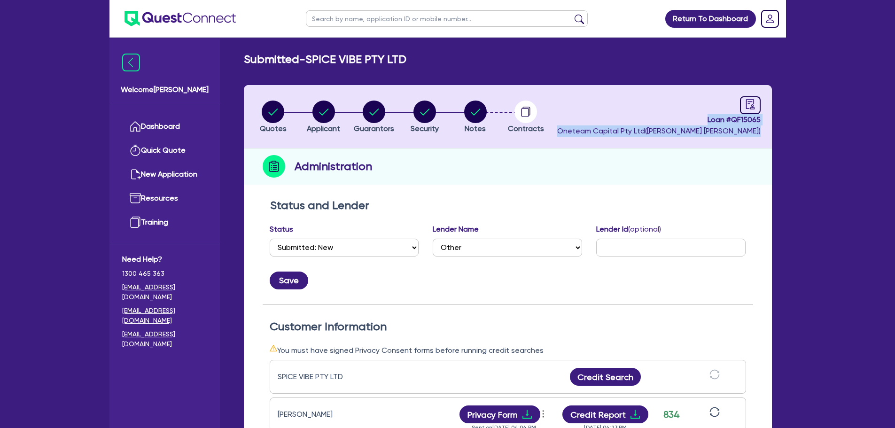
click at [607, 103] on header "Quotes Applicant Guarantors Security Notes Contracts Loan # QF15065 Oneteam Cap…" at bounding box center [508, 116] width 528 height 63
drag, startPoint x: 349, startPoint y: 113, endPoint x: 374, endPoint y: 109, distance: 25.6
click at [361, 111] on li "Guarantors" at bounding box center [374, 116] width 51 height 33
click at [376, 109] on circle "button" at bounding box center [374, 112] width 23 height 23
select select "MR"
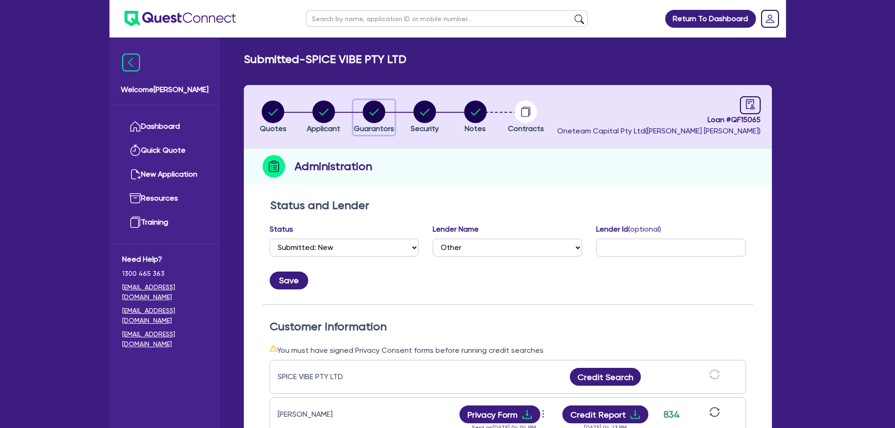
select select "[GEOGRAPHIC_DATA]"
select select "SINGLE"
select select "PROPERTY"
select select "CASH"
select select "HOUSEHOLD_PERSONAL"
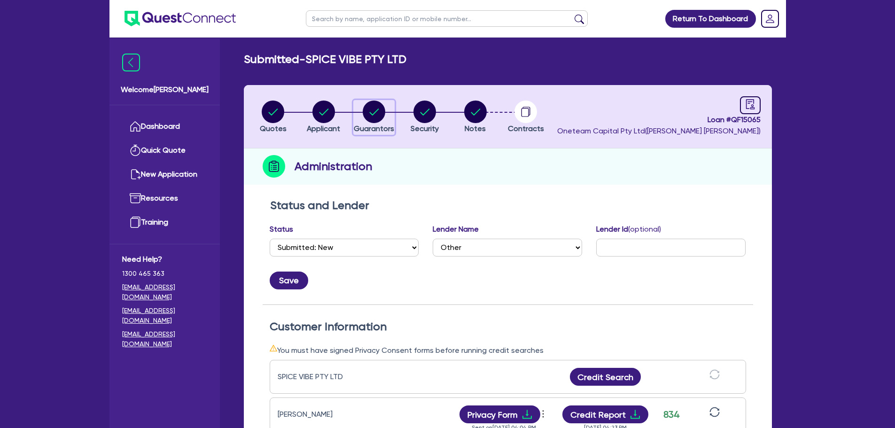
select select "TRUCK"
select select "TRAILER"
select select "TRUCK"
select select "MORTGAGE"
select select "CREDIT_CARD"
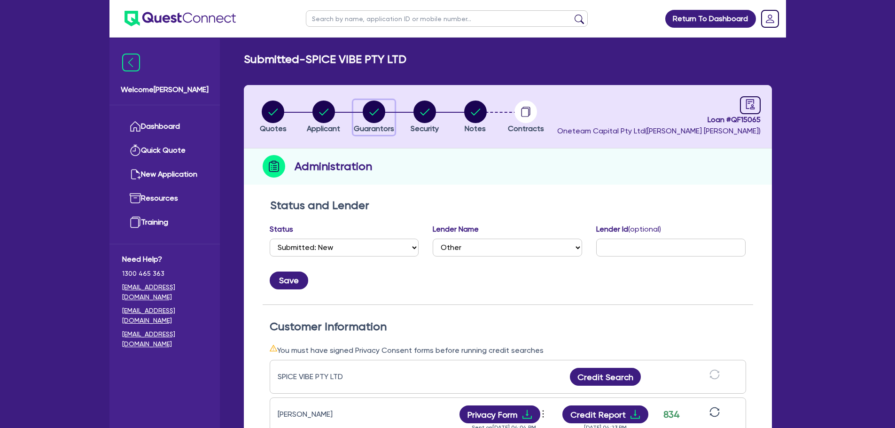
select select "CREDIT_CARD"
select select "TRUCK_LOAN"
select select "TRAILER_LOAN"
select select "TRUCK_LOAN"
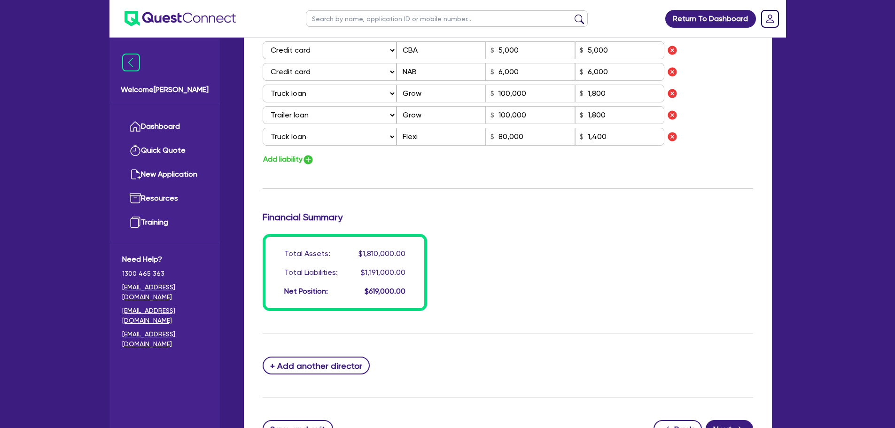
scroll to position [884, 0]
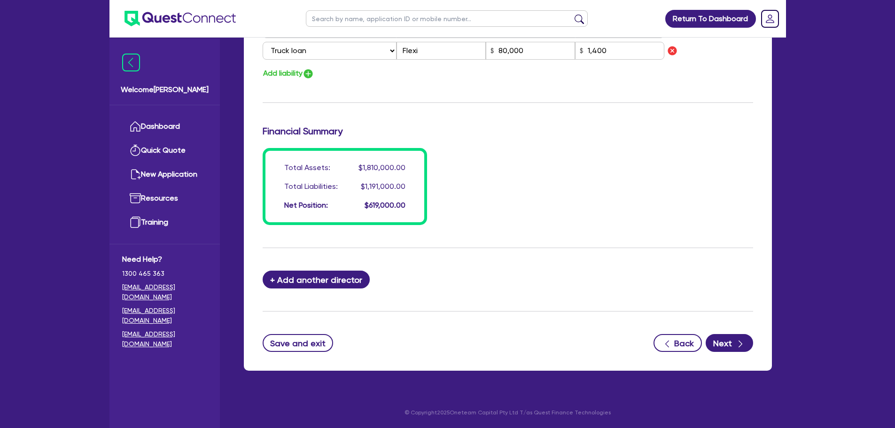
click at [305, 347] on button "Save and exit" at bounding box center [298, 343] width 71 height 18
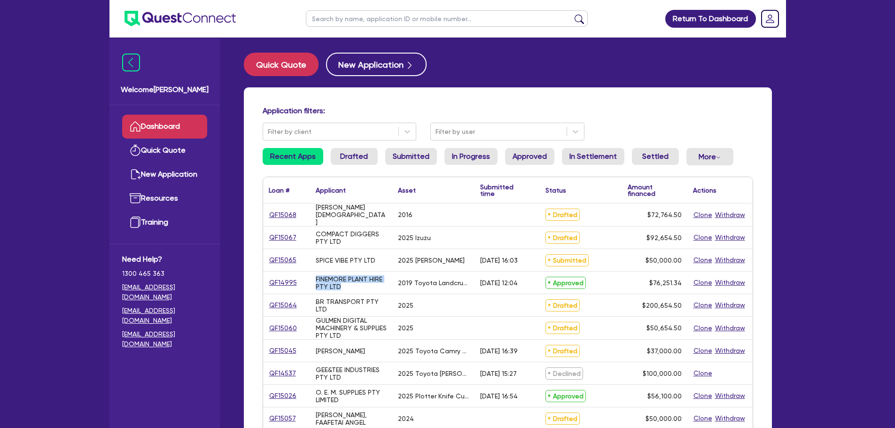
click at [308, 280] on div "QF14995 FINEMORE PLANT HIRE PTY LTD 2019 Toyota Landcrusier 20/08/2025 - 12:04 …" at bounding box center [507, 282] width 489 height 23
click at [336, 283] on div "FINEMORE PLANT HIRE PTY LTD" at bounding box center [351, 282] width 71 height 15
click at [323, 307] on div "BR TRANSPORT PTY LTD" at bounding box center [351, 305] width 71 height 15
drag, startPoint x: 337, startPoint y: 310, endPoint x: 310, endPoint y: 301, distance: 29.1
click at [310, 301] on div "BR TRANSPORT PTY LTD" at bounding box center [351, 305] width 82 height 22
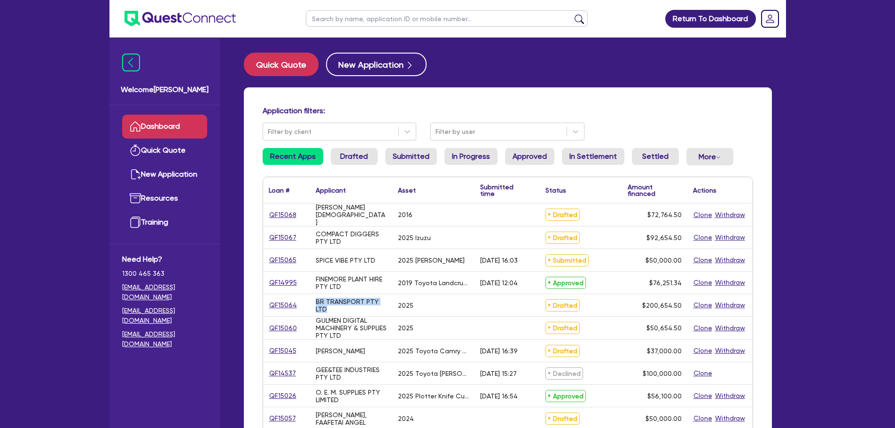
click at [337, 311] on div "BR TRANSPORT PTY LTD" at bounding box center [351, 305] width 71 height 15
click at [372, 67] on button "New Application" at bounding box center [376, 64] width 101 height 23
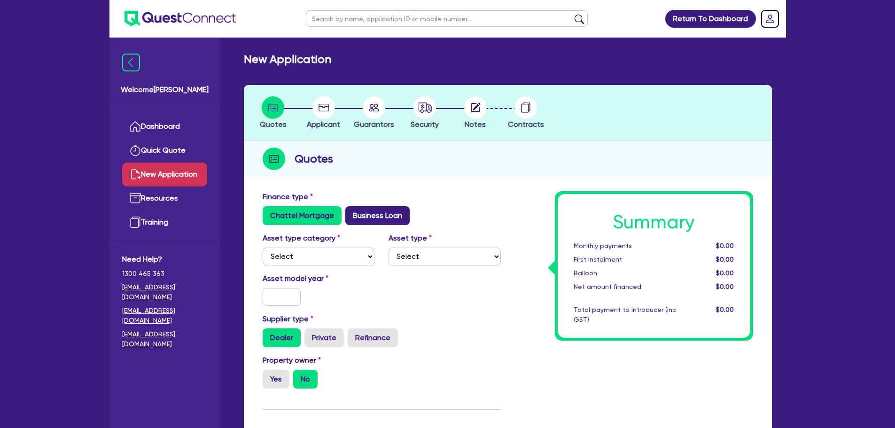
scroll to position [47, 0]
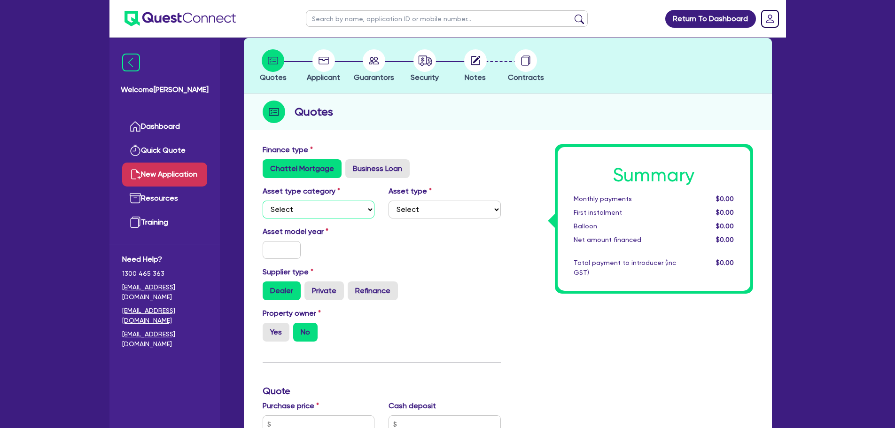
click at [341, 213] on select "Select Cars and light trucks Primary assets Secondary assets Tertiary assets" at bounding box center [319, 210] width 112 height 18
select select "PRIMARY_ASSETS"
click at [263, 201] on select "Select Cars and light trucks Primary assets Secondary assets Tertiary assets" at bounding box center [319, 210] width 112 height 18
click at [325, 209] on select "Select Cars and light trucks Primary assets Secondary assets Tertiary assets" at bounding box center [319, 210] width 112 height 18
click at [414, 165] on div "Chattel Mortgage Business Loan" at bounding box center [382, 168] width 238 height 19
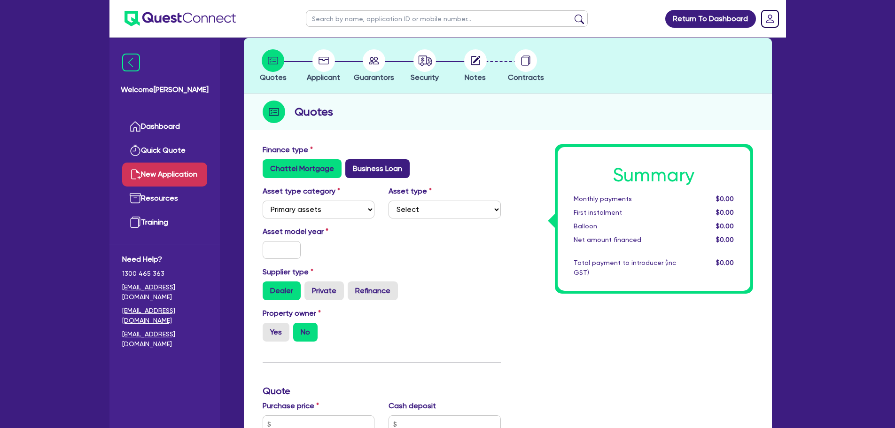
click at [385, 169] on label "Business Loan" at bounding box center [377, 168] width 64 height 19
click at [351, 165] on input "Business Loan" at bounding box center [348, 162] width 6 height 6
radio input "true"
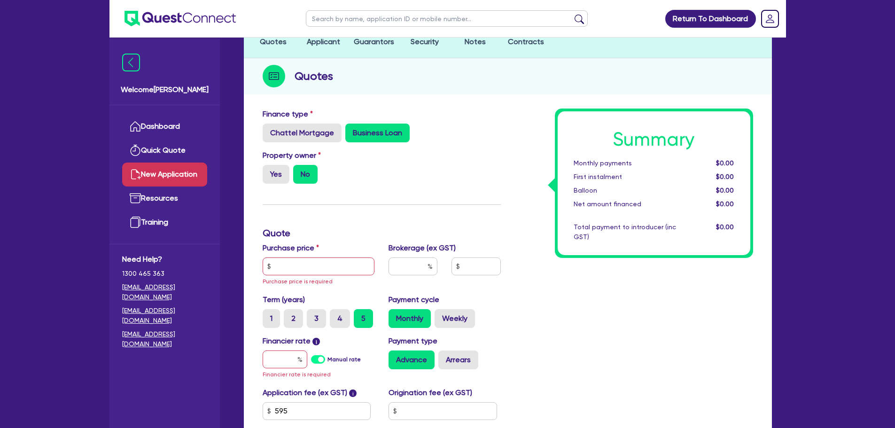
scroll to position [141, 0]
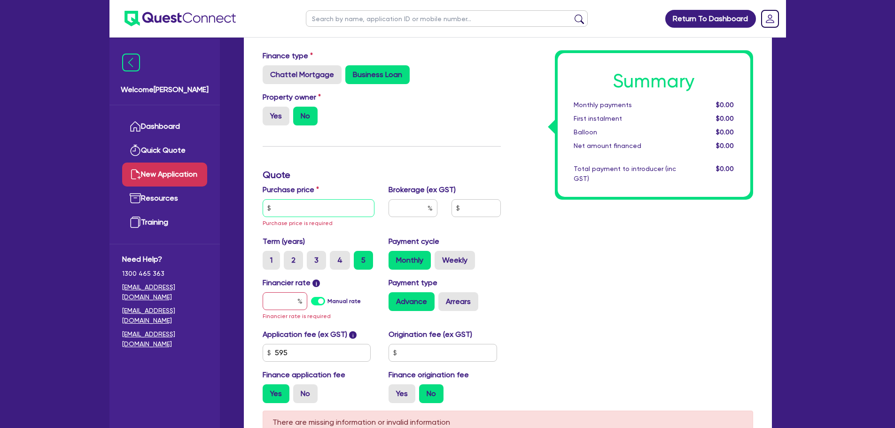
click at [323, 205] on input "text" at bounding box center [319, 208] width 112 height 18
type input "2"
type input "1"
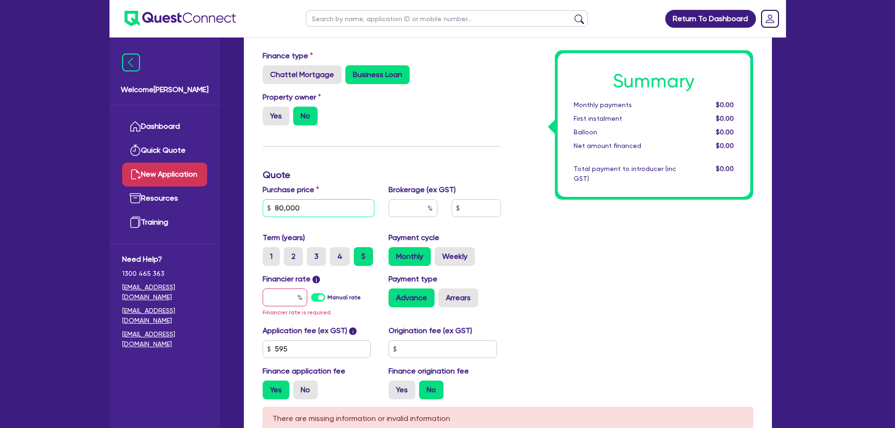
type input "80,000"
click at [288, 299] on input "text" at bounding box center [285, 297] width 45 height 18
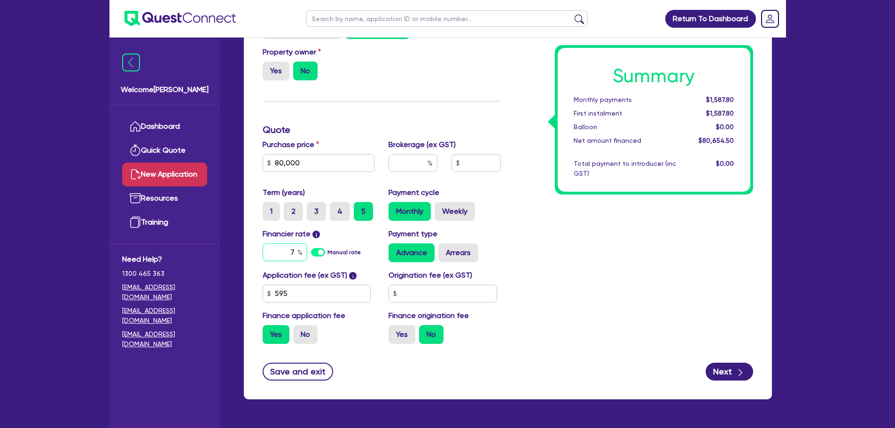
scroll to position [215, 0]
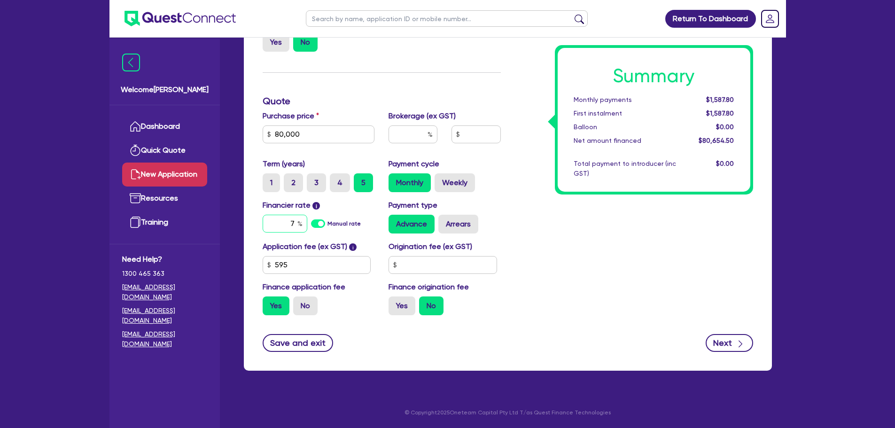
type input "7"
click at [724, 348] on button "Next" at bounding box center [729, 343] width 47 height 18
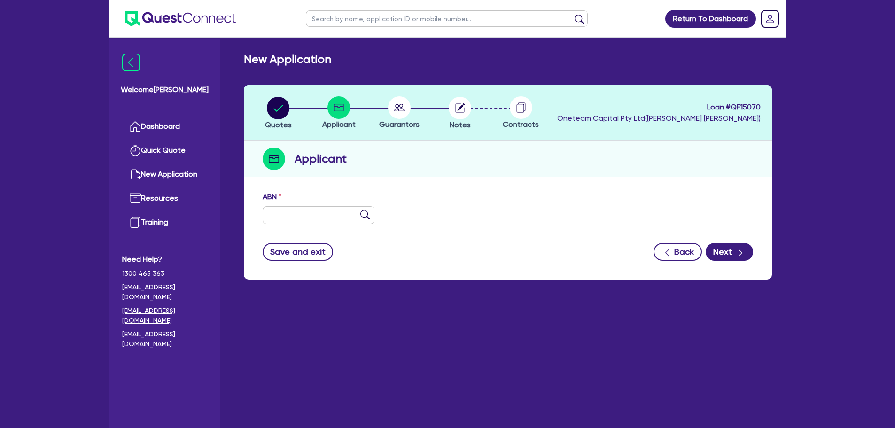
drag, startPoint x: 342, startPoint y: 226, endPoint x: 339, endPoint y: 219, distance: 8.0
click at [340, 223] on div "ABN" at bounding box center [508, 211] width 504 height 40
click at [339, 219] on input "text" at bounding box center [319, 215] width 112 height 18
click at [325, 218] on input "text" at bounding box center [319, 215] width 112 height 18
click at [337, 214] on input "text" at bounding box center [319, 215] width 112 height 18
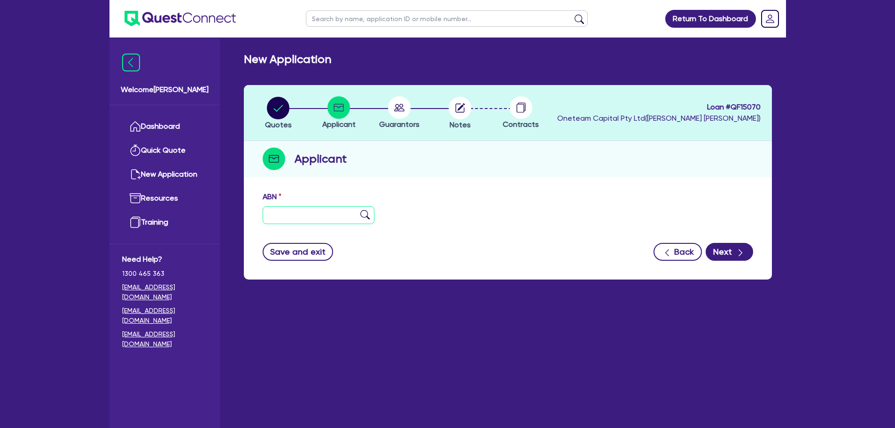
click at [318, 218] on input "text" at bounding box center [319, 215] width 112 height 18
click at [175, 127] on link "Dashboard" at bounding box center [164, 127] width 85 height 24
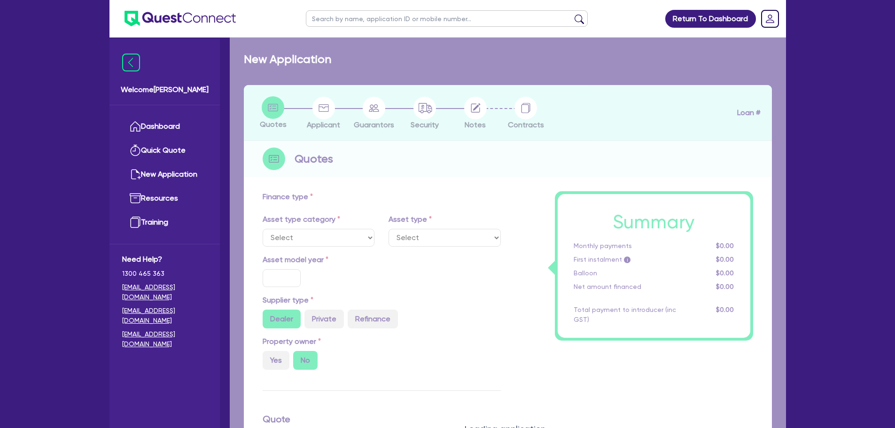
type input "80,000"
type input "7"
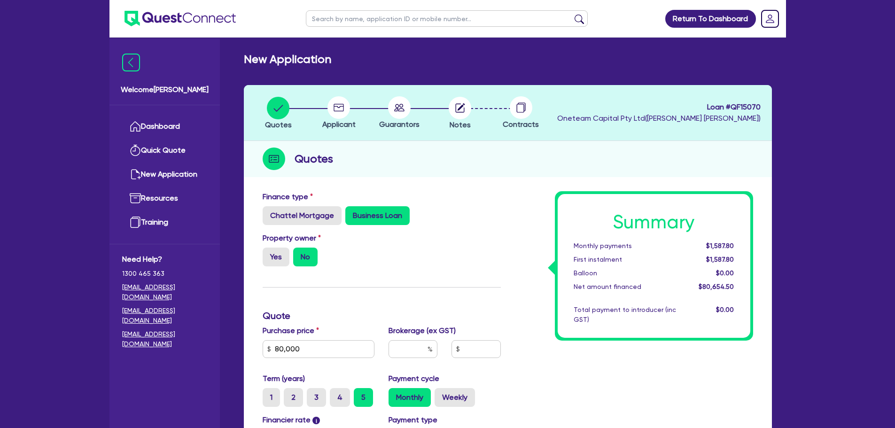
click at [336, 110] on circle at bounding box center [338, 107] width 23 height 23
click at [337, 106] on circle at bounding box center [338, 107] width 23 height 23
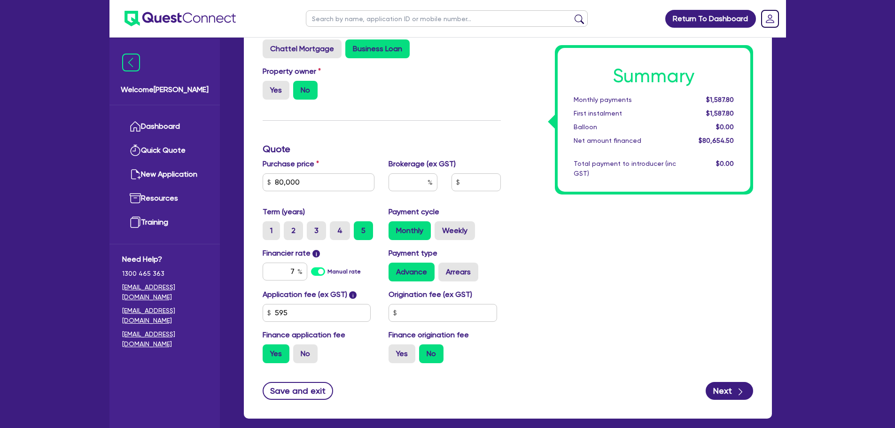
scroll to position [215, 0]
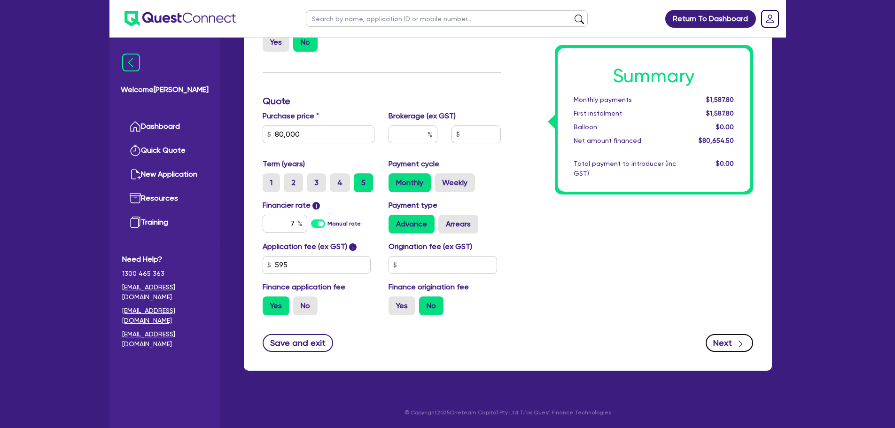
click at [733, 339] on button "Next" at bounding box center [729, 343] width 47 height 18
type input "80,000"
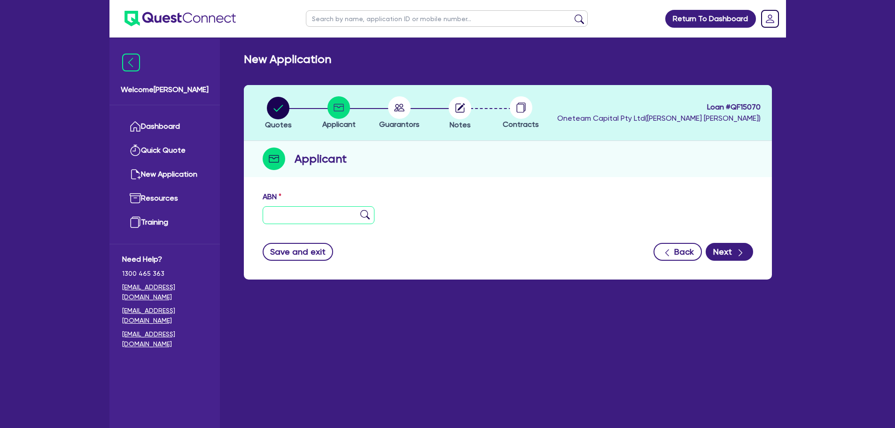
click at [322, 217] on input "text" at bounding box center [319, 215] width 112 height 18
paste input "98 664 136 216"
type input "98 664 136 216"
click at [364, 213] on img at bounding box center [364, 214] width 9 height 9
type input "SUNSETPLAINS PTY LTD"
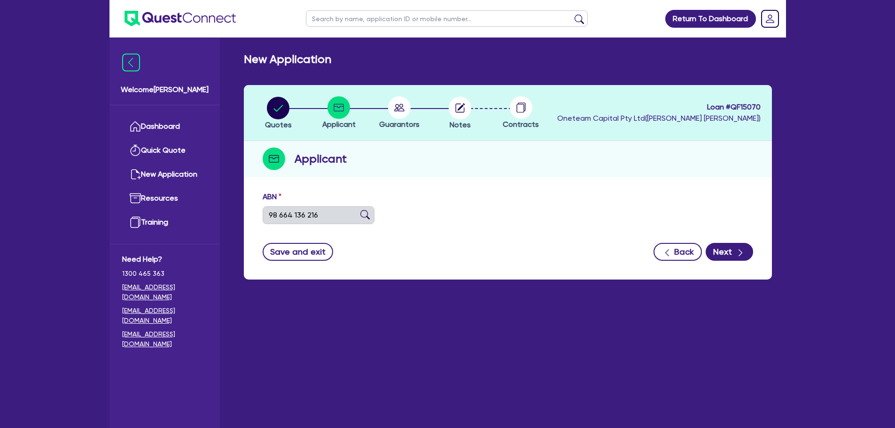
select select "COMPANY"
type input "28/11/2022"
type input "01/07/2023"
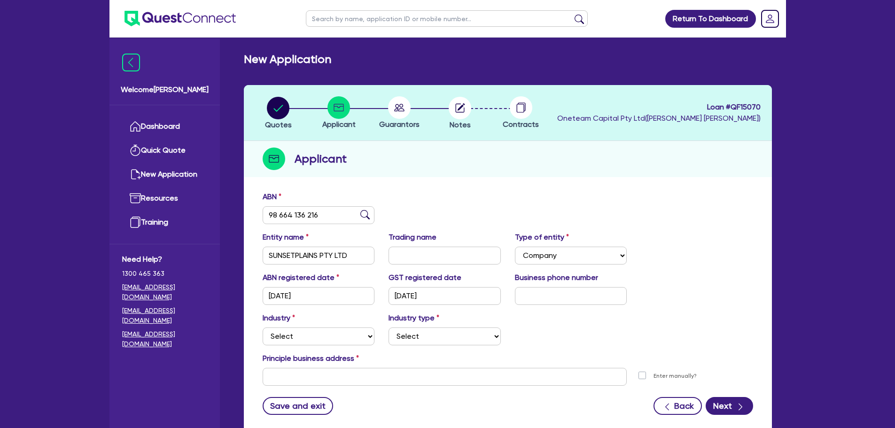
scroll to position [63, 0]
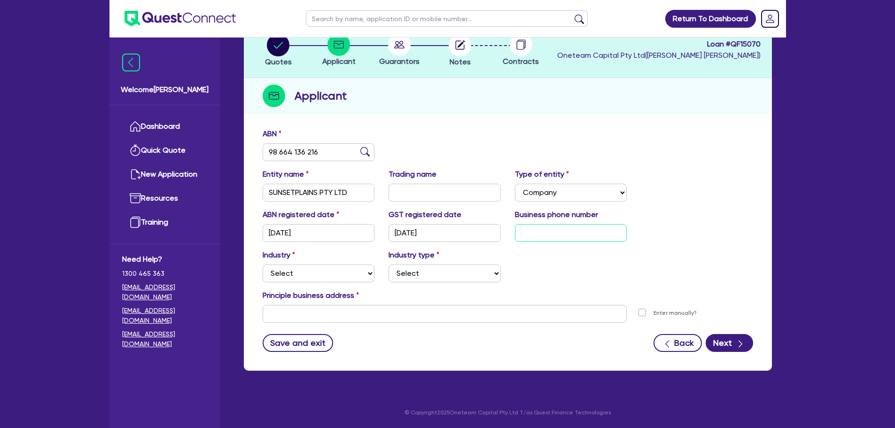
click at [551, 232] on input "text" at bounding box center [571, 233] width 112 height 18
click at [542, 227] on input "text" at bounding box center [571, 233] width 112 height 18
paste input "61 4290 3552"
click at [319, 269] on select "Select Accomodation & Food Services Administrative & Support Services Agricultu…" at bounding box center [319, 273] width 112 height 18
drag, startPoint x: 526, startPoint y: 232, endPoint x: 497, endPoint y: 231, distance: 29.1
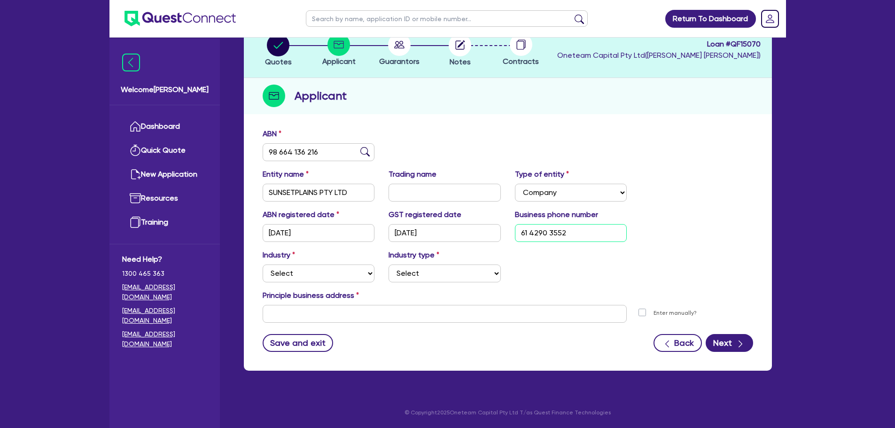
click at [497, 231] on div "ABN registered date 28/11/2022 GST registered date 01/07/2023 Business phone nu…" at bounding box center [508, 229] width 504 height 40
click at [531, 233] on input "61 4290 3552" at bounding box center [571, 233] width 112 height 18
click at [530, 231] on input "61 4290 3552" at bounding box center [571, 233] width 112 height 18
click at [548, 242] on div "ABN registered date 28/11/2022 GST registered date 01/07/2023 Business phone nu…" at bounding box center [508, 229] width 504 height 40
click at [560, 233] on input "04 2903 552" at bounding box center [571, 233] width 112 height 18
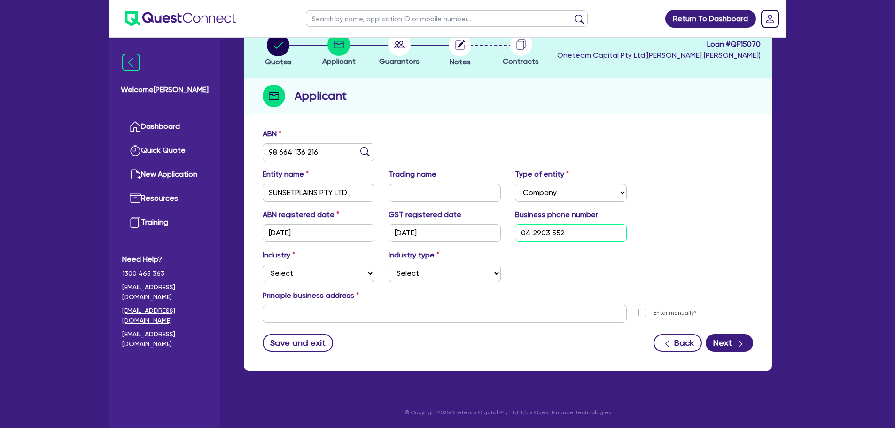
click at [569, 233] on input "04 2903 552" at bounding box center [571, 233] width 112 height 18
type input "04 2903 5525"
click at [318, 271] on select "Select Accomodation & Food Services Administrative & Support Services Agricultu…" at bounding box center [319, 273] width 112 height 18
select select "ACCOMODATION_FOOD"
click at [263, 264] on select "Select Accomodation & Food Services Administrative & Support Services Agricultu…" at bounding box center [319, 273] width 112 height 18
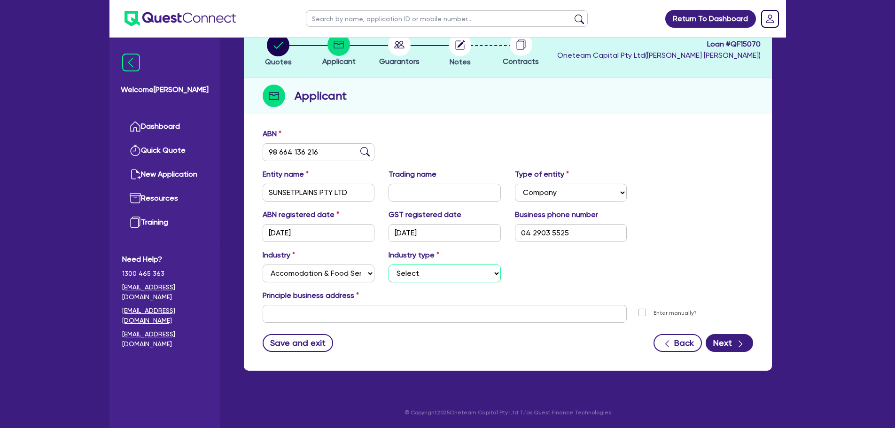
click at [460, 278] on select "Select Hotels Motels Serviced Apartments Other Short-term Accomodation Cafes Re…" at bounding box center [444, 273] width 112 height 18
select select "OTHER_FOOD"
click at [388, 264] on select "Select Hotels Motels Serviced Apartments Other Short-term Accomodation Cafes Re…" at bounding box center [444, 273] width 112 height 18
click at [367, 329] on form "ABN 98 664 136 216 Entity name SUNSETPLAINS PTY LTD Trading name Type of entity…" at bounding box center [508, 240] width 490 height 224
click at [364, 313] on input "text" at bounding box center [445, 314] width 364 height 18
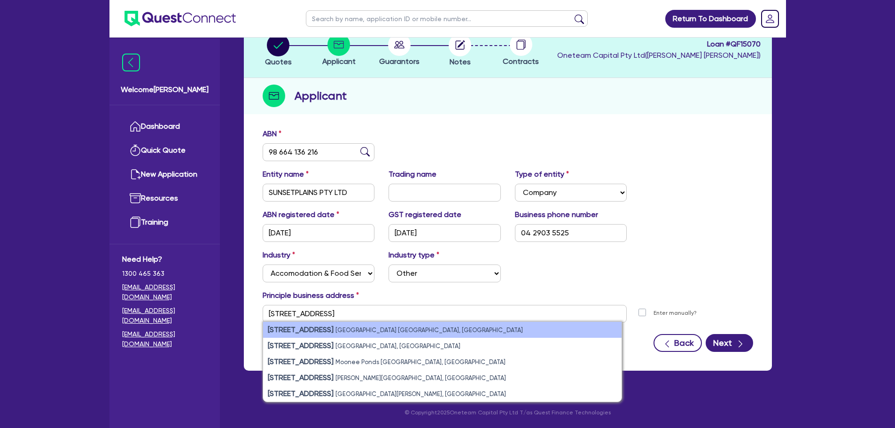
click at [369, 330] on li "11 York St Sydney NSW, Australia" at bounding box center [442, 330] width 358 height 16
type input "[STREET_ADDRESS]"
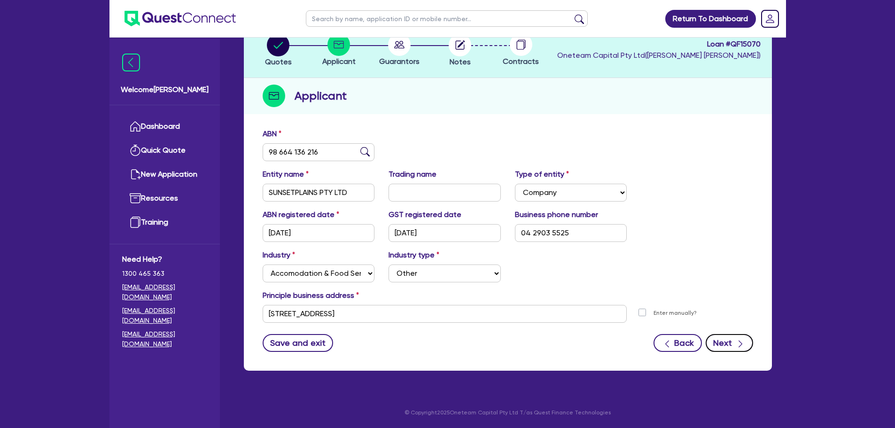
click at [734, 336] on button "Next" at bounding box center [729, 343] width 47 height 18
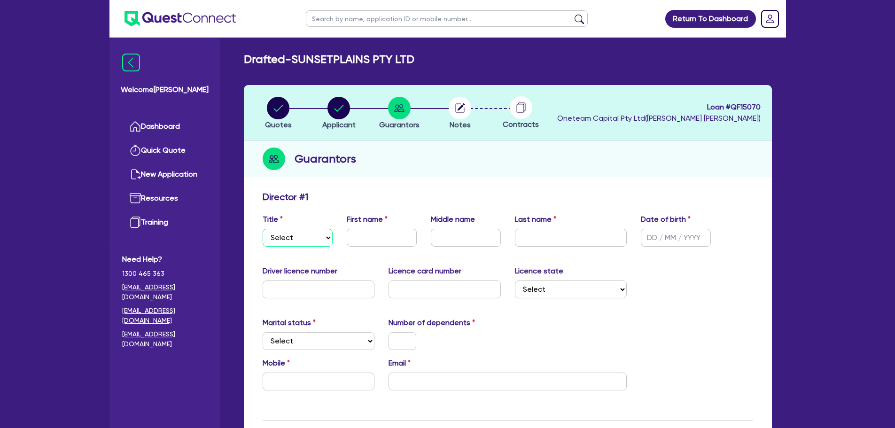
click at [294, 240] on select "Select Mr Mrs Ms Miss Dr" at bounding box center [298, 238] width 70 height 18
select select "MR"
click at [263, 229] on select "Select Mr Mrs Ms Miss Dr" at bounding box center [298, 238] width 70 height 18
click at [380, 231] on input "text" at bounding box center [382, 238] width 70 height 18
click at [379, 233] on input "text" at bounding box center [382, 238] width 70 height 18
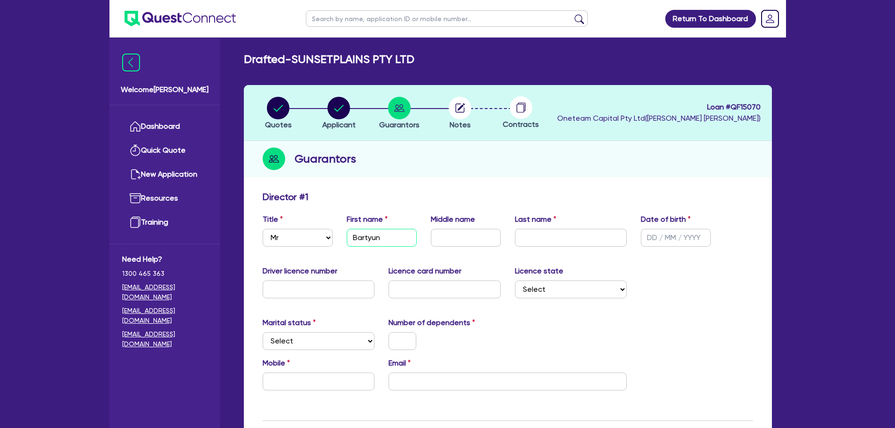
click at [413, 236] on input "Bartyun" at bounding box center [382, 238] width 70 height 18
type input "Bartyn"
click at [556, 241] on input "text" at bounding box center [571, 238] width 112 height 18
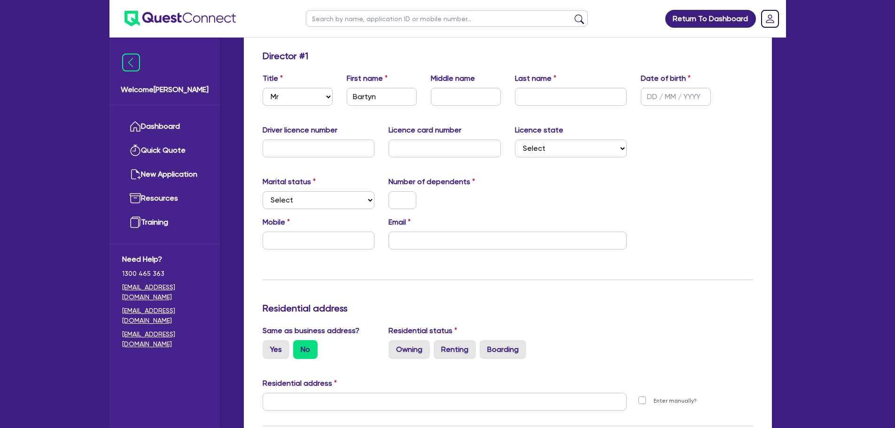
drag, startPoint x: 443, startPoint y: 229, endPoint x: 443, endPoint y: 237, distance: 8.5
click at [443, 229] on div "Email" at bounding box center [507, 233] width 252 height 33
click at [444, 239] on input "email" at bounding box center [507, 241] width 238 height 18
paste input "[EMAIL_ADDRESS][DOMAIN_NAME]"
type input "[EMAIL_ADDRESS][DOMAIN_NAME]"
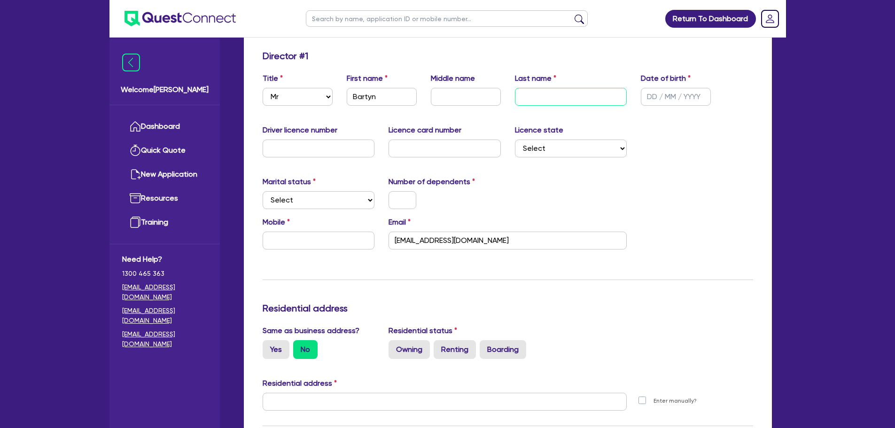
click at [550, 87] on div "Last name" at bounding box center [571, 89] width 126 height 33
type input "Dall"
click at [663, 99] on input "text" at bounding box center [676, 97] width 70 height 18
type input "[DATE]"
click at [321, 193] on select "Select Single Married De Facto / Partner" at bounding box center [319, 200] width 112 height 18
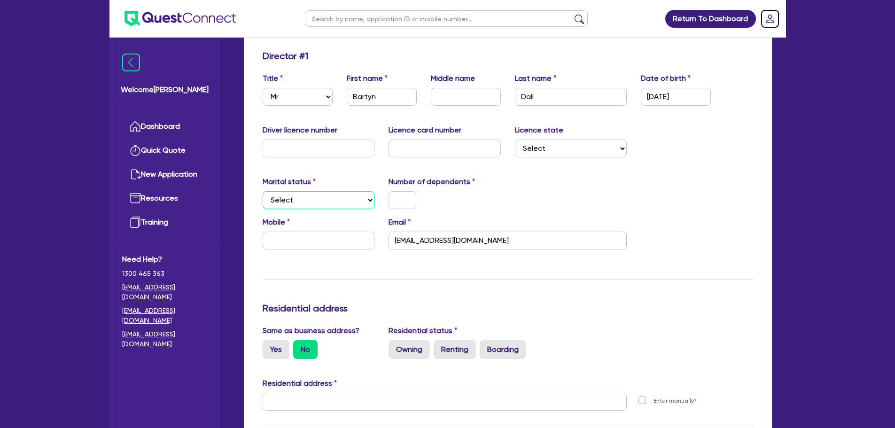
select select "MARRIED"
click at [263, 191] on select "Select Single Married De Facto / Partner" at bounding box center [319, 200] width 112 height 18
click at [399, 201] on input "text" at bounding box center [402, 200] width 28 height 18
click at [310, 239] on input "text" at bounding box center [319, 241] width 112 height 18
click at [278, 238] on input "text" at bounding box center [319, 241] width 112 height 18
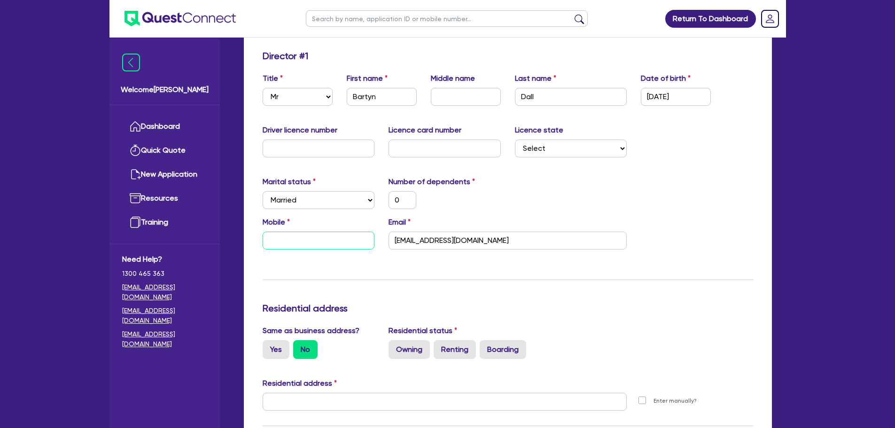
type input "0"
paste input "429 035 525"
type input "0"
type input "0429 035 525"
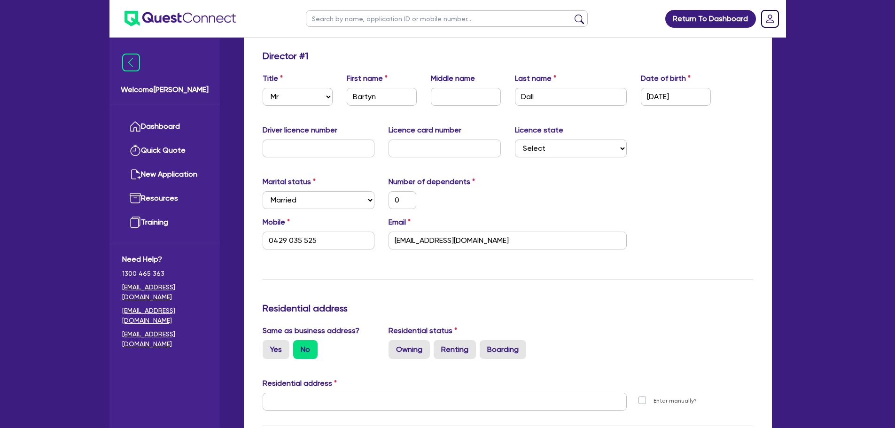
click at [579, 159] on div "Driver licence number Licence card number Licence state Select NSW VIC QLD TAS …" at bounding box center [508, 144] width 504 height 40
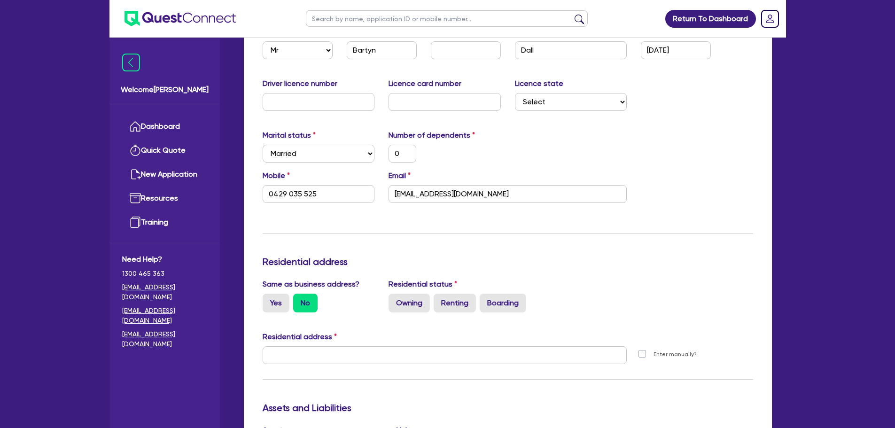
scroll to position [235, 0]
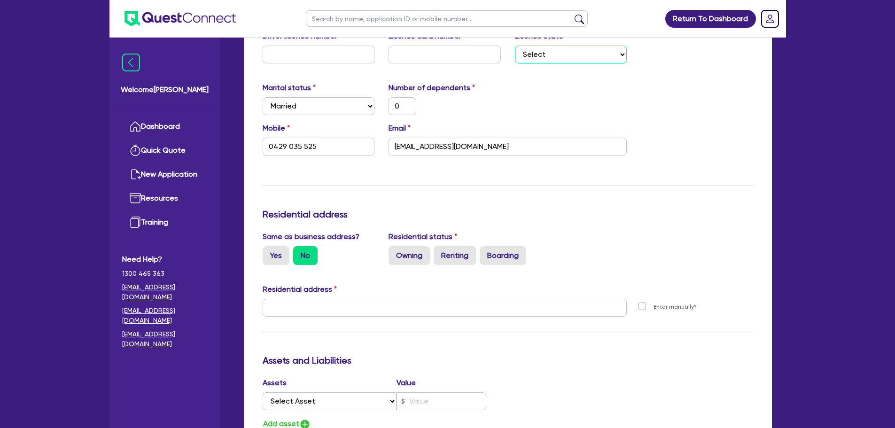
click at [586, 55] on select "Select NSW VIC QLD TAS ACT SA NT WA" at bounding box center [571, 55] width 112 height 18
select select "VIC"
click at [515, 46] on select "Select NSW VIC QLD TAS ACT SA NT WA" at bounding box center [571, 55] width 112 height 18
type input "0"
type input "0429 035 525"
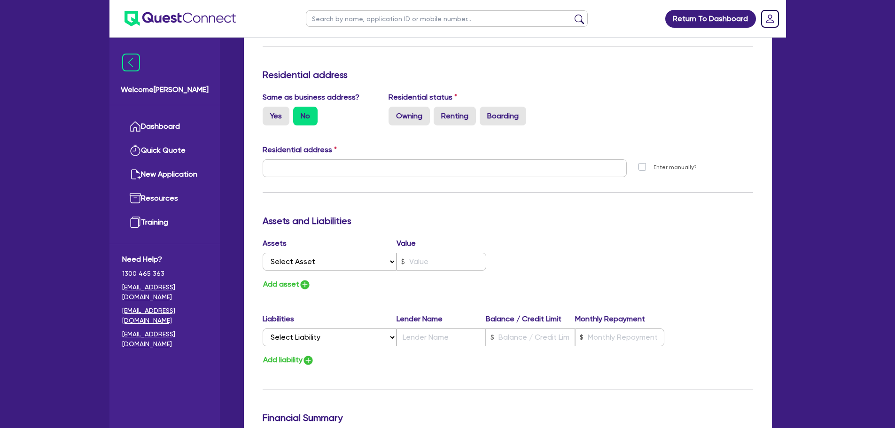
scroll to position [376, 0]
click at [628, 99] on div "Residential status Owning Renting Boarding" at bounding box center [507, 107] width 252 height 34
click at [412, 109] on label "Owning" at bounding box center [408, 114] width 41 height 19
click at [395, 109] on input "Owning" at bounding box center [391, 108] width 6 height 6
radio input "true"
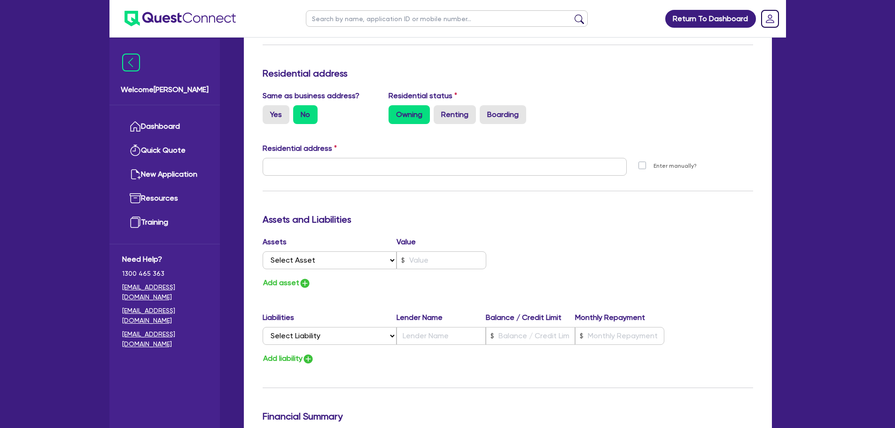
type input "0"
type input "0429 035 525"
click at [273, 110] on label "Yes" at bounding box center [276, 114] width 27 height 19
click at [269, 110] on input "Yes" at bounding box center [266, 108] width 6 height 6
radio input "true"
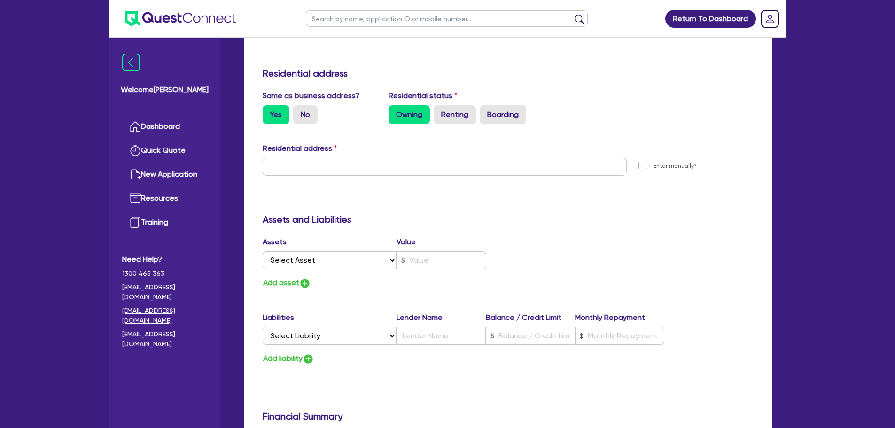
type input "0"
type input "0429 035 525"
type input "[STREET_ADDRESS]"
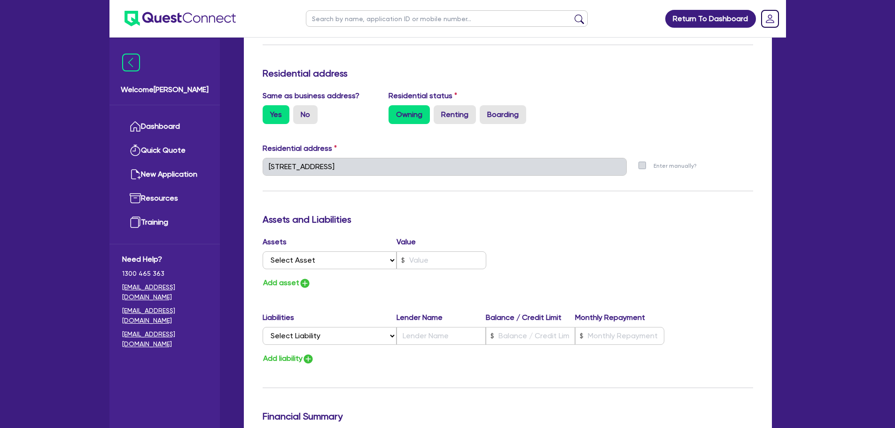
scroll to position [661, 0]
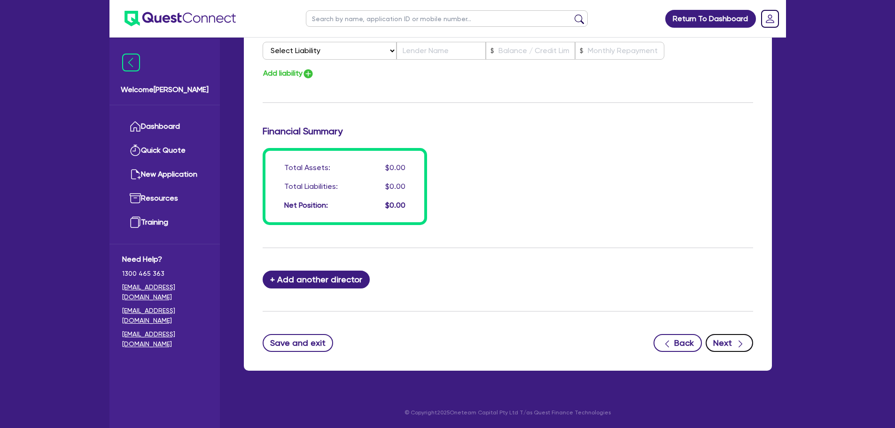
click at [739, 341] on icon "button" at bounding box center [740, 344] width 4 height 7
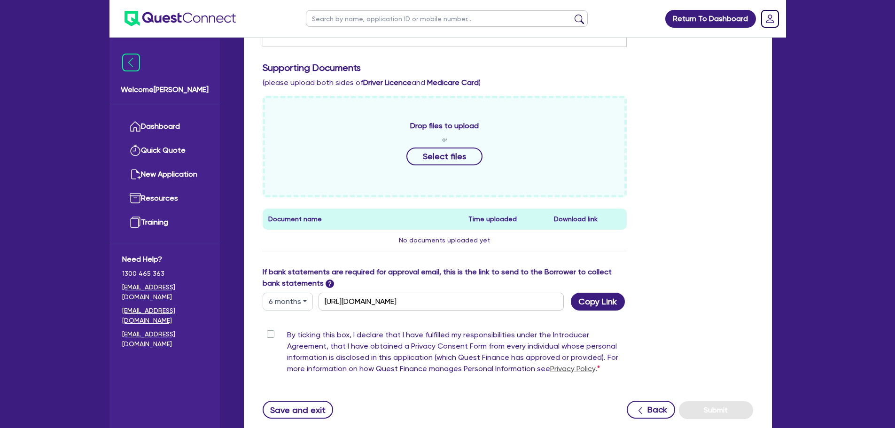
scroll to position [418, 0]
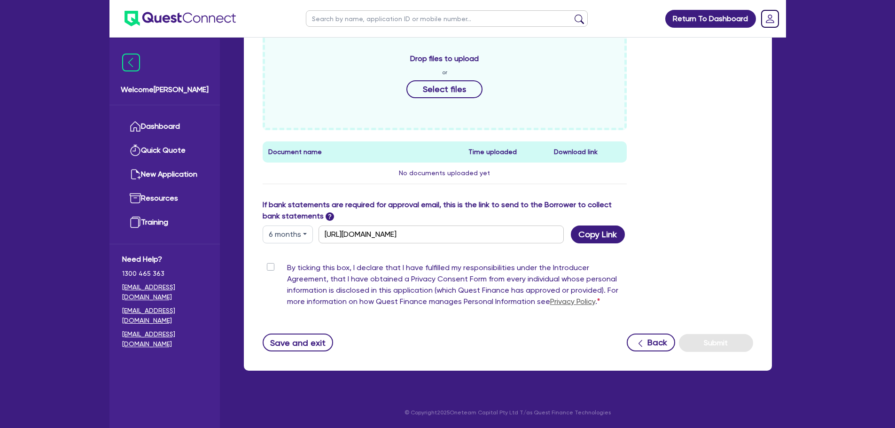
click at [287, 265] on label "By ticking this box, I declare that I have fulfilled my responsibilities under …" at bounding box center [457, 286] width 340 height 49
click at [270, 265] on input "By ticking this box, I declare that I have fulfilled my responsibilities under …" at bounding box center [267, 266] width 8 height 9
checkbox input "true"
click at [725, 340] on button "Submit" at bounding box center [716, 343] width 74 height 18
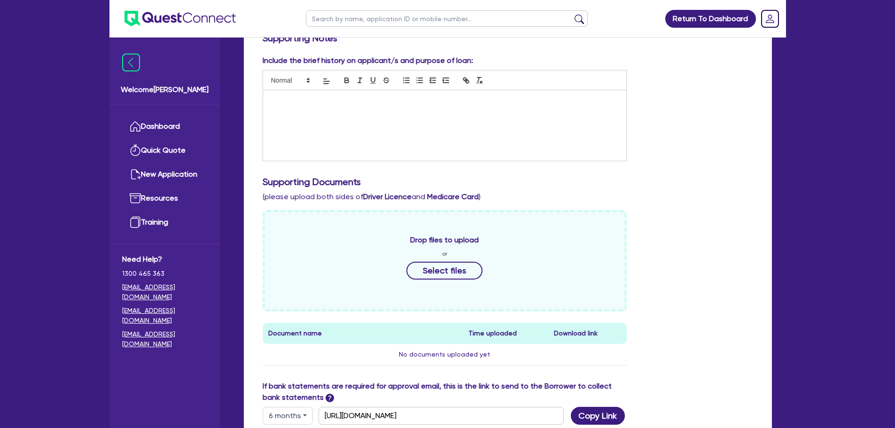
scroll to position [54, 0]
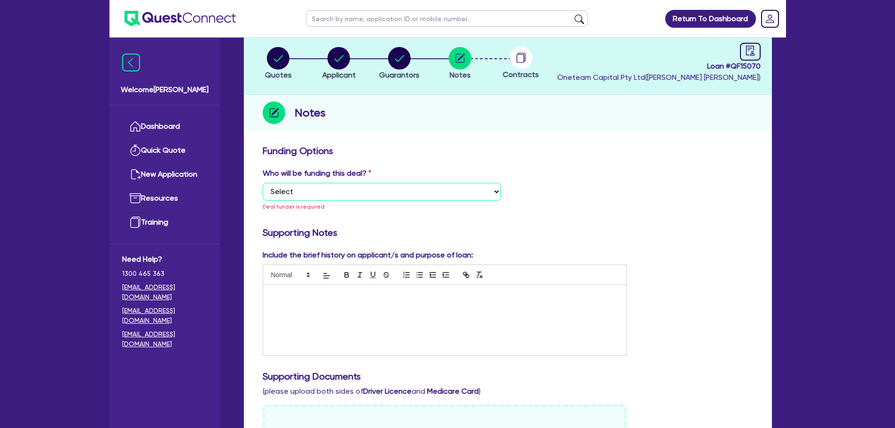
click at [400, 189] on select "Select I want Quest to fund 100% I will fund 100% I will co-fund with Quest Oth…" at bounding box center [382, 192] width 238 height 18
select select "Other"
click at [263, 183] on select "Select I want Quest to fund 100% I will fund 100% I will co-fund with Quest Oth…" at bounding box center [382, 192] width 238 height 18
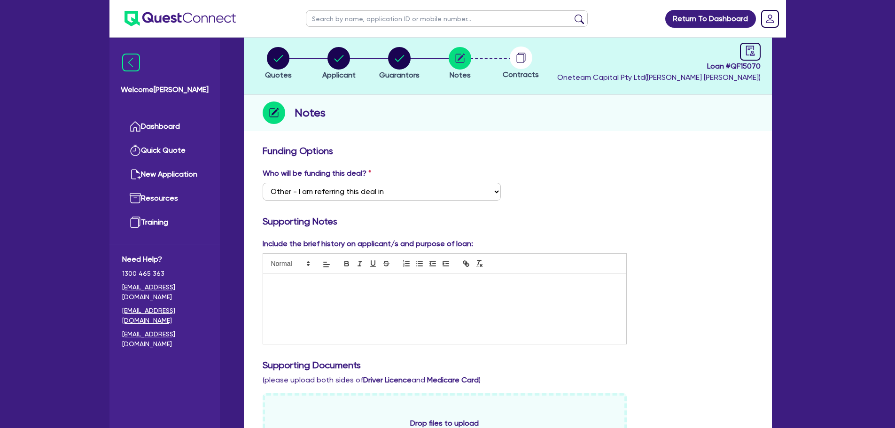
click at [447, 316] on div at bounding box center [445, 308] width 364 height 70
click at [288, 281] on p "Food ncatering" at bounding box center [444, 283] width 349 height 8
click at [512, 250] on div "Include the brief history on applicant/s and purpose of loan: Food catering" at bounding box center [445, 291] width 379 height 106
click at [599, 202] on div "Who will be funding this deal? Select I want Quest to fund 100% I will fund 100…" at bounding box center [508, 188] width 504 height 40
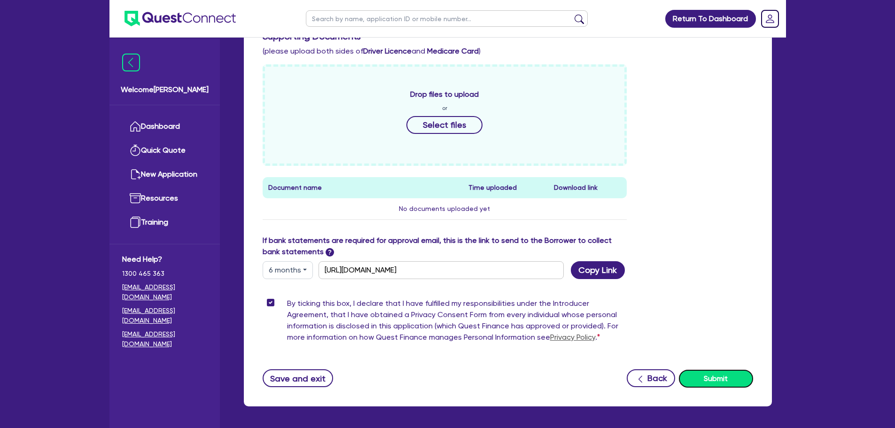
click at [729, 377] on button "Submit" at bounding box center [716, 379] width 74 height 18
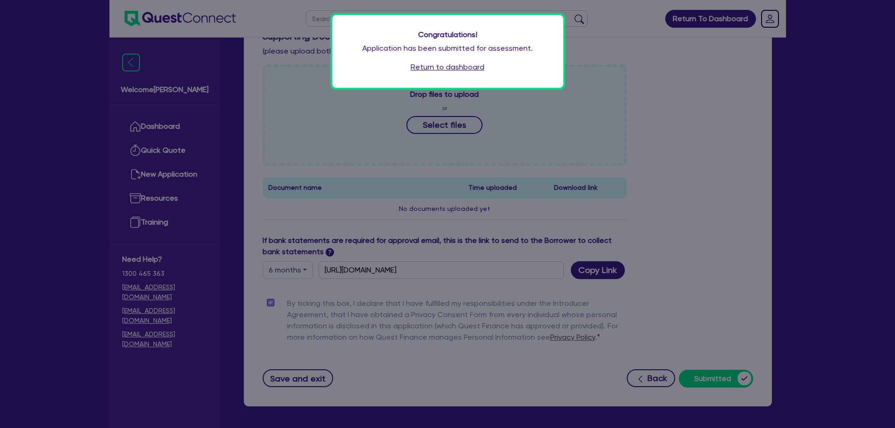
click at [453, 67] on link "Return to dashboard" at bounding box center [448, 67] width 74 height 11
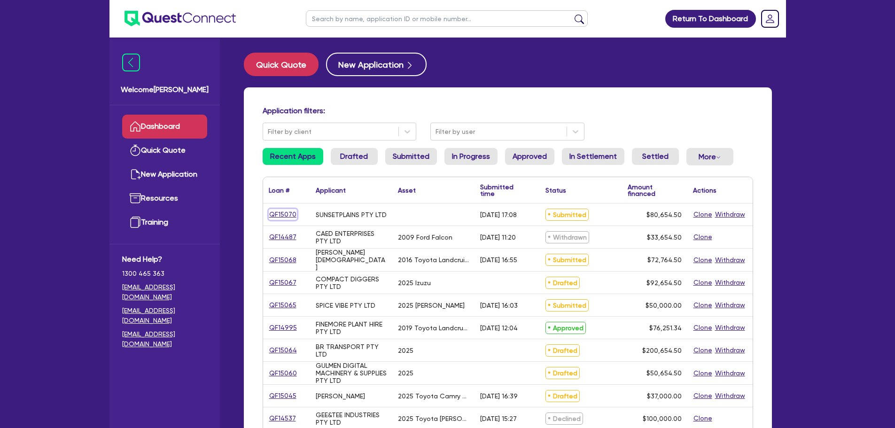
click at [279, 216] on link "QF15070" at bounding box center [283, 214] width 28 height 11
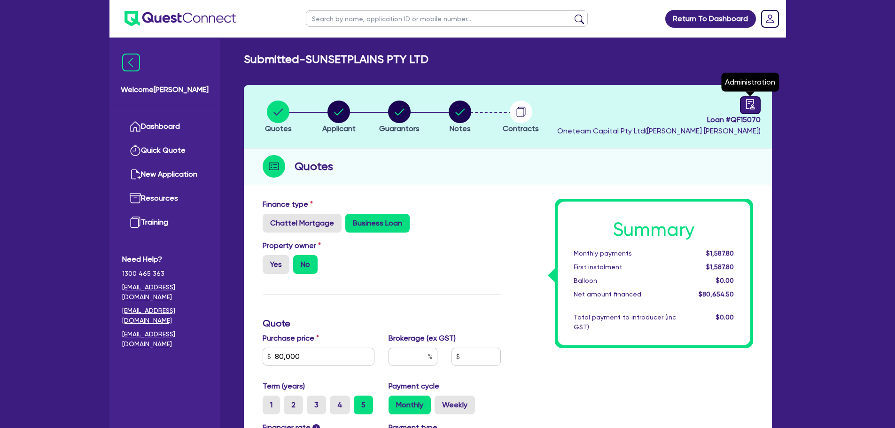
click at [755, 101] on icon "audit" at bounding box center [750, 104] width 10 height 10
select select "SUBMITTED_NEW"
select select "Other"
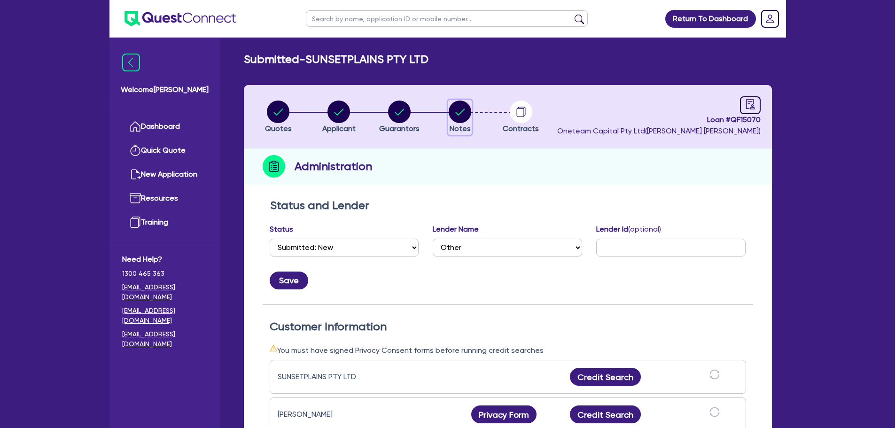
click at [454, 115] on circle "button" at bounding box center [460, 112] width 23 height 23
select select "Other"
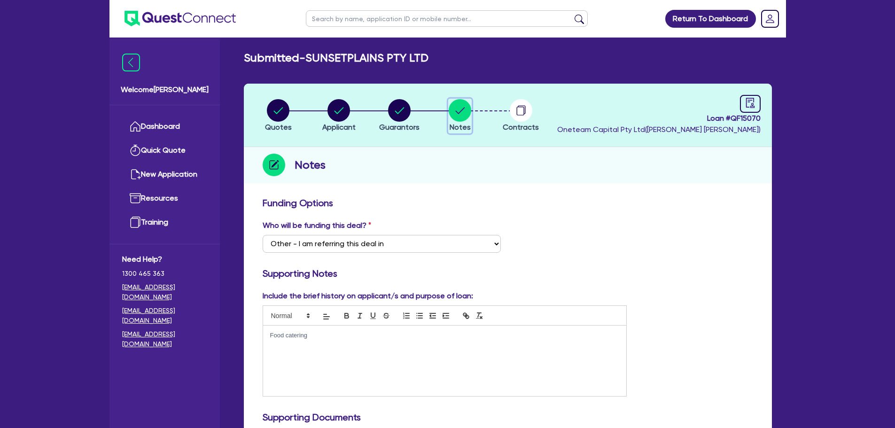
scroll to position [329, 0]
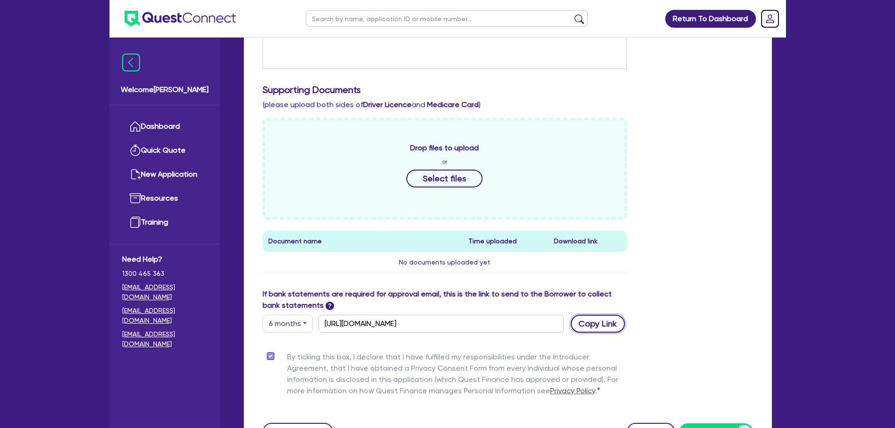
click at [600, 324] on button "Copy Link" at bounding box center [598, 324] width 54 height 18
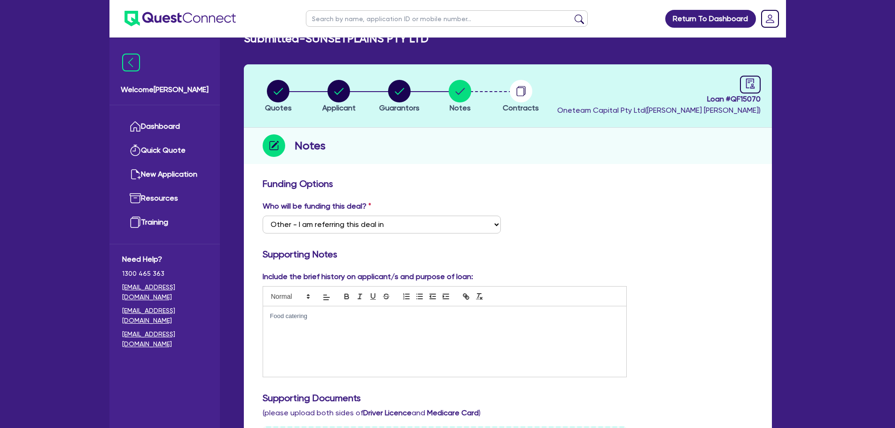
scroll to position [0, 0]
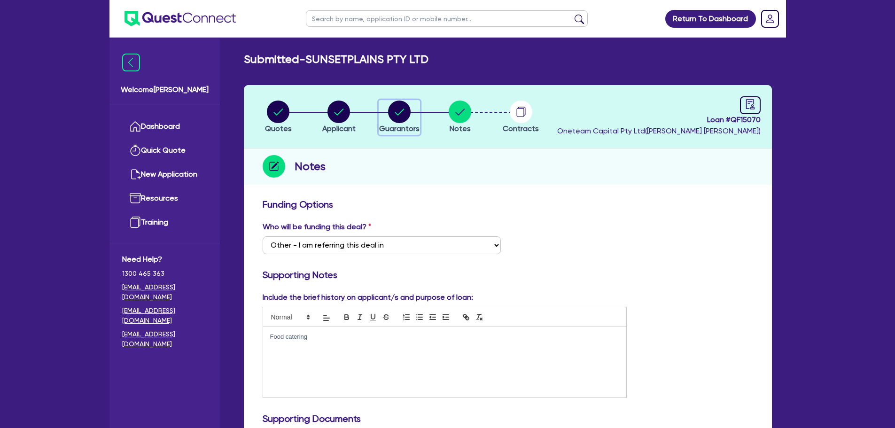
click at [401, 115] on circle "button" at bounding box center [399, 112] width 23 height 23
select select "MR"
select select "VIC"
select select "MARRIED"
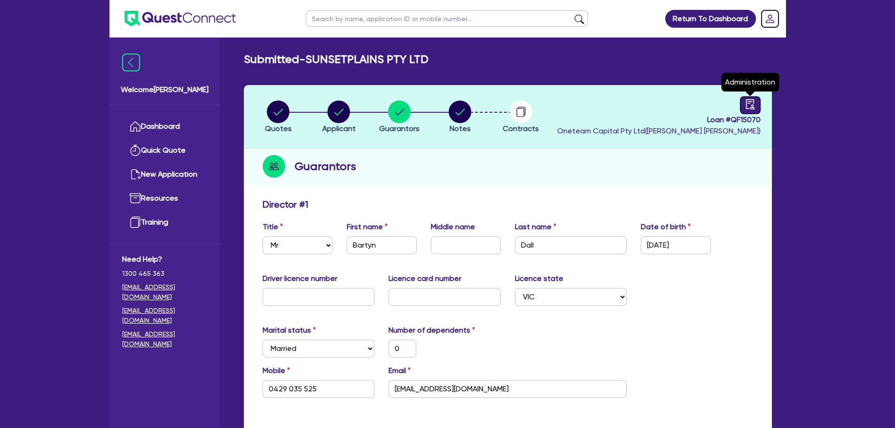
click at [750, 107] on icon "audit" at bounding box center [750, 104] width 10 height 10
select select "SUBMITTED_NEW"
select select "Other"
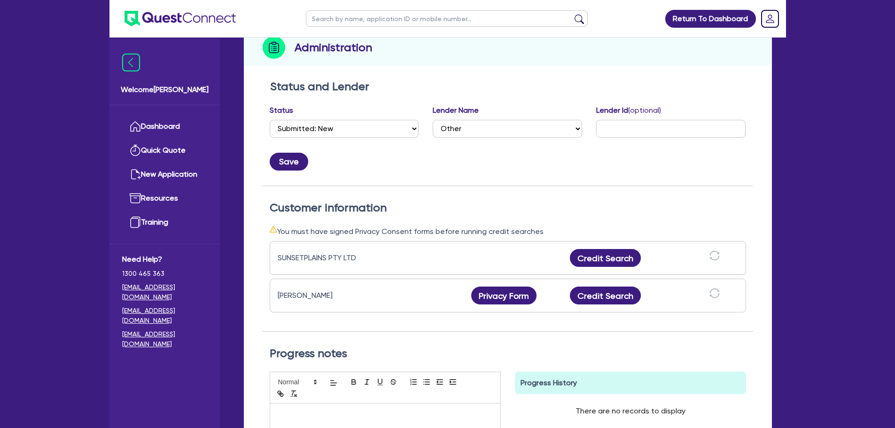
scroll to position [282, 0]
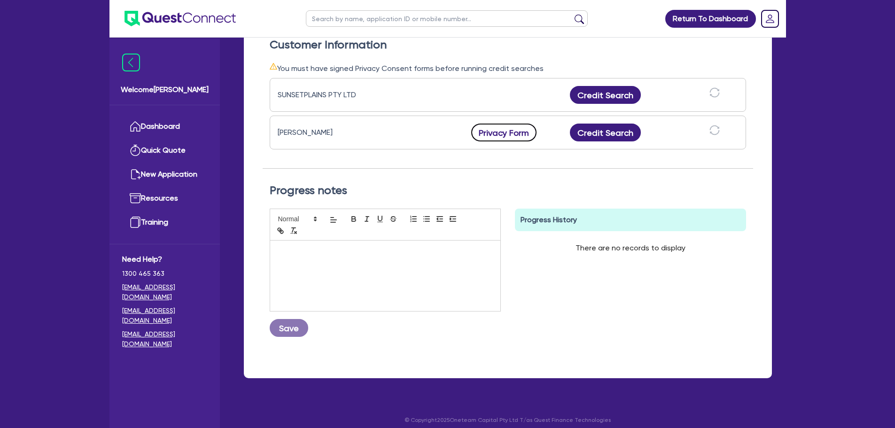
click at [506, 132] on button "Privacy Form" at bounding box center [504, 133] width 66 height 18
